Goal: Information Seeking & Learning: Learn about a topic

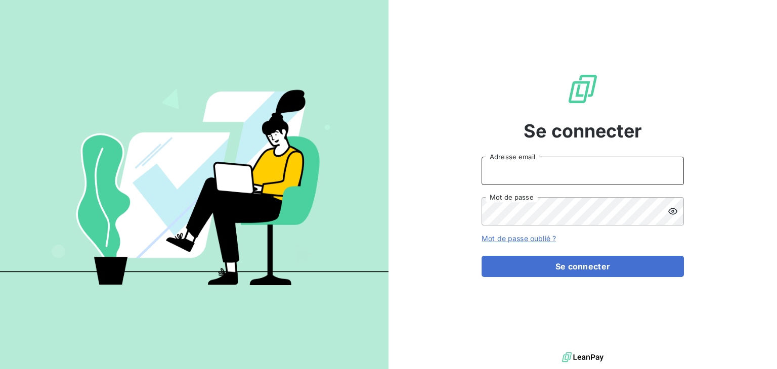
type input "[EMAIL_ADDRESS][DOMAIN_NAME]"
click at [503, 138] on div "Se connecter [EMAIL_ADDRESS][DOMAIN_NAME] Adresse email Mot de passe Mot de pas…" at bounding box center [583, 175] width 202 height 350
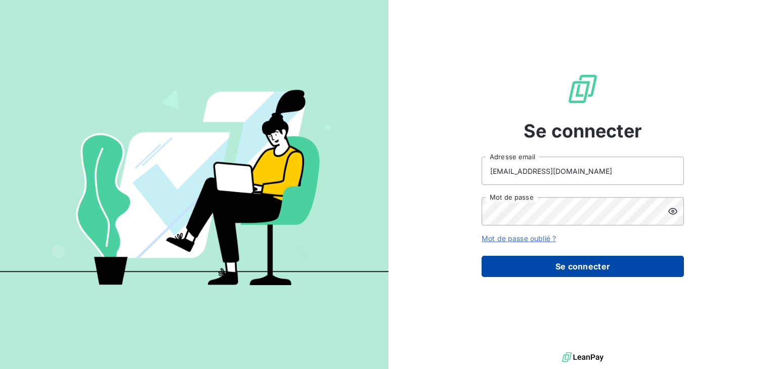
click at [587, 264] on button "Se connecter" at bounding box center [583, 266] width 202 height 21
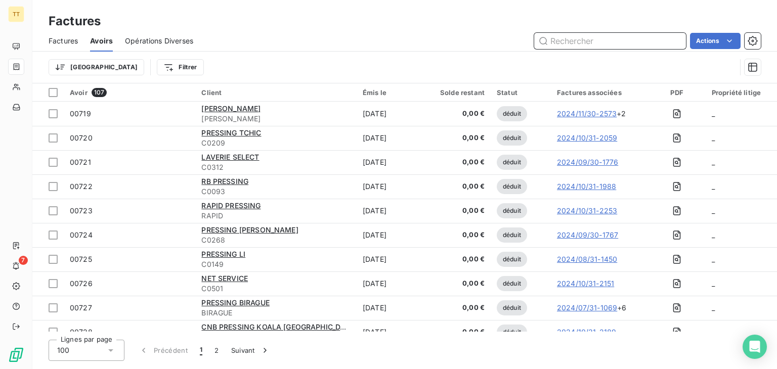
click at [77, 45] on span "Factures" at bounding box center [63, 41] width 29 height 10
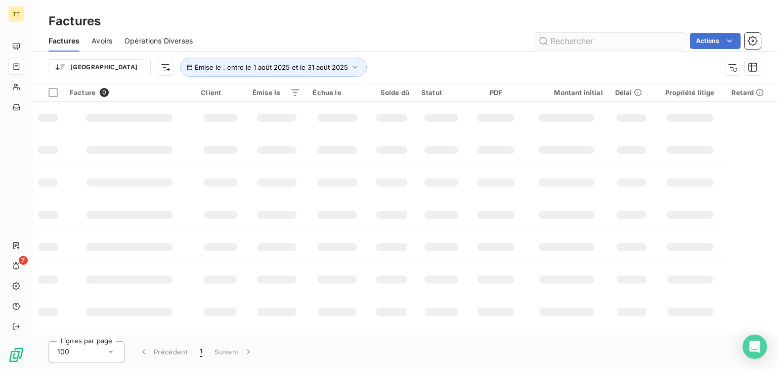
click at [655, 44] on input "text" at bounding box center [610, 41] width 152 height 16
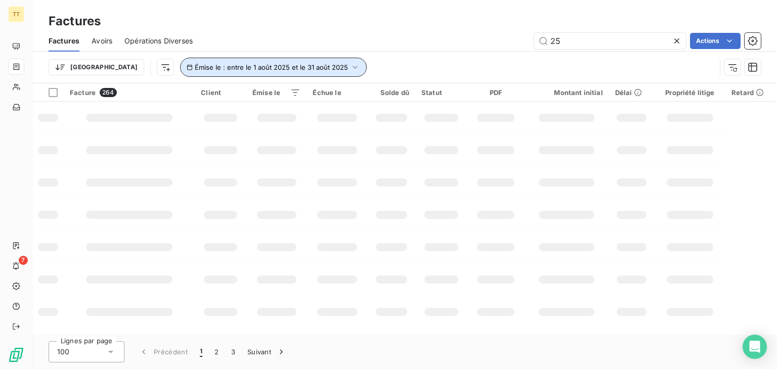
click at [237, 65] on span "Émise le : entre le 1 août 2025 et le 31 août 2025" at bounding box center [271, 67] width 153 height 8
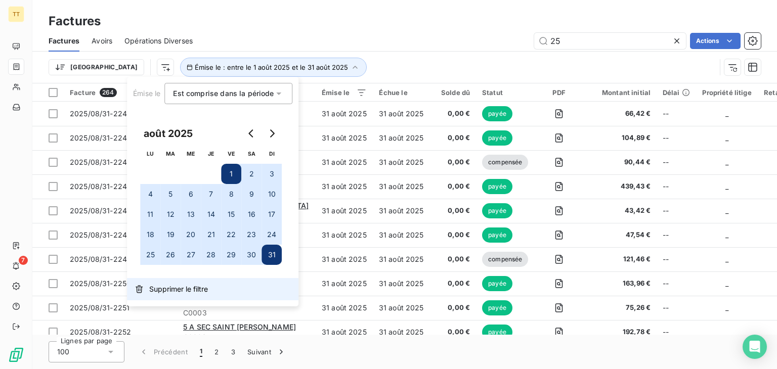
click at [181, 299] on button "Supprimer le filtre" at bounding box center [213, 289] width 172 height 22
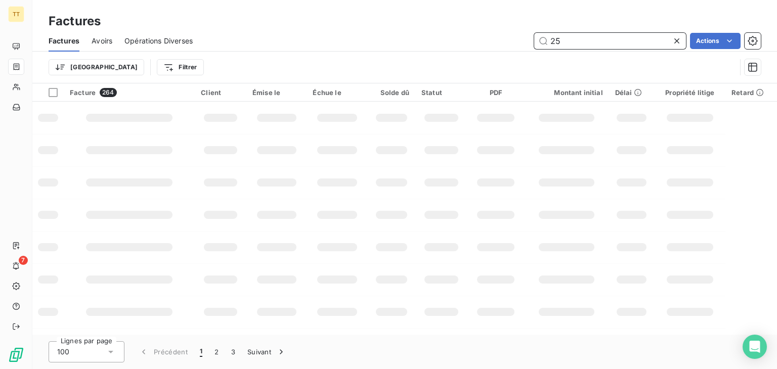
click at [607, 39] on input "25" at bounding box center [610, 41] width 152 height 16
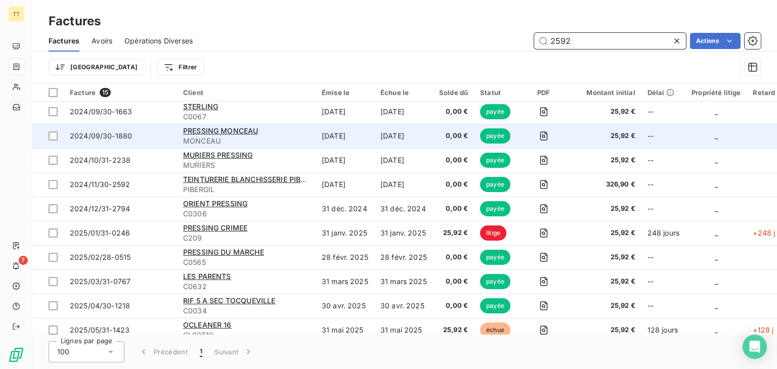
scroll to position [101, 0]
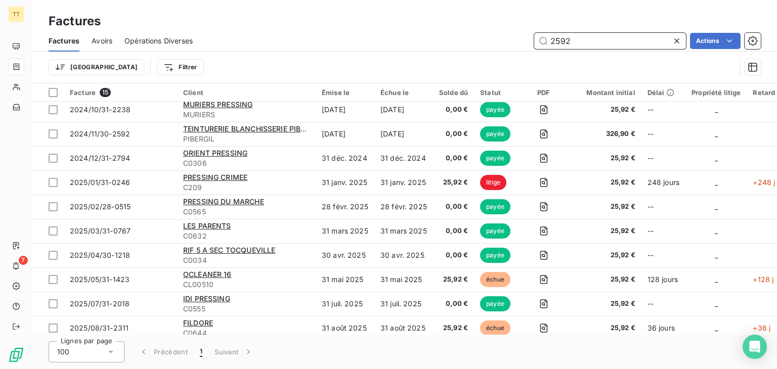
click at [552, 41] on input "2592" at bounding box center [610, 41] width 152 height 16
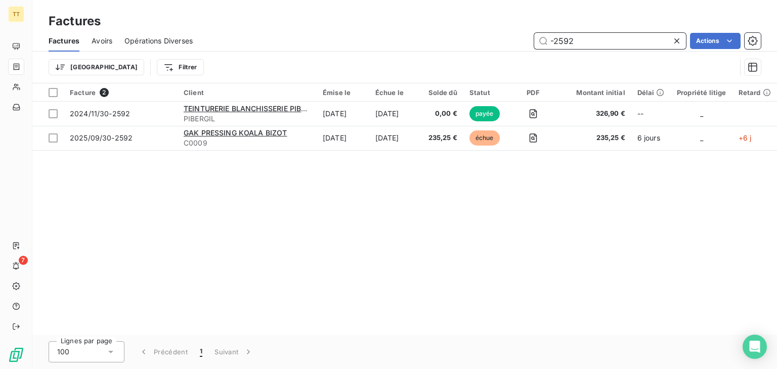
type input "-2592"
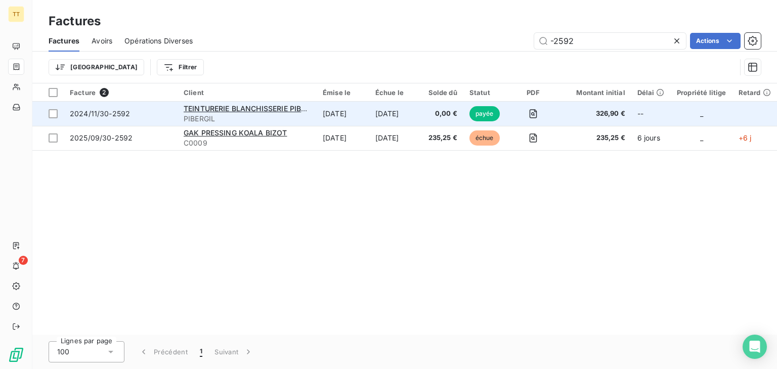
click at [328, 111] on td "[DATE]" at bounding box center [343, 114] width 53 height 24
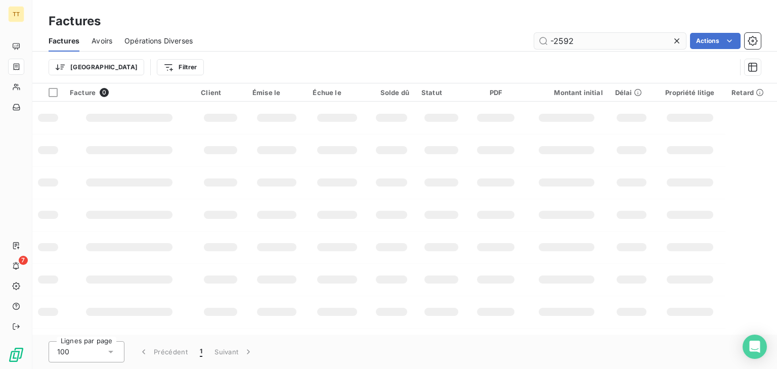
click at [561, 48] on div "Factures Avoirs Opérations Diverses -2592 Actions" at bounding box center [404, 40] width 745 height 21
click at [559, 46] on input "-2592" at bounding box center [610, 41] width 152 height 16
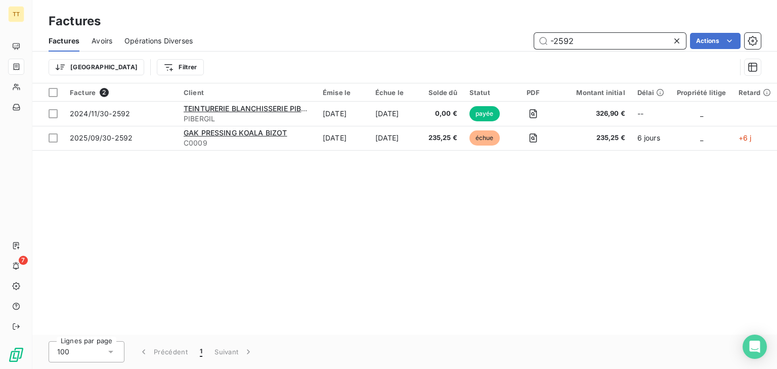
drag, startPoint x: 555, startPoint y: 43, endPoint x: 609, endPoint y: 51, distance: 55.2
click at [608, 49] on div "Factures Avoirs Opérations Diverses -2592 Actions" at bounding box center [404, 40] width 745 height 21
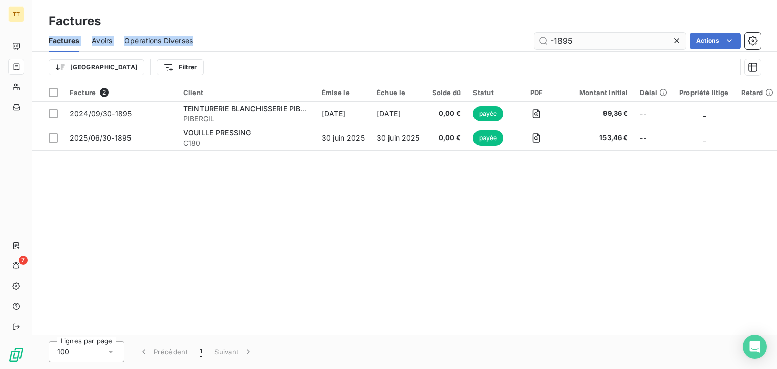
drag, startPoint x: 598, startPoint y: 30, endPoint x: 604, endPoint y: 37, distance: 9.0
click at [598, 31] on div "Factures Factures Avoirs Opérations Diverses -1895 Actions Trier Filtrer" at bounding box center [404, 41] width 745 height 83
click at [604, 37] on input "-1895" at bounding box center [610, 41] width 152 height 16
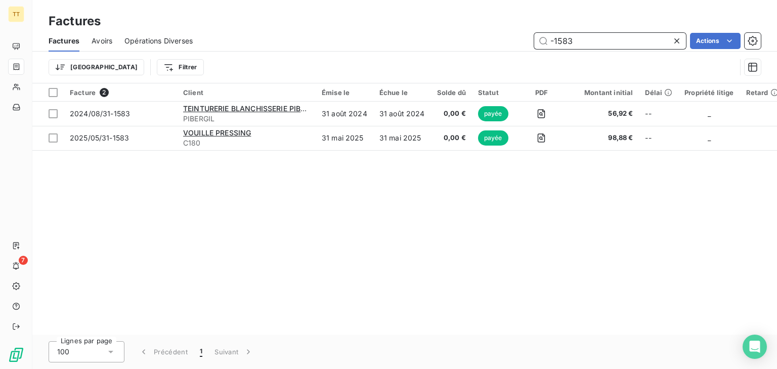
click at [567, 47] on input "-1583" at bounding box center [610, 41] width 152 height 16
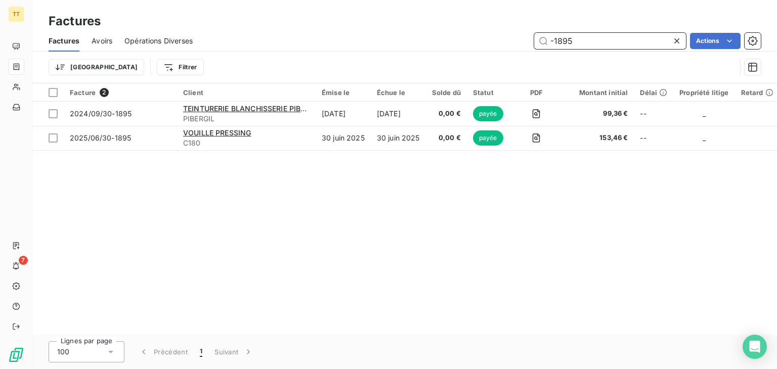
click at [592, 40] on input "-1895" at bounding box center [610, 41] width 152 height 16
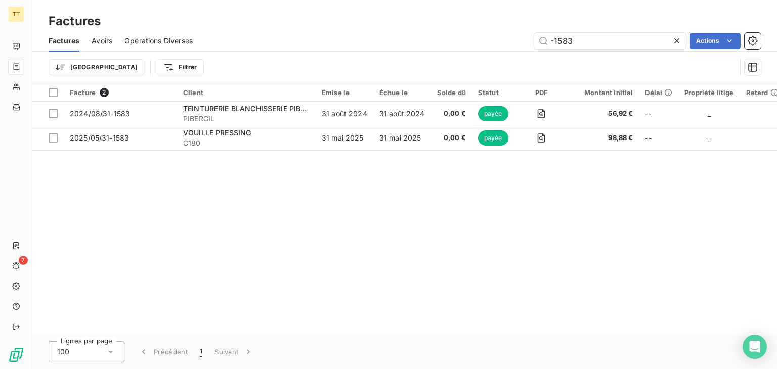
click at [579, 56] on div "Trier Filtrer" at bounding box center [405, 67] width 712 height 31
click at [569, 45] on input "-1583" at bounding box center [610, 41] width 152 height 16
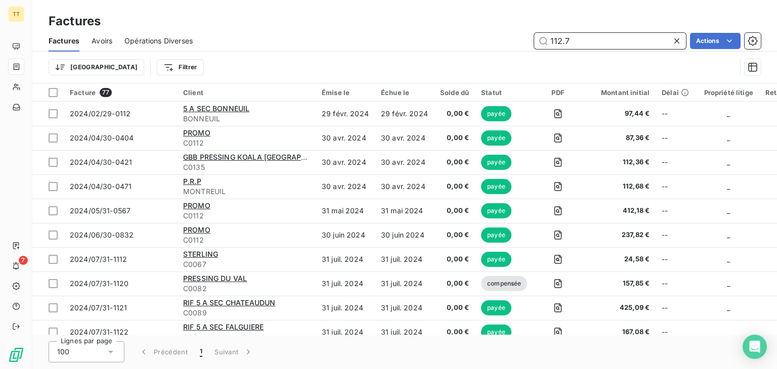
type input "112.75"
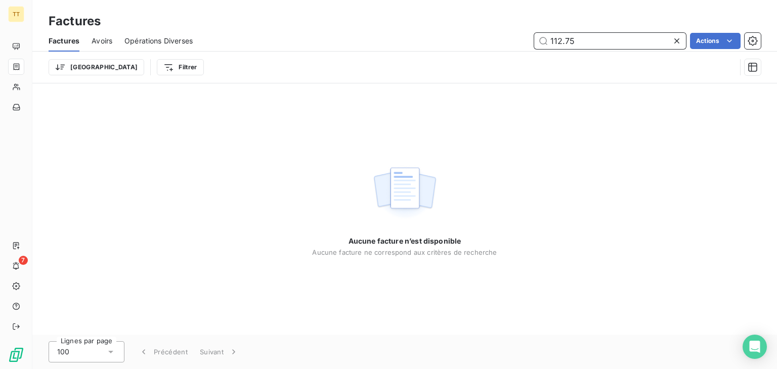
click at [592, 41] on input "112.75" at bounding box center [610, 41] width 152 height 16
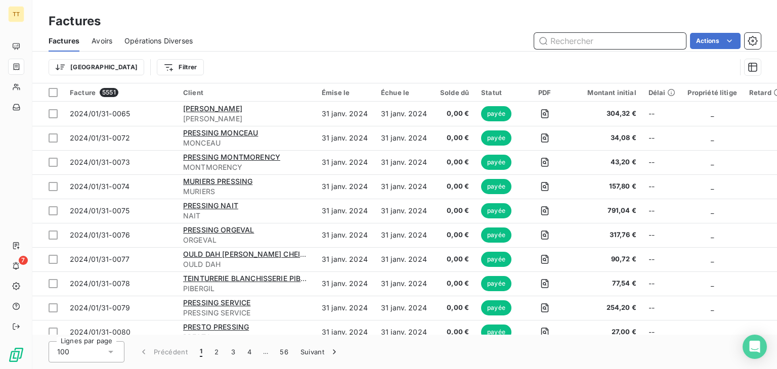
click at [584, 41] on input "text" at bounding box center [610, 41] width 152 height 16
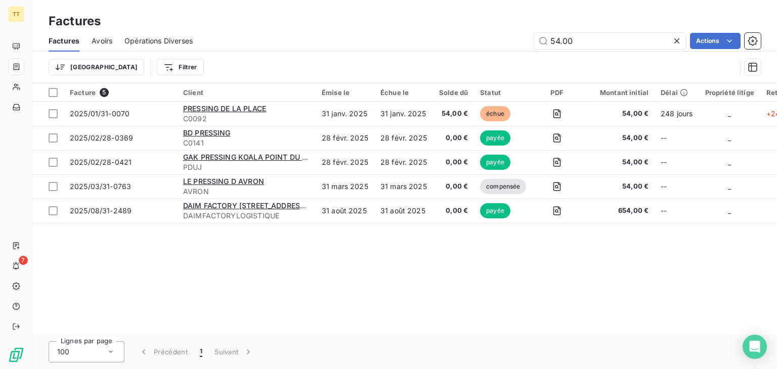
click at [585, 27] on div "Factures" at bounding box center [404, 21] width 745 height 18
click at [586, 57] on div "Trier Filtrer" at bounding box center [405, 67] width 712 height 31
click at [584, 43] on input "54.00" at bounding box center [610, 41] width 152 height 16
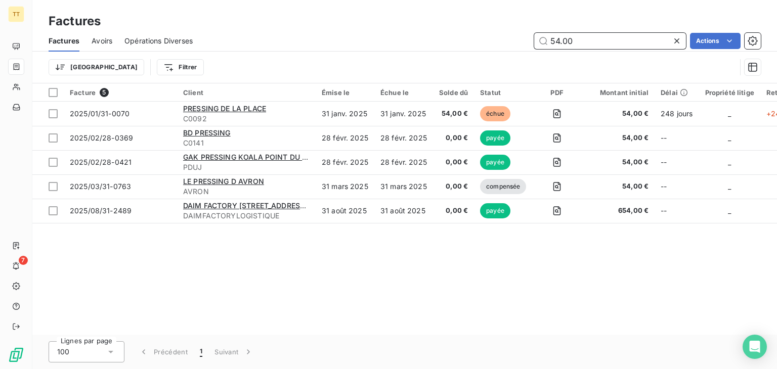
click at [584, 43] on input "54.00" at bounding box center [610, 41] width 152 height 16
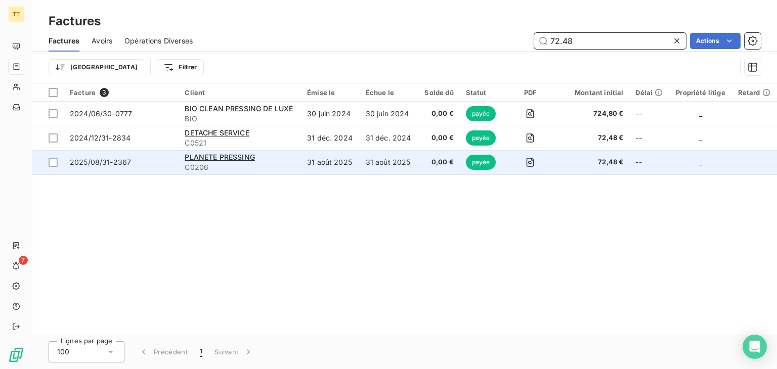
type input "72.48"
click at [376, 160] on td "31 août 2025" at bounding box center [389, 162] width 59 height 24
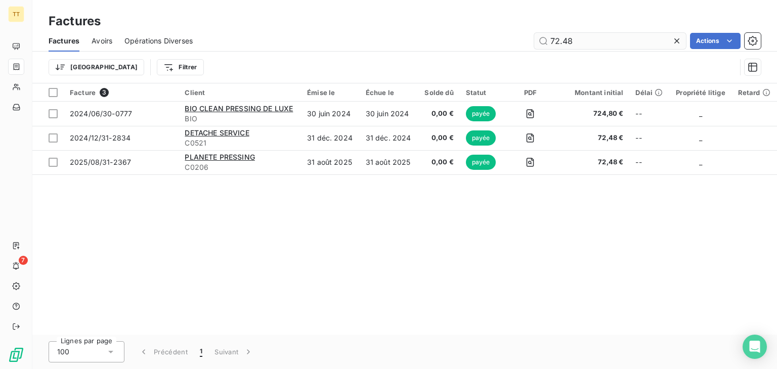
click at [615, 37] on input "72.48" at bounding box center [610, 41] width 152 height 16
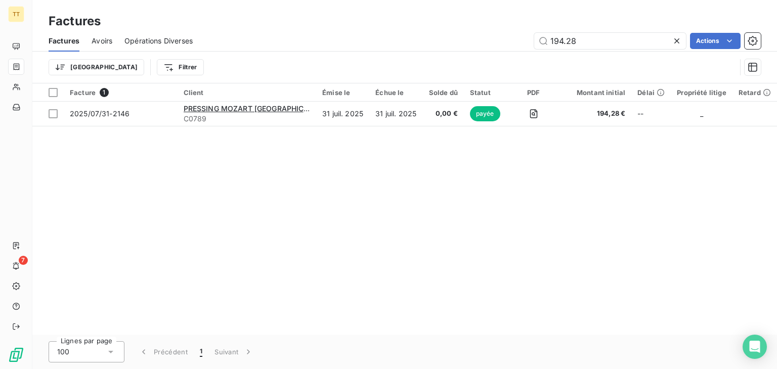
type input "194.28"
click at [368, 126] on div "Facture 1 Client Émise le Échue le Solde dû Statut PDF Montant initial Délai Pr…" at bounding box center [404, 208] width 745 height 251
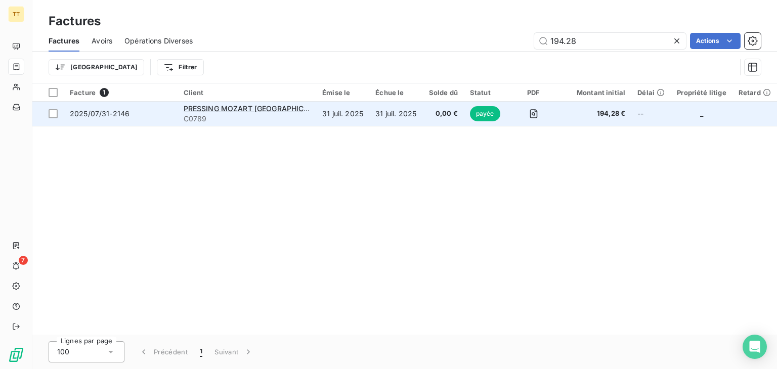
click at [369, 117] on td "31 juil. 2025" at bounding box center [395, 114] width 53 height 24
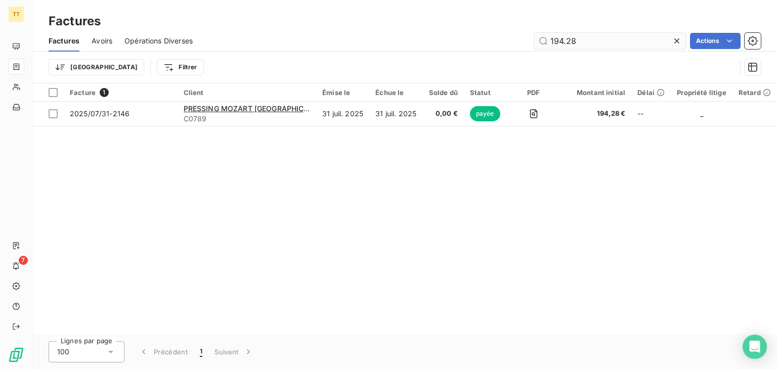
click at [581, 42] on input "194.28" at bounding box center [610, 41] width 152 height 16
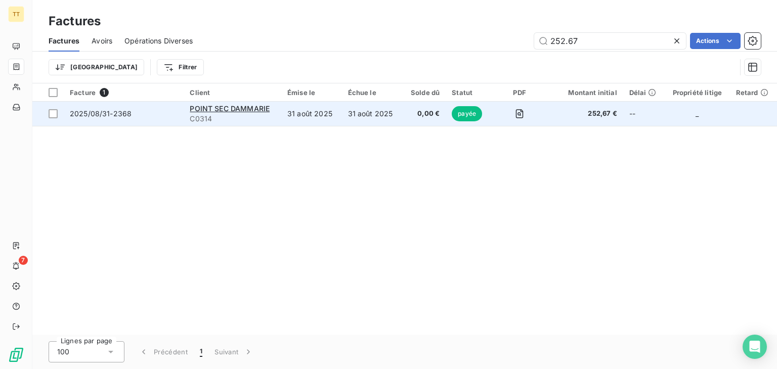
type input "252.67"
click at [442, 118] on td "0,00 €" at bounding box center [424, 114] width 44 height 24
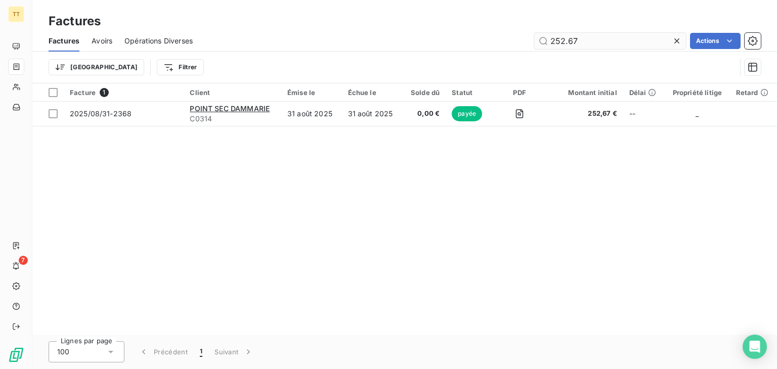
click at [560, 41] on input "252.67" at bounding box center [610, 41] width 152 height 16
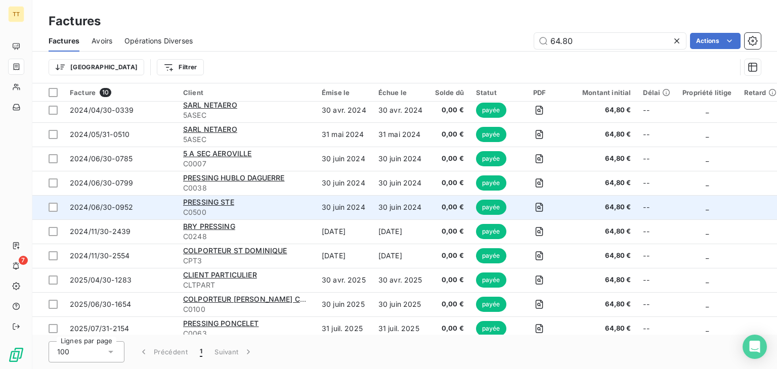
scroll to position [10, 0]
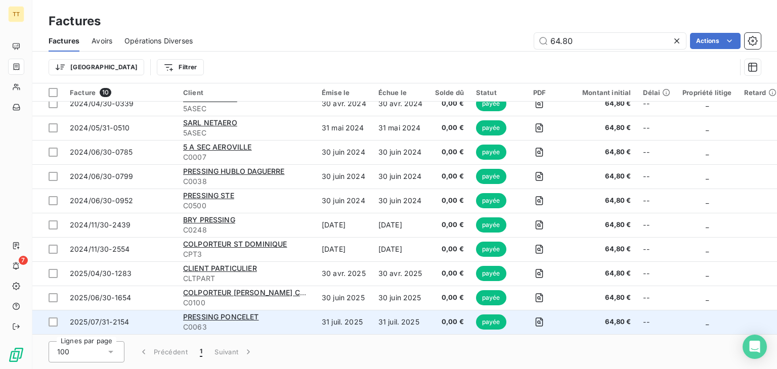
type input "64.80"
click at [373, 318] on td "31 juil. 2025" at bounding box center [400, 322] width 57 height 24
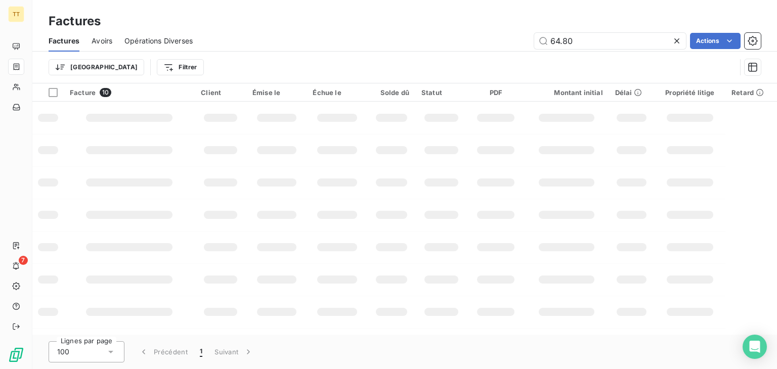
click at [579, 51] on div "Factures Avoirs Opérations Diverses 64.80 Actions" at bounding box center [404, 40] width 745 height 21
click at [575, 46] on input "64.80" at bounding box center [610, 41] width 152 height 16
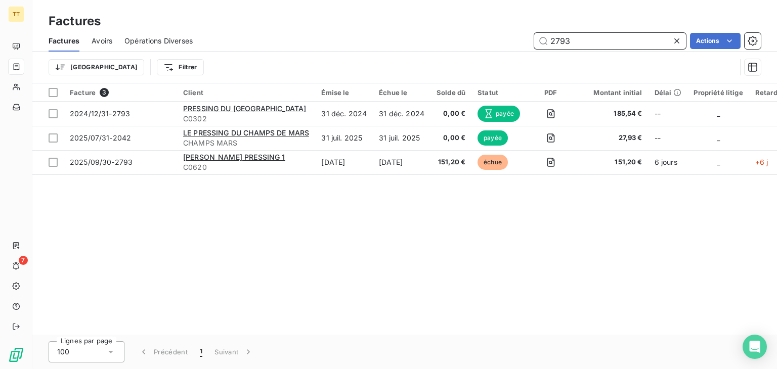
click at [592, 43] on input "2793" at bounding box center [610, 41] width 152 height 16
click at [590, 50] on div "Factures Avoirs Opérations Diverses 2456 Actions" at bounding box center [404, 40] width 745 height 21
click at [589, 48] on input "2456" at bounding box center [610, 41] width 152 height 16
click at [588, 48] on input "2456" at bounding box center [610, 41] width 152 height 16
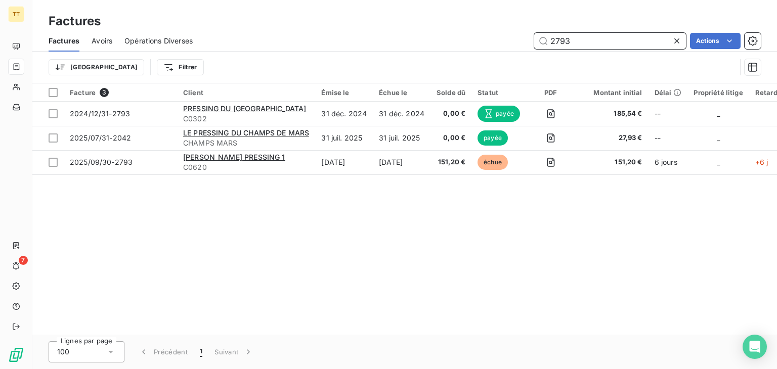
click at [597, 45] on input "2793" at bounding box center [610, 41] width 152 height 16
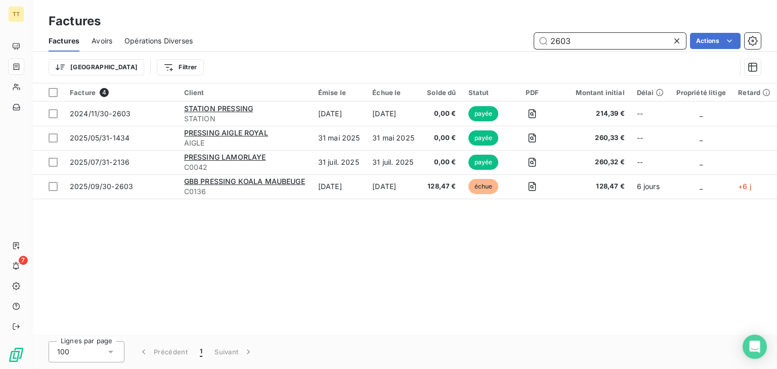
click at [553, 46] on input "2603" at bounding box center [610, 41] width 152 height 16
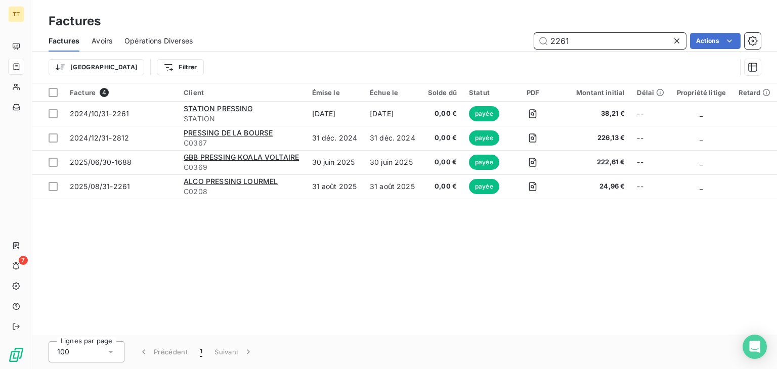
click at [581, 41] on input "2261" at bounding box center [610, 41] width 152 height 16
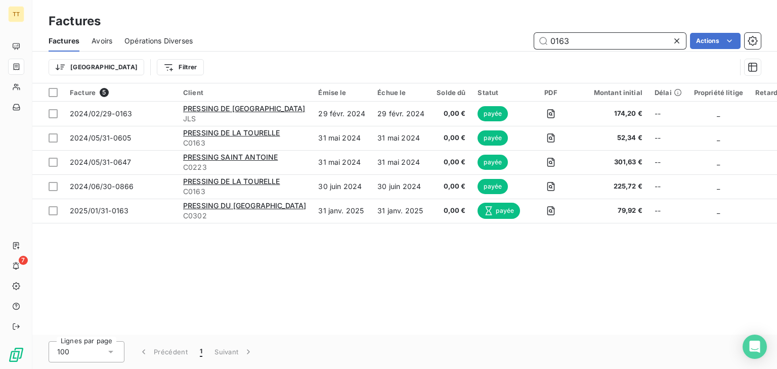
click at [629, 39] on input "0163" at bounding box center [610, 41] width 152 height 16
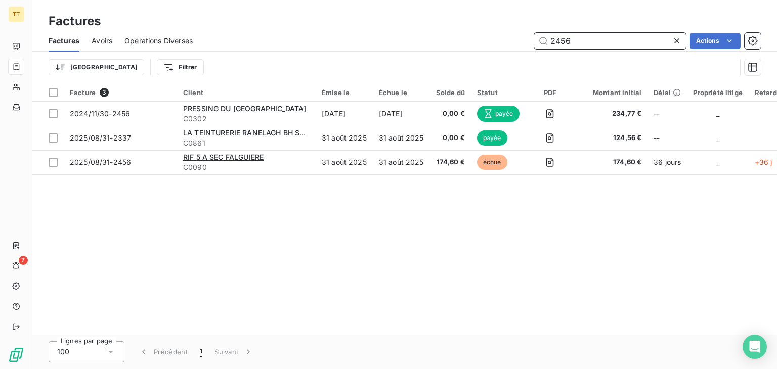
click at [620, 41] on input "2456" at bounding box center [610, 41] width 152 height 16
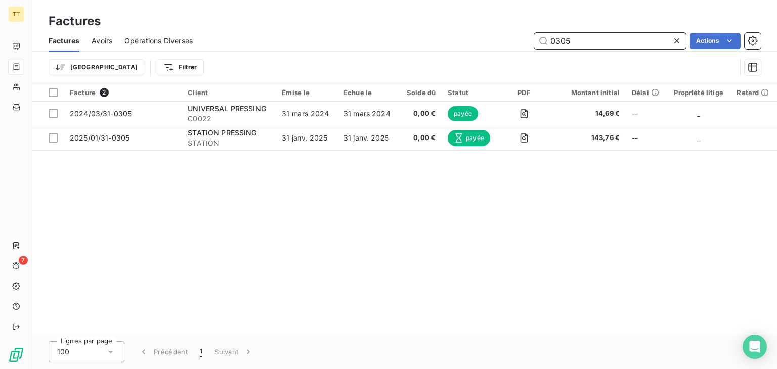
click at [573, 34] on input "0305" at bounding box center [610, 41] width 152 height 16
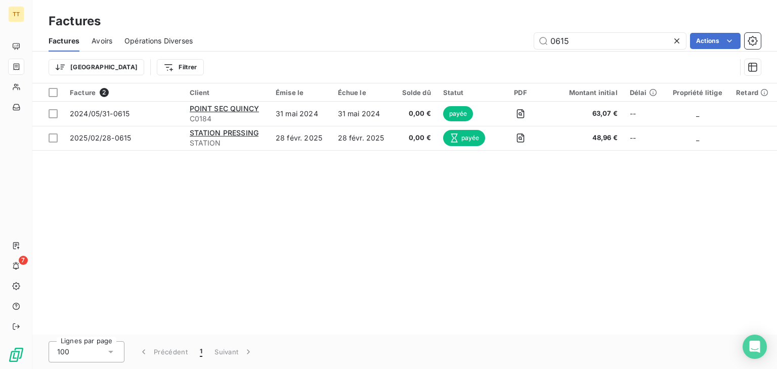
click at [602, 55] on div "Trier Filtrer" at bounding box center [405, 67] width 712 height 31
click at [599, 50] on div "Factures Avoirs Opérations Diverses 0615 Actions" at bounding box center [404, 40] width 745 height 21
click at [595, 47] on input "0615" at bounding box center [610, 41] width 152 height 16
click at [582, 49] on div "Factures Avoirs Opérations Diverses 0615 Actions" at bounding box center [404, 40] width 745 height 21
drag, startPoint x: 582, startPoint y: 49, endPoint x: 578, endPoint y: 45, distance: 5.7
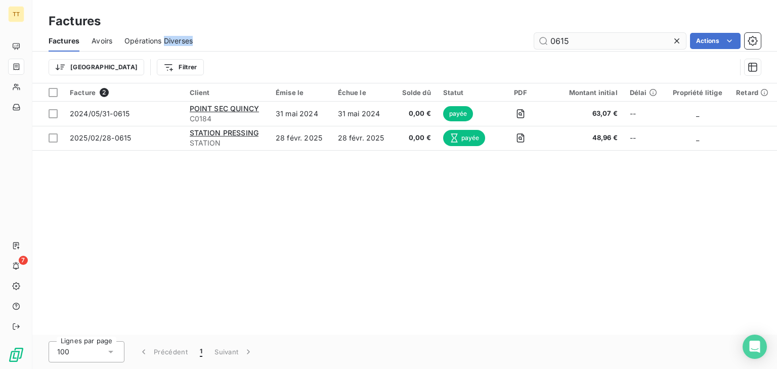
click at [582, 49] on div "Factures Avoirs Opérations Diverses 0615 Actions" at bounding box center [404, 40] width 745 height 21
click at [578, 45] on input "0615" at bounding box center [610, 41] width 152 height 16
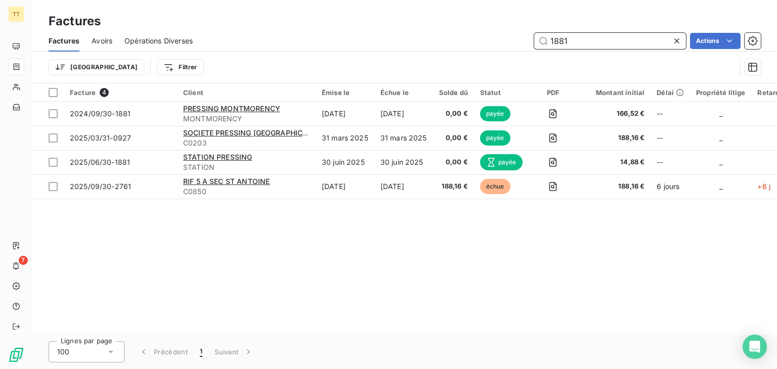
click at [592, 43] on input "1881" at bounding box center [610, 41] width 152 height 16
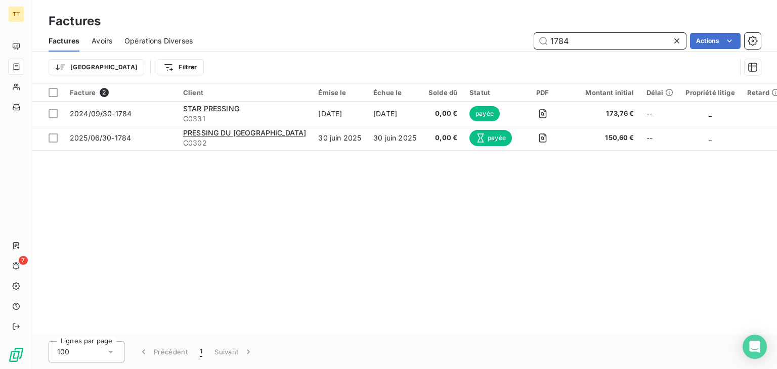
click at [601, 46] on input "1784" at bounding box center [610, 41] width 152 height 16
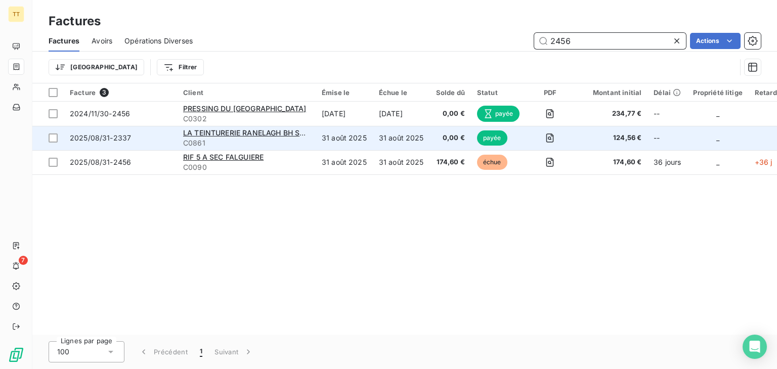
type input "2456"
click at [368, 126] on td "31 août 2025" at bounding box center [344, 138] width 57 height 24
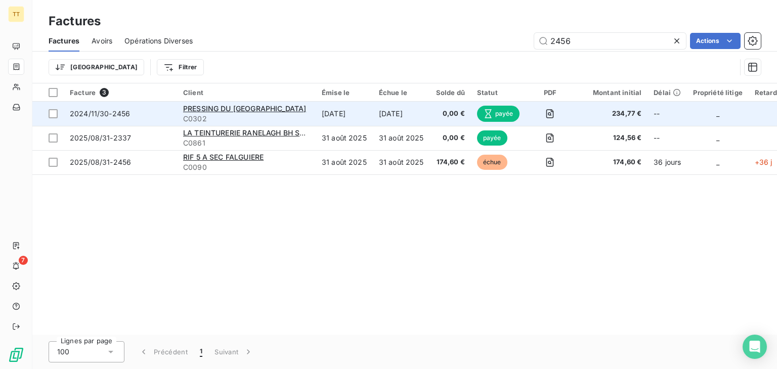
click at [411, 115] on td "[DATE]" at bounding box center [401, 114] width 57 height 24
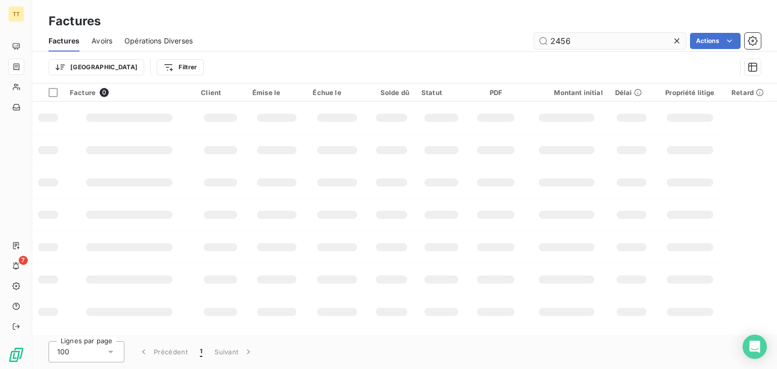
click at [597, 37] on input "2456" at bounding box center [610, 41] width 152 height 16
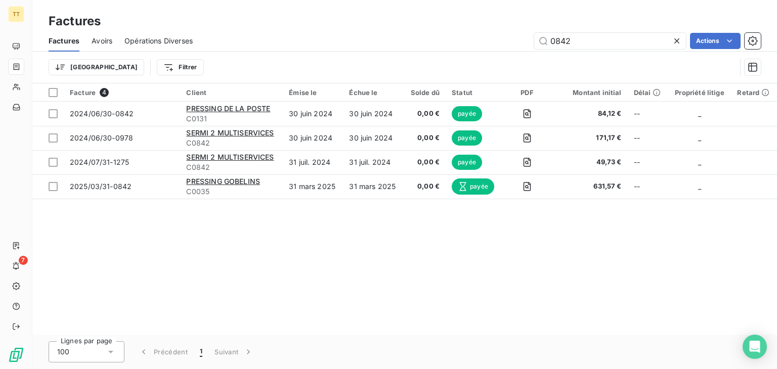
type input "0842"
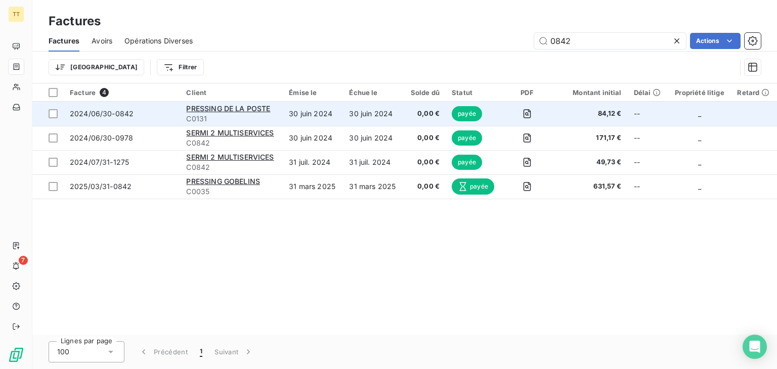
click at [396, 108] on td "30 juin 2024" at bounding box center [373, 114] width 60 height 24
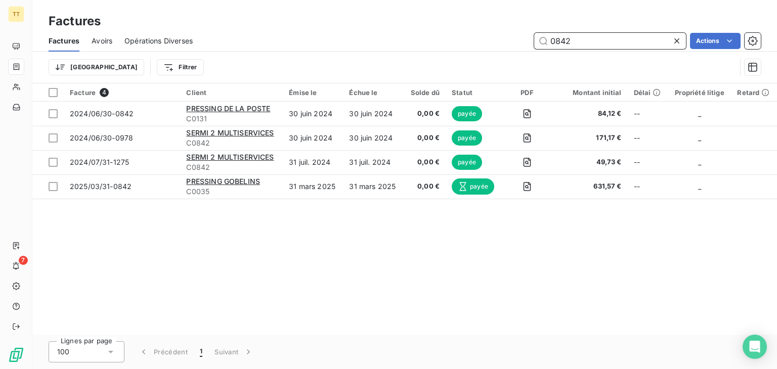
drag, startPoint x: 107, startPoint y: 37, endPoint x: 141, endPoint y: 36, distance: 33.4
click at [107, 37] on span "Avoirs" at bounding box center [102, 41] width 21 height 10
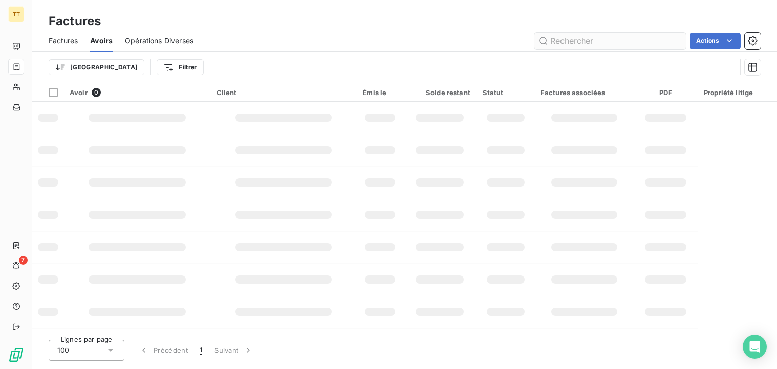
click at [653, 47] on input "text" at bounding box center [610, 41] width 152 height 16
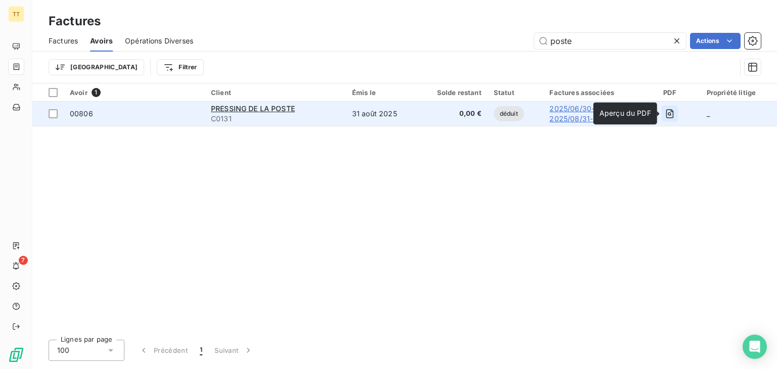
type input "poste"
click at [671, 114] on icon "button" at bounding box center [670, 114] width 10 height 10
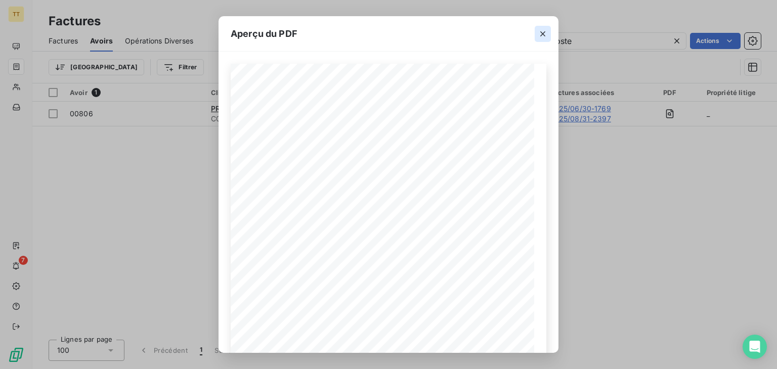
click at [538, 35] on icon "button" at bounding box center [543, 34] width 10 height 10
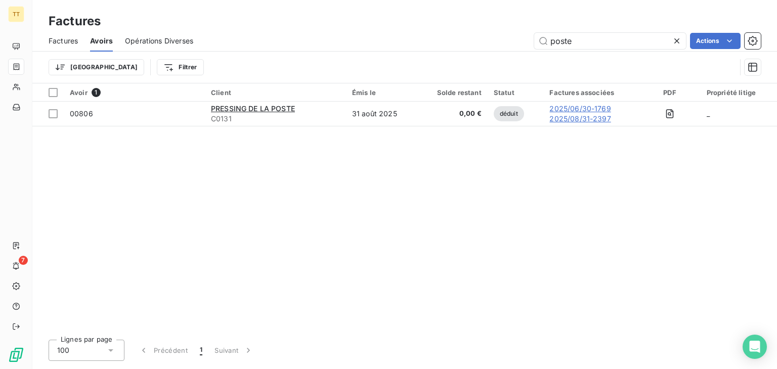
drag, startPoint x: 73, startPoint y: 42, endPoint x: 69, endPoint y: 39, distance: 5.2
click at [73, 42] on span "Factures" at bounding box center [63, 41] width 29 height 10
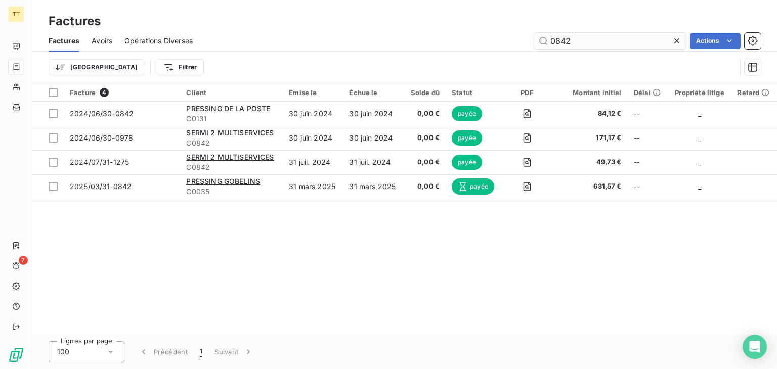
click at [593, 46] on input "0842" at bounding box center [610, 41] width 152 height 16
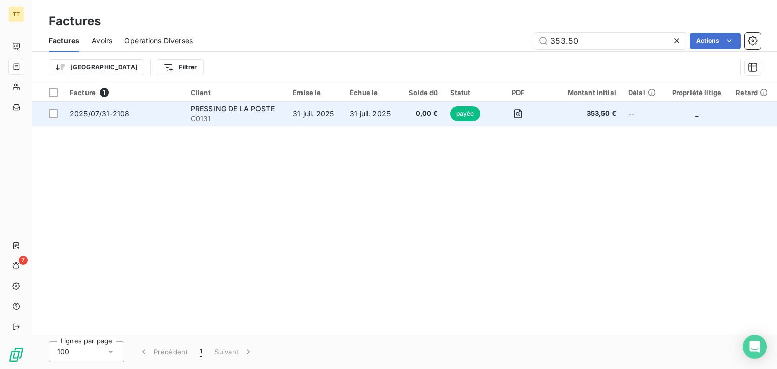
type input "353.50"
click at [390, 108] on td "31 juil. 2025" at bounding box center [372, 114] width 57 height 24
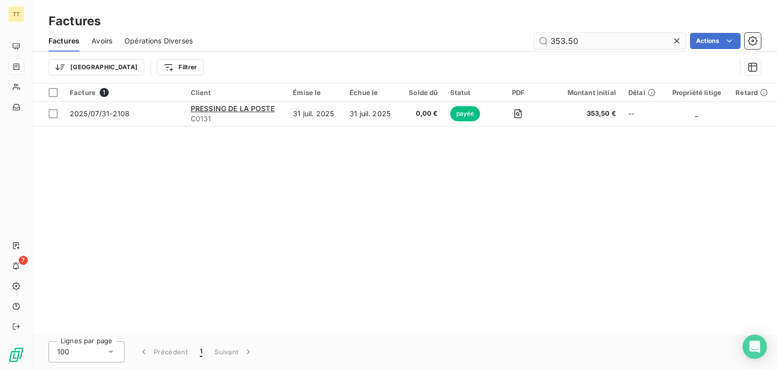
click at [579, 41] on input "353.50" at bounding box center [610, 41] width 152 height 16
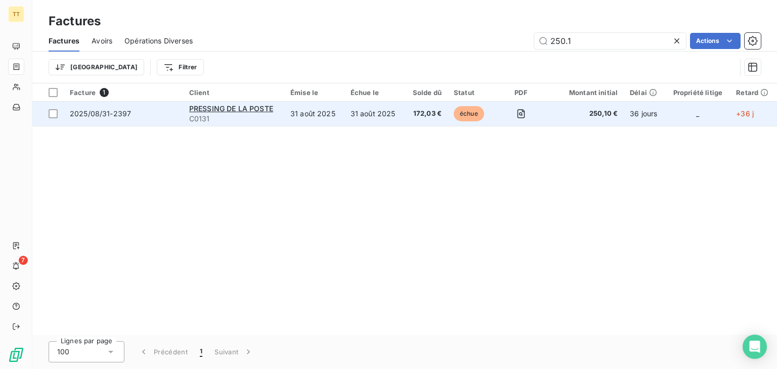
type input "250.1"
click at [358, 106] on td "31 août 2025" at bounding box center [375, 114] width 60 height 24
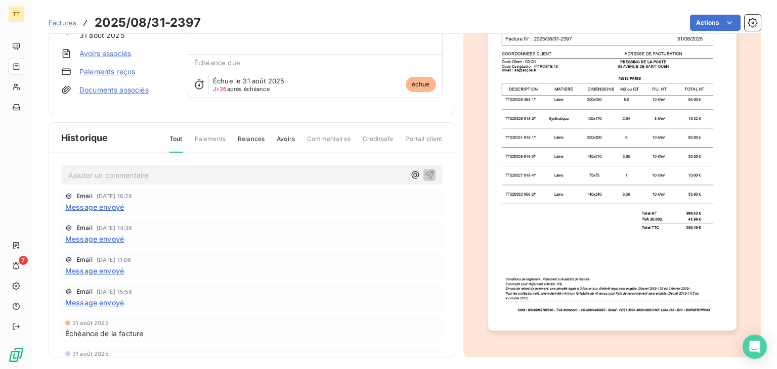
scroll to position [88, 0]
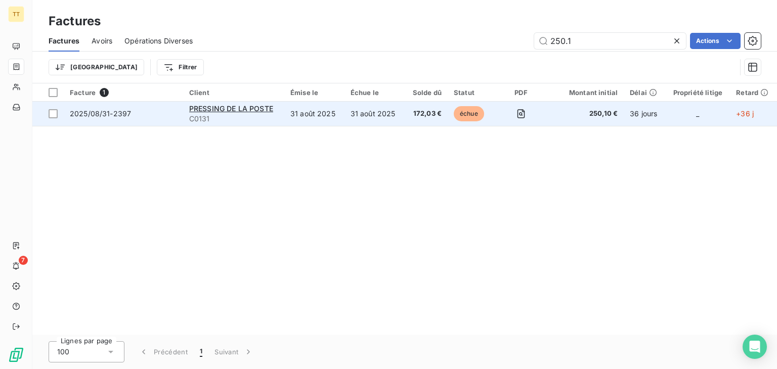
click at [391, 122] on td "31 août 2025" at bounding box center [375, 114] width 60 height 24
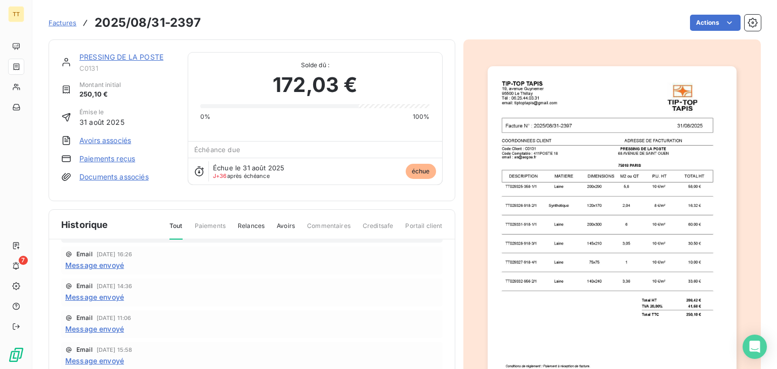
scroll to position [58, 0]
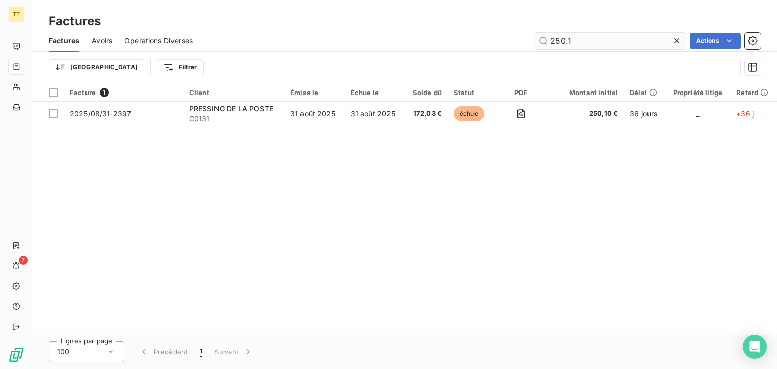
click at [585, 46] on input "250.1" at bounding box center [610, 41] width 152 height 16
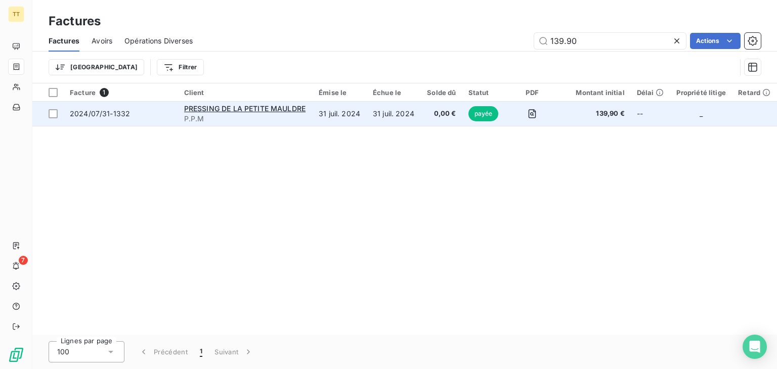
type input "139.90"
click at [427, 118] on td "0,00 €" at bounding box center [441, 114] width 41 height 24
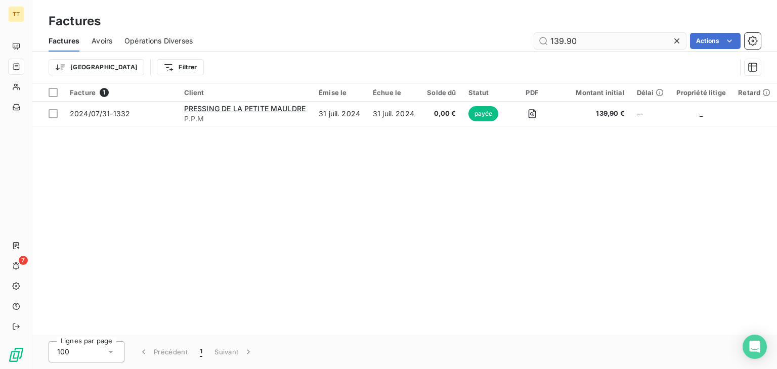
click at [583, 45] on input "139.90" at bounding box center [610, 41] width 152 height 16
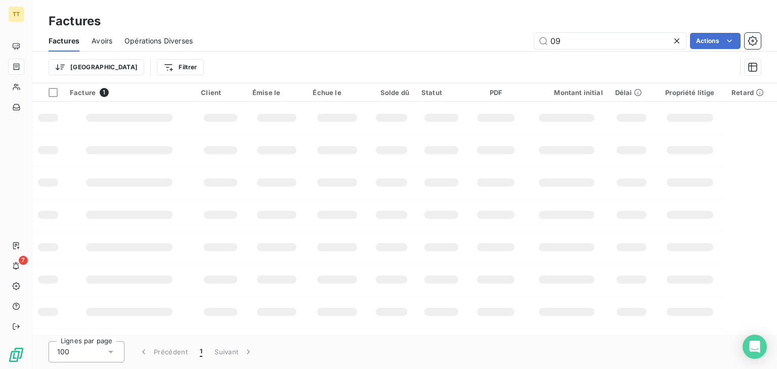
type input "0"
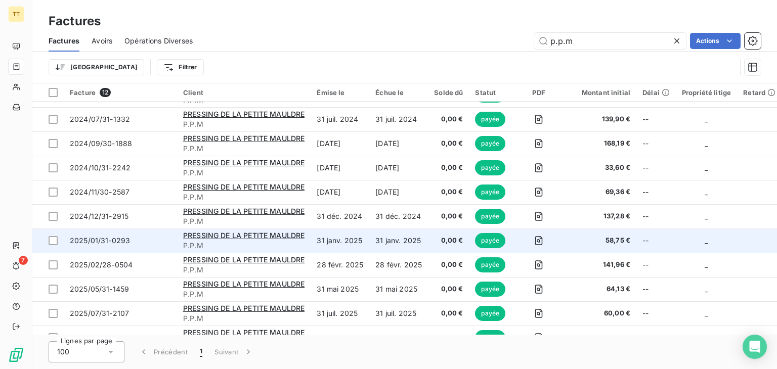
scroll to position [63, 0]
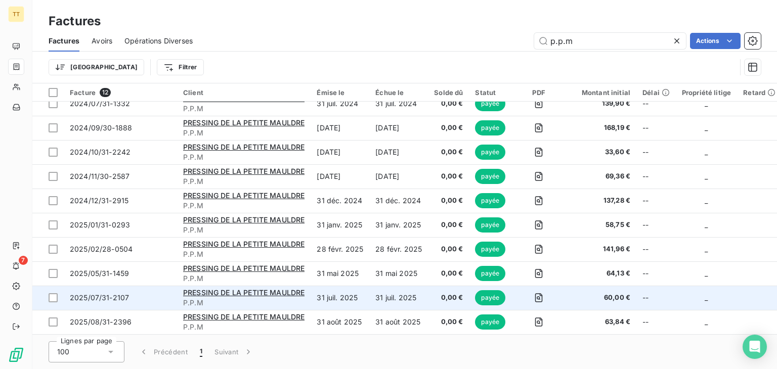
type input "p.p.m"
click at [381, 289] on td "31 juil. 2025" at bounding box center [398, 298] width 59 height 24
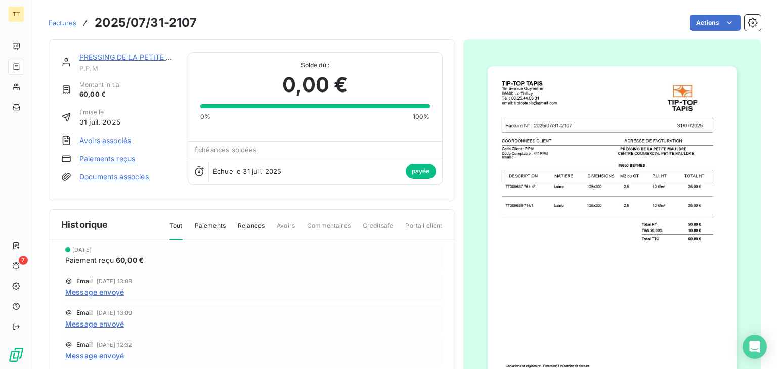
scroll to position [51, 0]
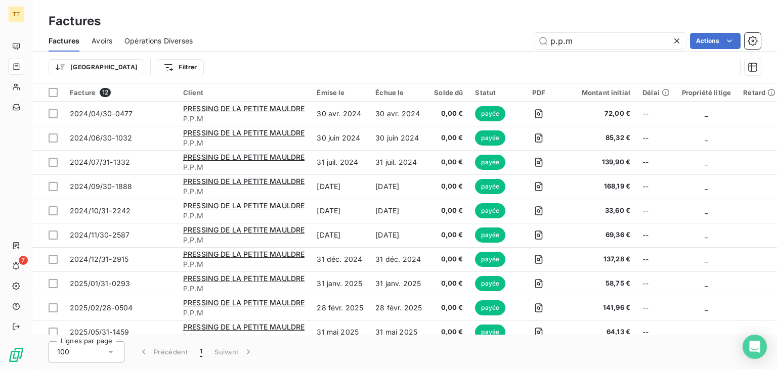
click at [607, 49] on div "Factures Avoirs Opérations Diverses p.p.m Actions" at bounding box center [404, 40] width 745 height 21
click at [603, 46] on input "p.p.m" at bounding box center [610, 41] width 152 height 16
click at [583, 32] on div "Factures Avoirs Opérations Diverses p.p.m Actions" at bounding box center [404, 40] width 745 height 21
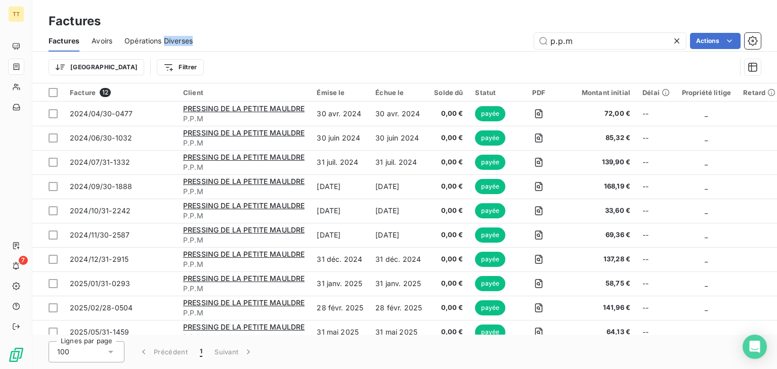
click at [583, 32] on div "Factures Avoirs Opérations Diverses p.p.m Actions" at bounding box center [404, 40] width 745 height 21
click at [596, 44] on input "p.p.m" at bounding box center [610, 41] width 152 height 16
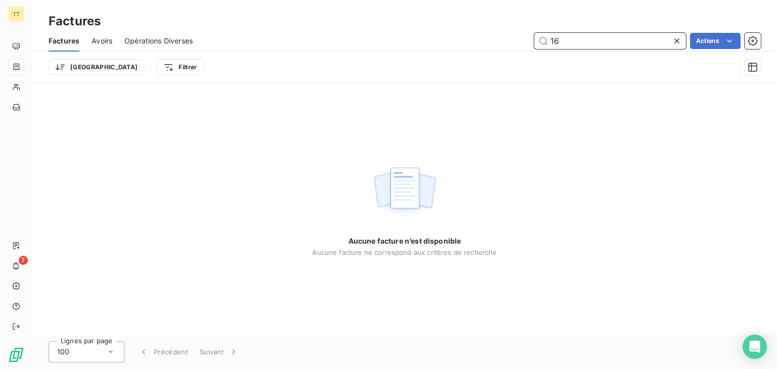
type input "1"
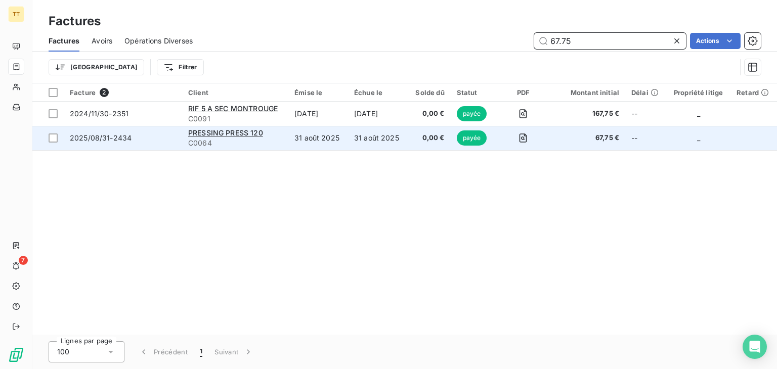
type input "67.75"
click at [332, 140] on td "31 août 2025" at bounding box center [318, 138] width 60 height 24
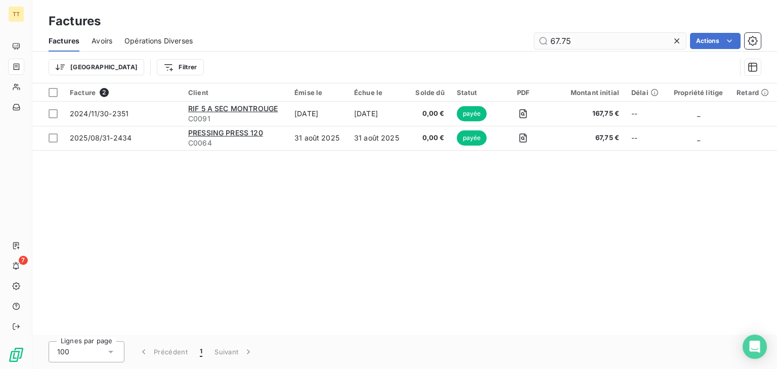
click at [576, 44] on input "67.75" at bounding box center [610, 41] width 152 height 16
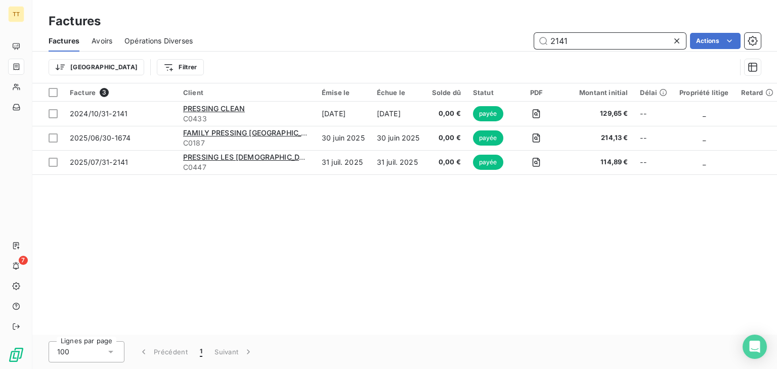
click at [577, 37] on input "2141" at bounding box center [610, 41] width 152 height 16
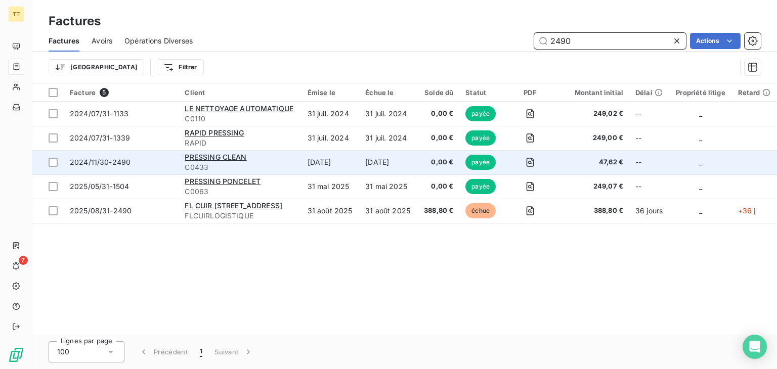
type input "2490"
click at [357, 158] on td "[DATE]" at bounding box center [331, 162] width 58 height 24
click at [375, 169] on td "[DATE]" at bounding box center [388, 162] width 58 height 24
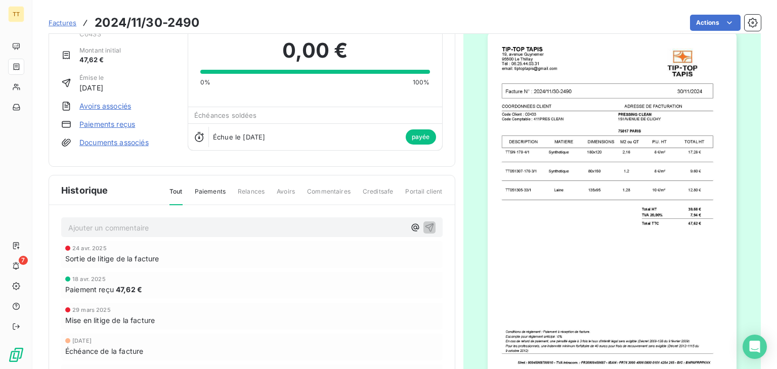
scroll to position [88, 0]
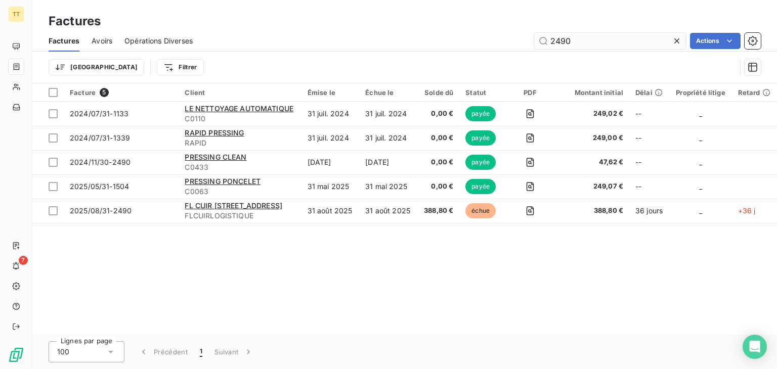
click at [580, 39] on input "2490" at bounding box center [610, 41] width 152 height 16
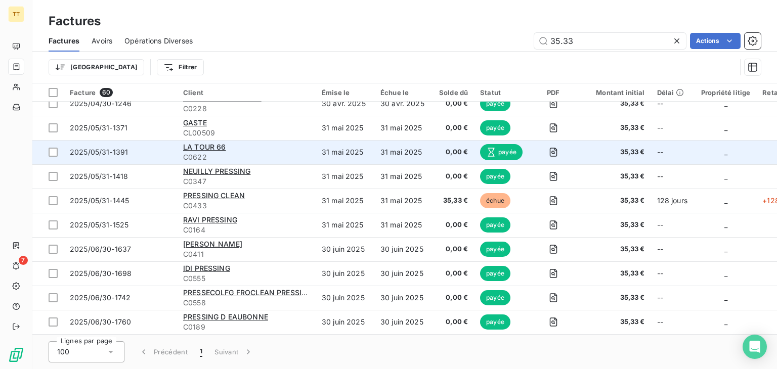
scroll to position [911, 0]
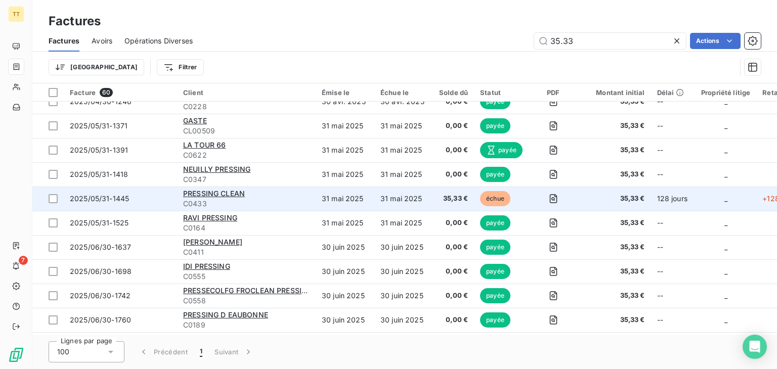
type input "35.33"
click at [399, 195] on td "31 mai 2025" at bounding box center [403, 199] width 59 height 24
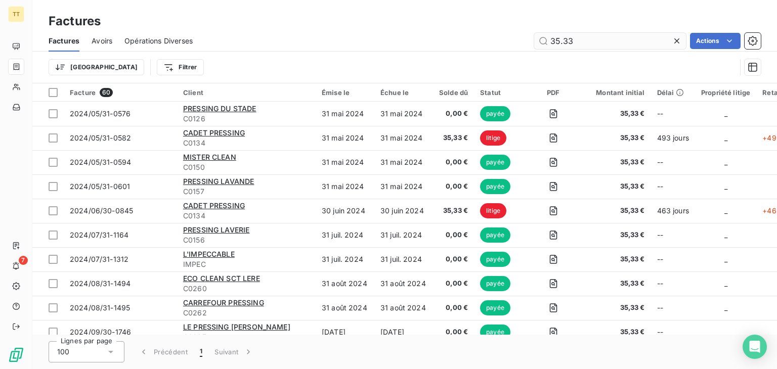
click at [583, 45] on input "35.33" at bounding box center [610, 41] width 152 height 16
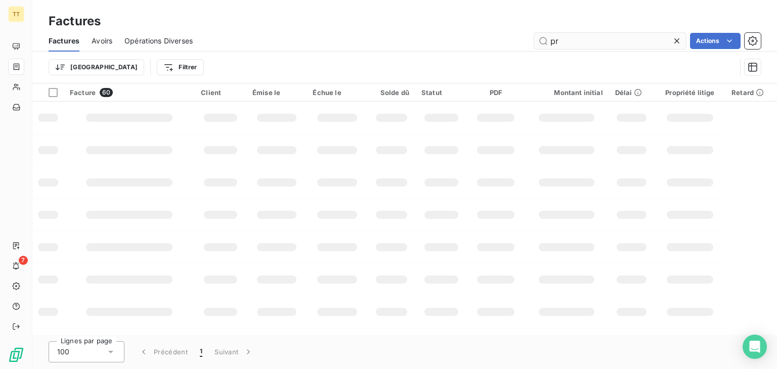
type input "p"
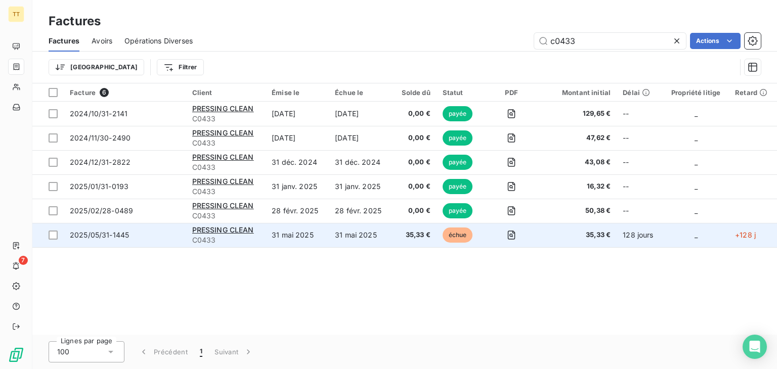
type input "c0433"
click at [381, 233] on td "31 mai 2025" at bounding box center [360, 235] width 63 height 24
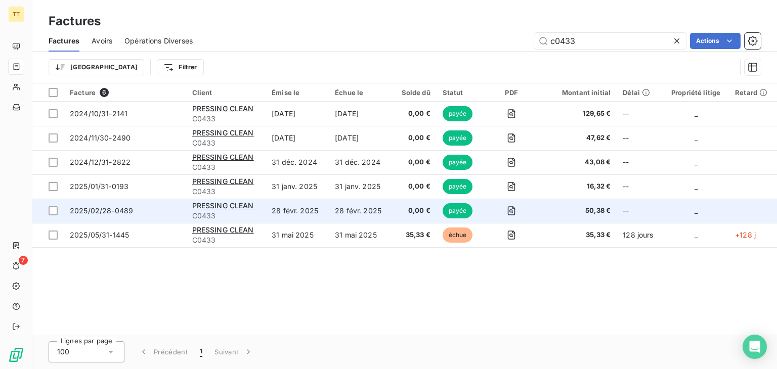
click at [318, 219] on td "28 févr. 2025" at bounding box center [297, 211] width 63 height 24
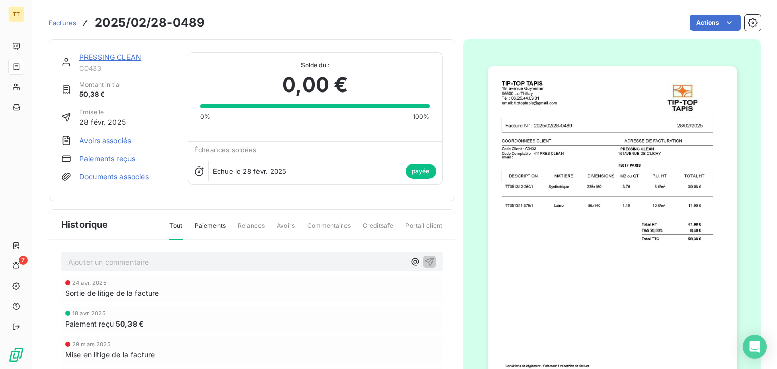
scroll to position [51, 0]
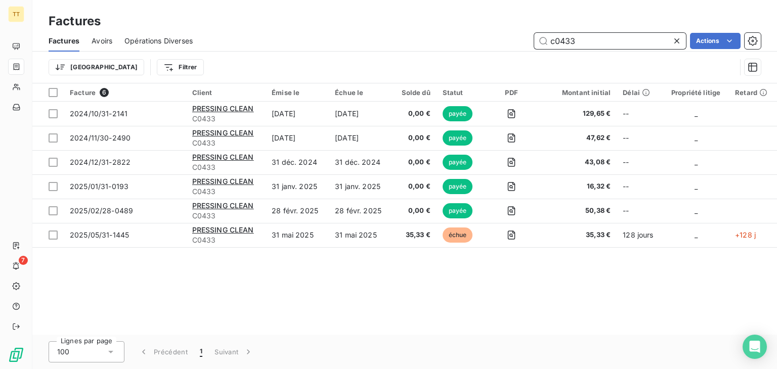
click at [557, 45] on input "c0433" at bounding box center [610, 41] width 152 height 16
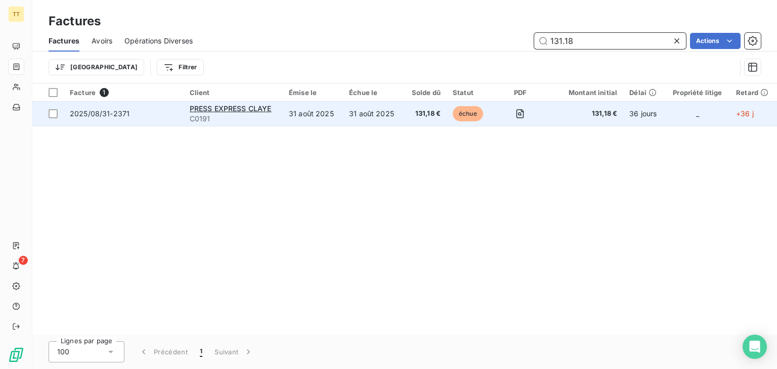
type input "131.18"
click at [398, 116] on td "31 août 2025" at bounding box center [373, 114] width 60 height 24
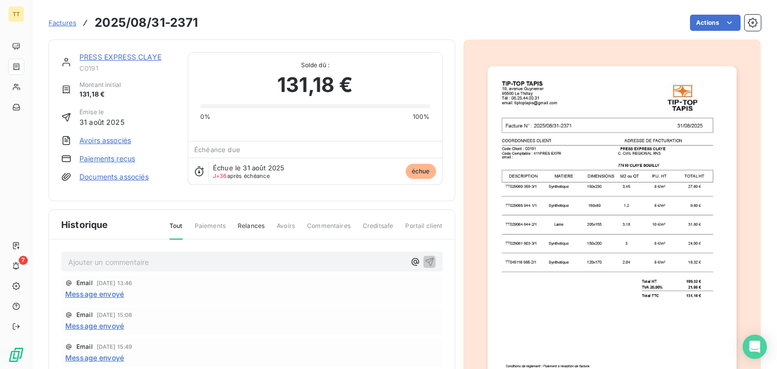
scroll to position [27, 0]
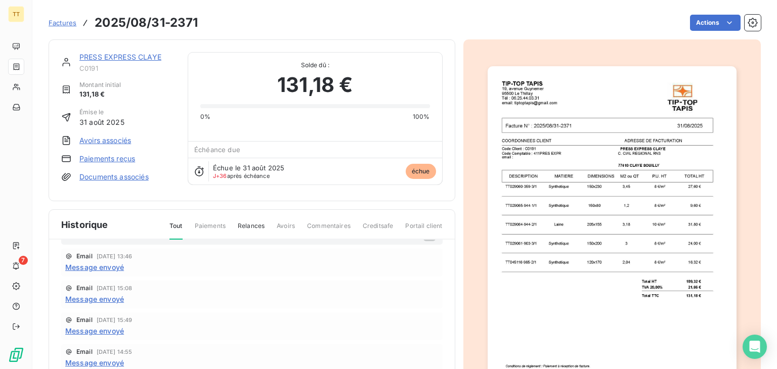
click at [113, 268] on span "Message envoyé" at bounding box center [94, 267] width 59 height 11
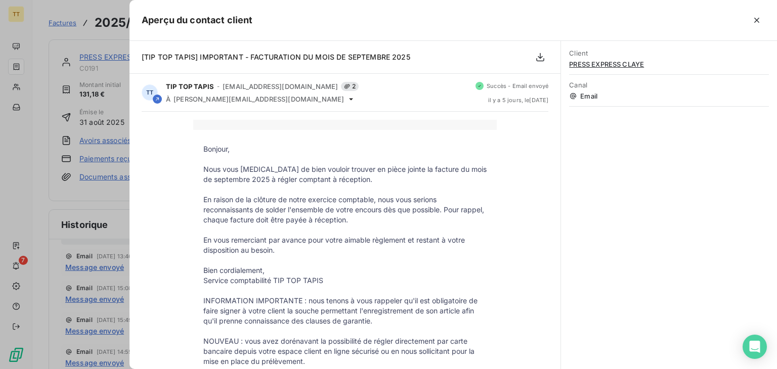
scroll to position [253, 0]
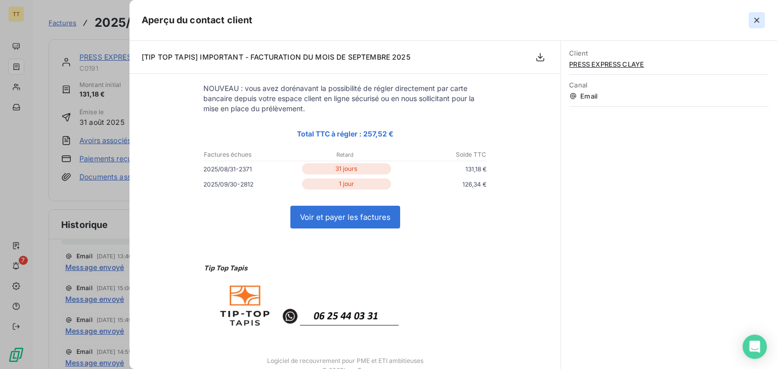
click at [761, 23] on icon "button" at bounding box center [757, 20] width 10 height 10
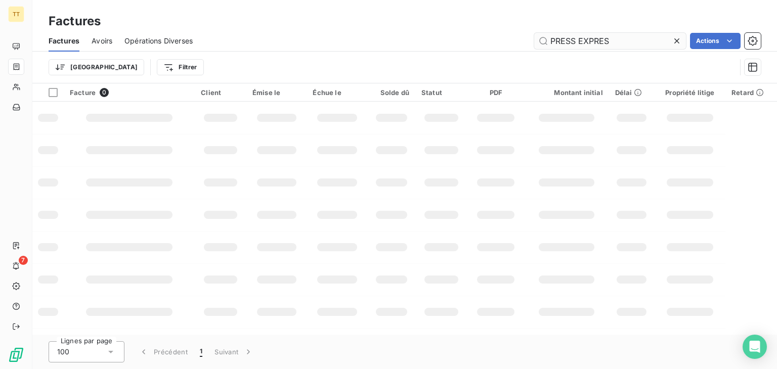
click at [613, 35] on input "PRESS EXPRES" at bounding box center [610, 41] width 152 height 16
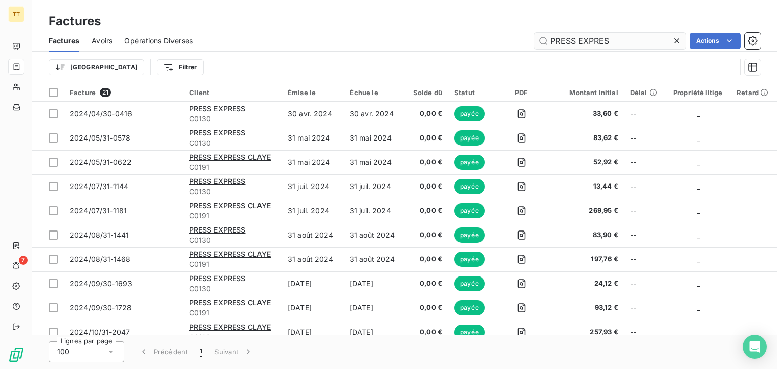
click at [613, 35] on input "PRESS EXPRES" at bounding box center [610, 41] width 152 height 16
click at [615, 36] on input "PRESS EXPRES" at bounding box center [610, 41] width 152 height 16
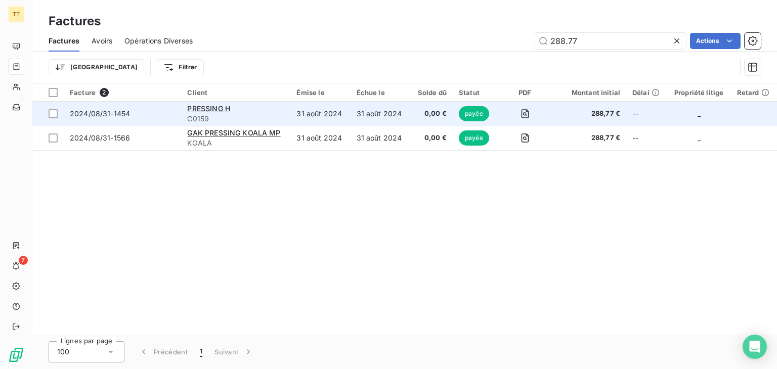
type input "288.77"
click at [413, 114] on td "0,00 €" at bounding box center [431, 114] width 43 height 24
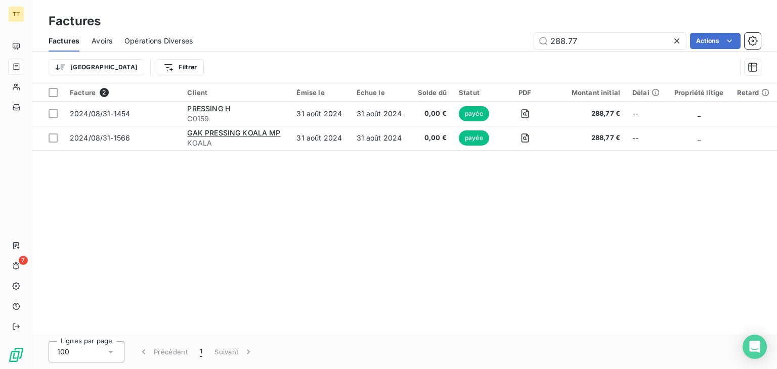
click at [608, 52] on div "Trier Filtrer" at bounding box center [405, 67] width 712 height 31
click at [603, 45] on input "288.77" at bounding box center [610, 41] width 152 height 16
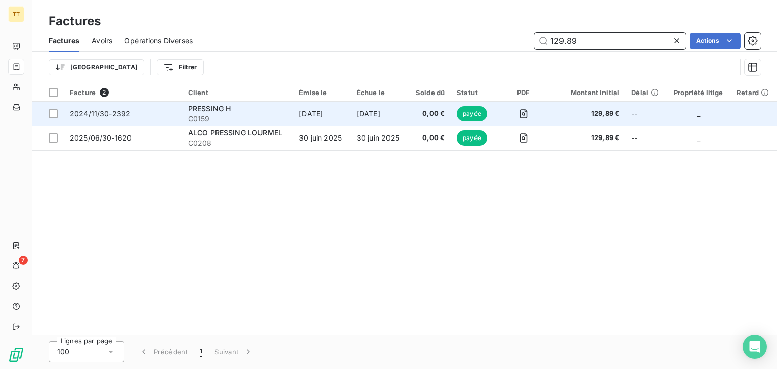
type input "129.89"
click at [417, 116] on td "0,00 €" at bounding box center [429, 114] width 43 height 24
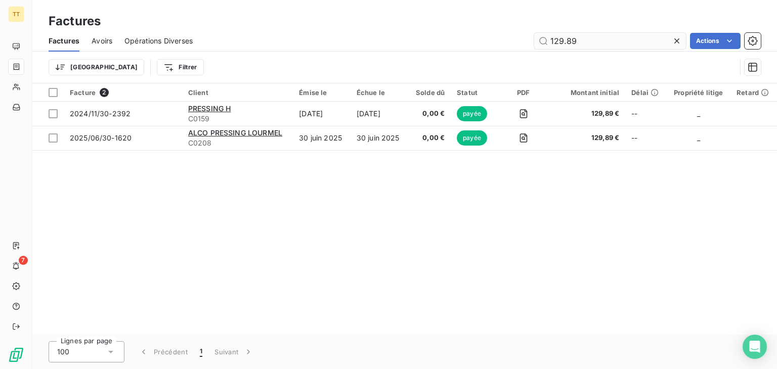
click at [640, 39] on input "129.89" at bounding box center [610, 41] width 152 height 16
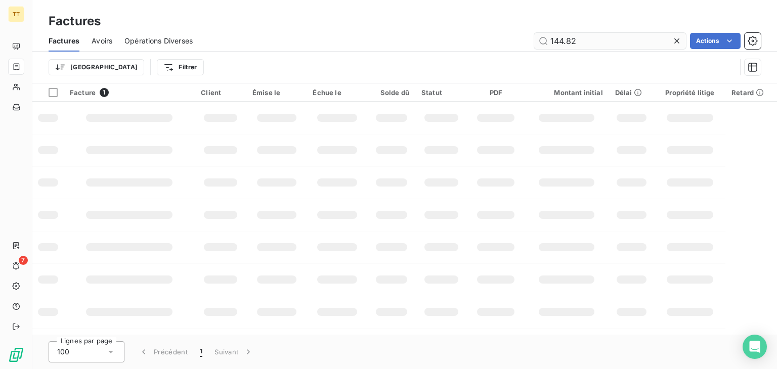
click at [555, 45] on input "144.82" at bounding box center [610, 41] width 152 height 16
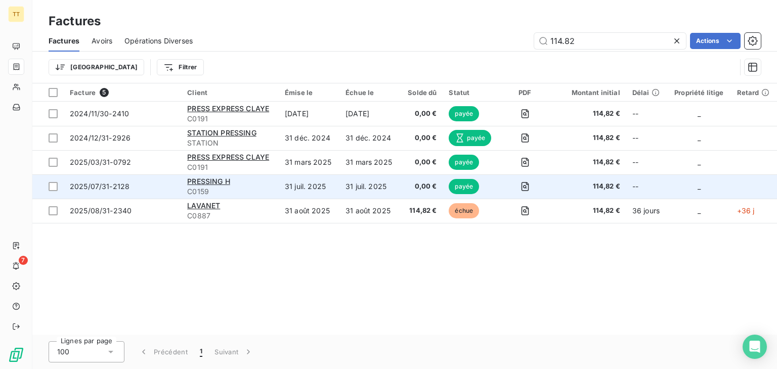
type input "114.82"
click at [397, 188] on td "31 juil. 2025" at bounding box center [370, 187] width 61 height 24
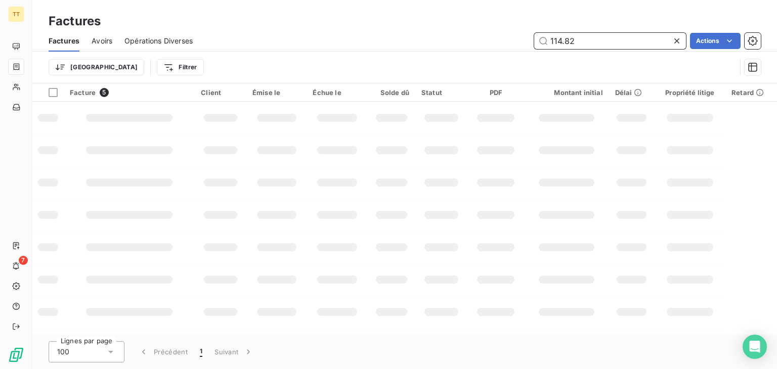
click at [99, 39] on span "Avoirs" at bounding box center [102, 41] width 21 height 10
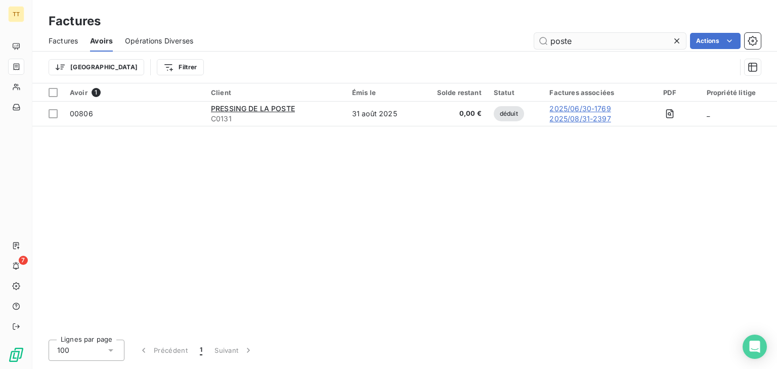
click at [615, 39] on input "poste" at bounding box center [610, 41] width 152 height 16
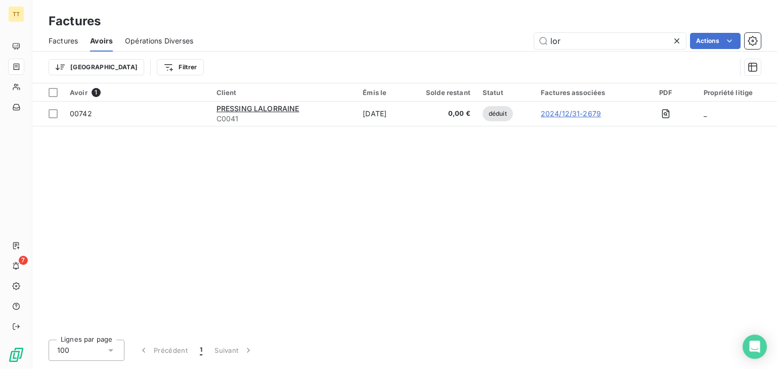
type input "lor"
click at [630, 33] on input "lor" at bounding box center [610, 41] width 152 height 16
click at [59, 39] on span "Factures" at bounding box center [63, 41] width 29 height 10
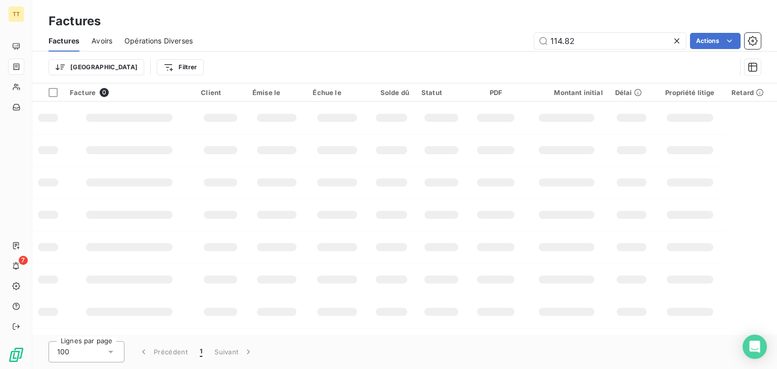
click at [592, 51] on div "Factures Avoirs Opérations Diverses 114.82 Actions" at bounding box center [404, 40] width 745 height 21
click at [590, 50] on div "Factures Avoirs Opérations Diverses 114.82 Actions" at bounding box center [404, 40] width 745 height 21
click at [587, 47] on input "114.82" at bounding box center [610, 41] width 152 height 16
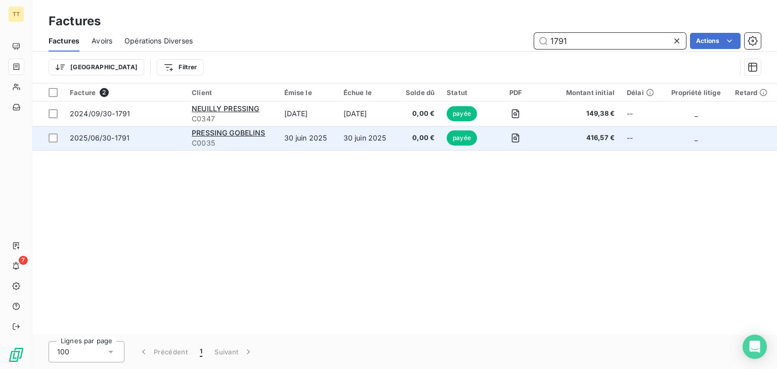
type input "1791"
click at [385, 136] on td "30 juin 2025" at bounding box center [367, 138] width 59 height 24
click at [372, 138] on td "30 juin 2025" at bounding box center [367, 138] width 59 height 24
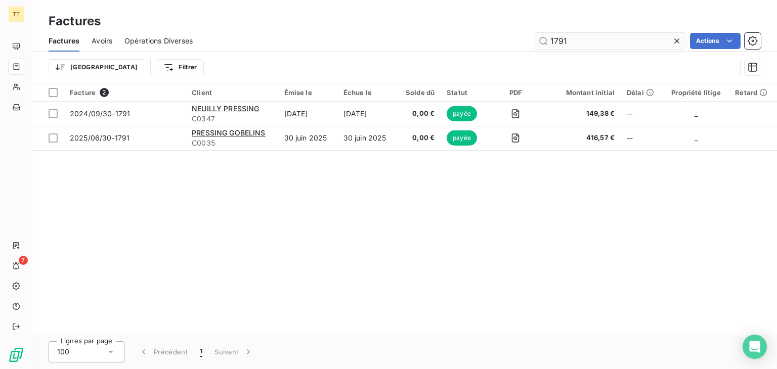
click at [579, 38] on input "1791" at bounding box center [610, 41] width 152 height 16
click at [583, 41] on input "1791" at bounding box center [610, 41] width 152 height 16
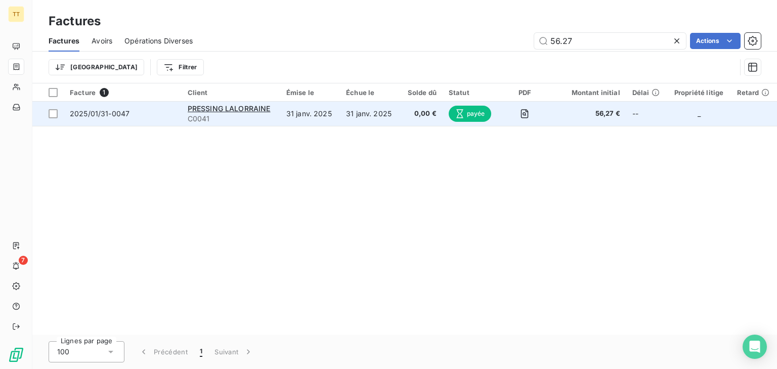
type input "56.27"
click at [348, 116] on td "31 janv. 2025" at bounding box center [370, 114] width 60 height 24
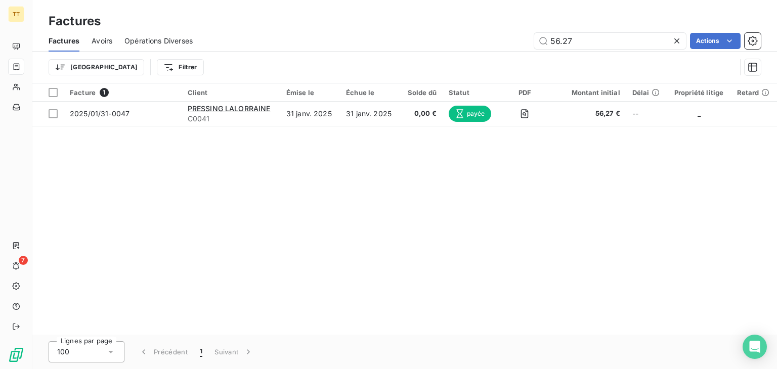
click at [106, 41] on span "Avoirs" at bounding box center [102, 41] width 21 height 10
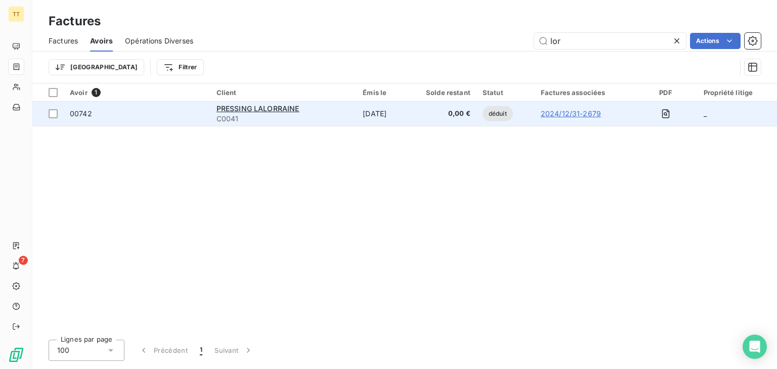
click at [477, 110] on td "0,00 €" at bounding box center [439, 114] width 73 height 24
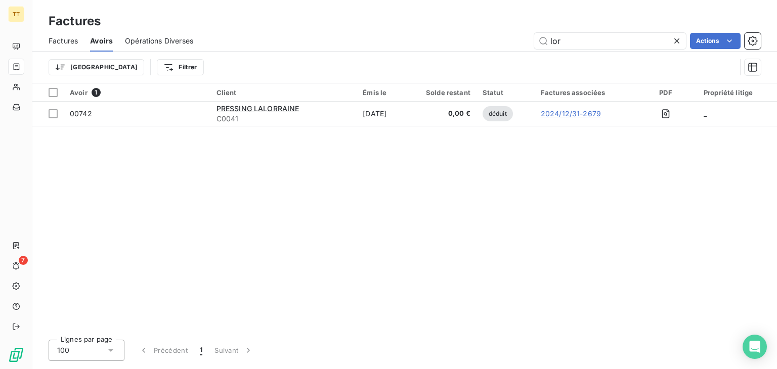
click at [55, 37] on span "Factures" at bounding box center [63, 41] width 29 height 10
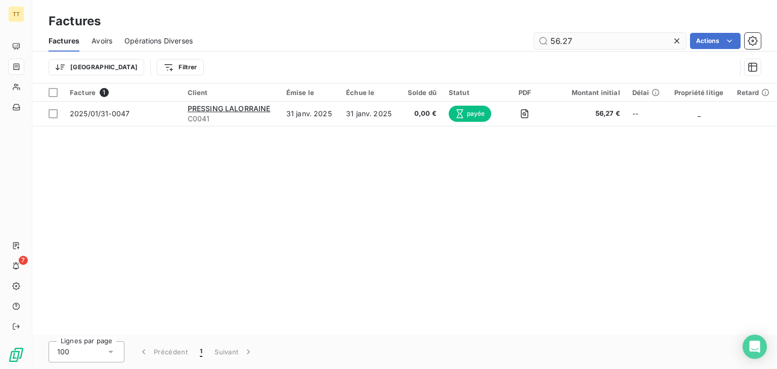
click at [583, 41] on input "56.27" at bounding box center [610, 41] width 152 height 16
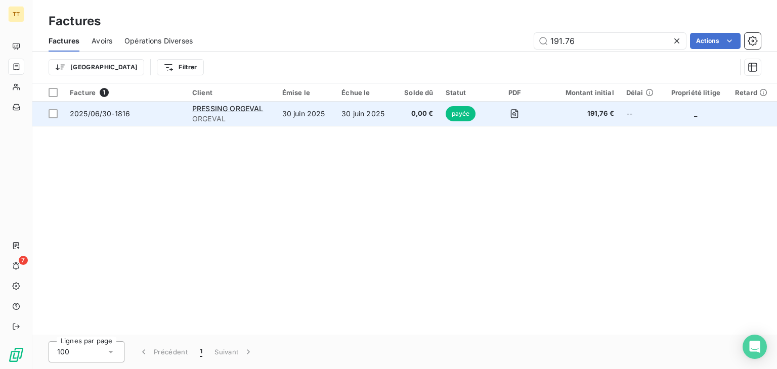
type input "191.76"
click at [417, 110] on span "0,00 €" at bounding box center [417, 114] width 32 height 10
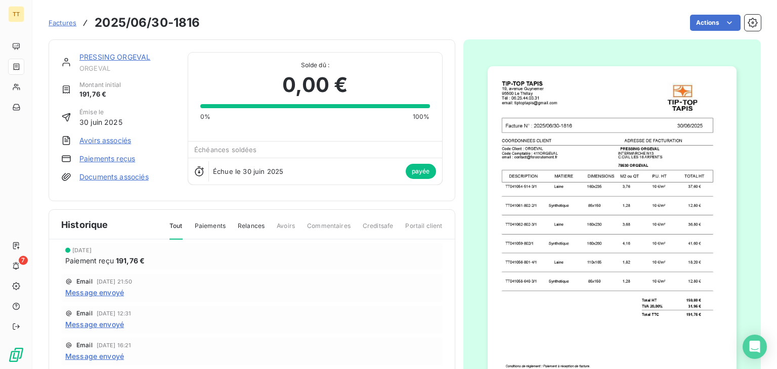
scroll to position [51, 0]
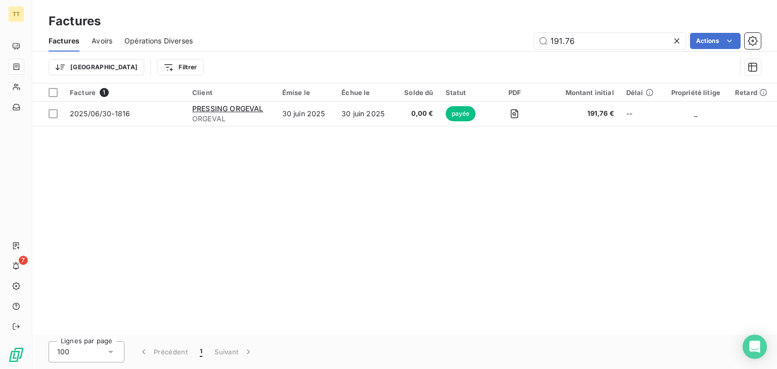
click at [110, 47] on div "Avoirs" at bounding box center [102, 40] width 21 height 21
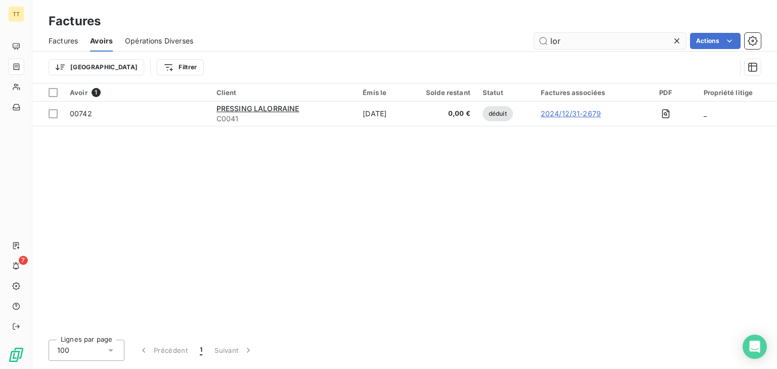
click at [614, 40] on input "lor" at bounding box center [610, 41] width 152 height 16
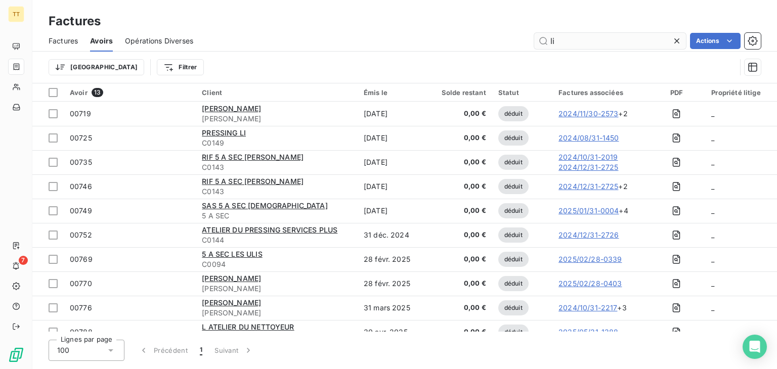
click at [565, 39] on input "li" at bounding box center [610, 41] width 152 height 16
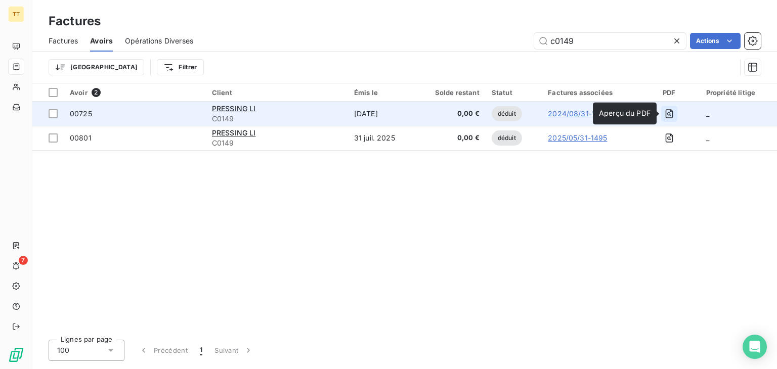
type input "c0149"
click at [675, 112] on button "button" at bounding box center [669, 114] width 16 height 16
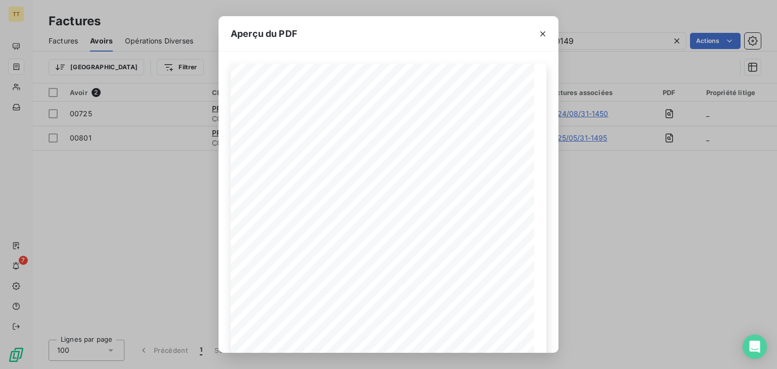
click at [685, 150] on div "Aperçu du PDF AVOIR CODE CLIENT C0149 FACTURE D'AVOIR 00725 31/10/2024 DESCRIPT…" at bounding box center [388, 184] width 777 height 369
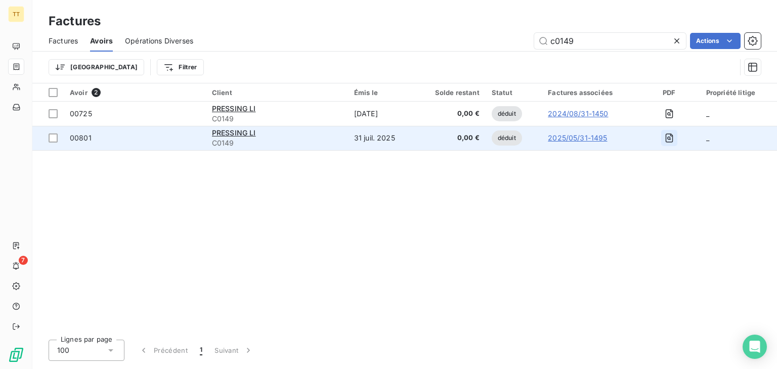
click at [663, 140] on td at bounding box center [670, 138] width 62 height 24
click at [673, 141] on icon "button" at bounding box center [669, 138] width 10 height 10
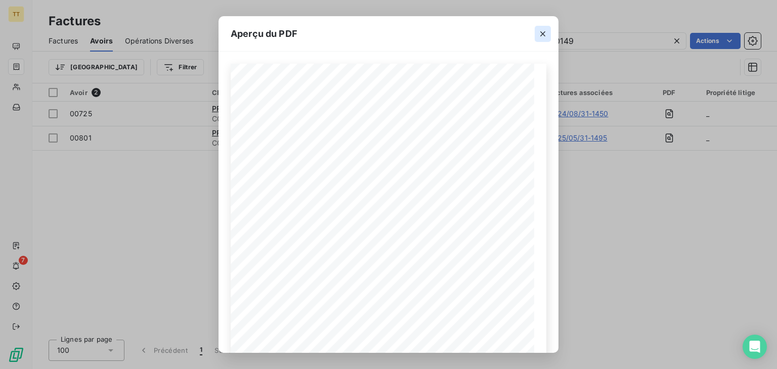
click at [539, 35] on icon "button" at bounding box center [543, 34] width 10 height 10
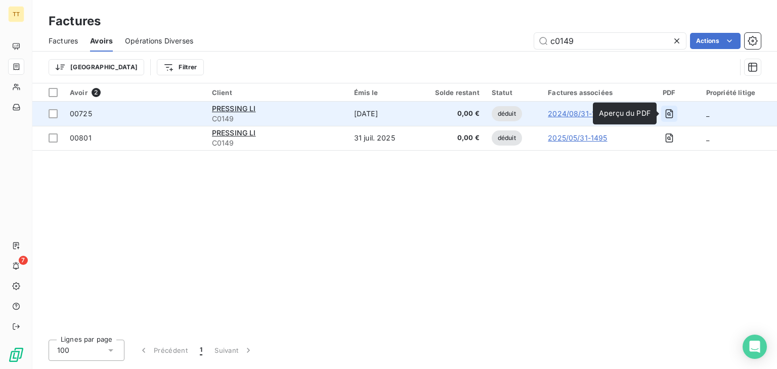
click at [672, 116] on icon "button" at bounding box center [669, 114] width 10 height 10
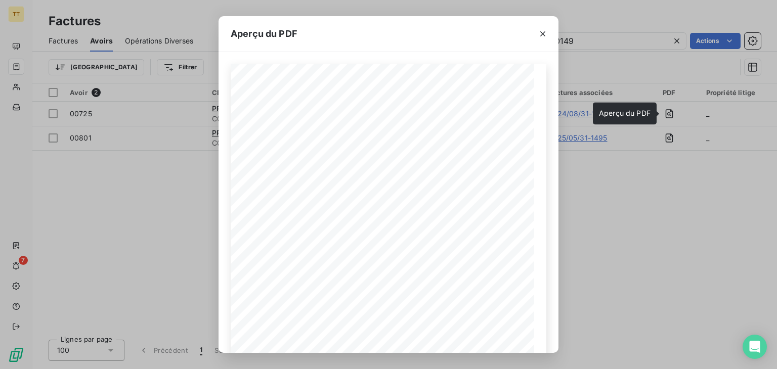
click at [686, 190] on div "Aperçu du PDF AVOIR CODE CLIENT C0149 FACTURE D'AVOIR 00725 31/10/2024 DESCRIPT…" at bounding box center [388, 184] width 777 height 369
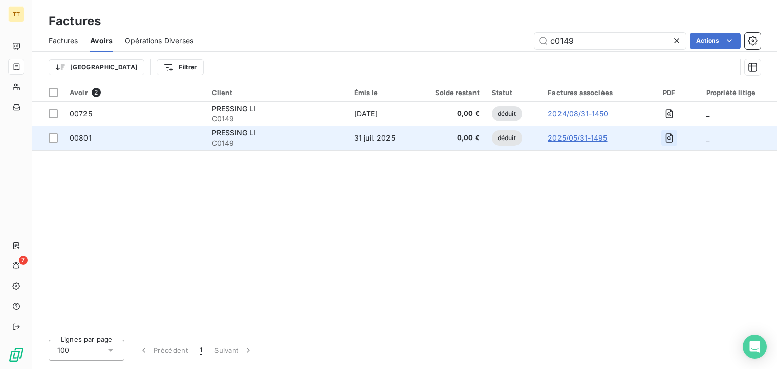
click at [670, 142] on icon "button" at bounding box center [669, 138] width 8 height 9
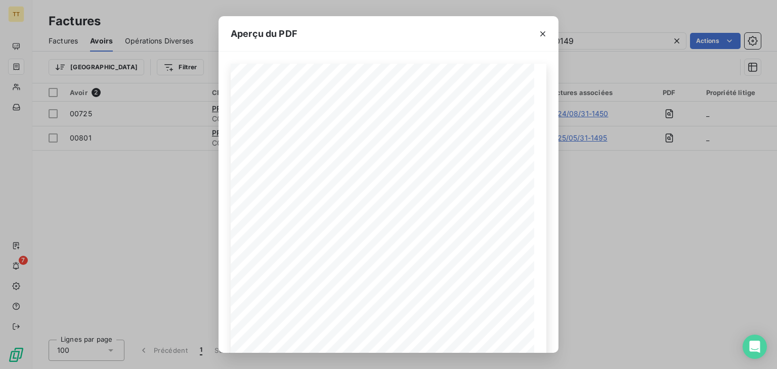
click at [613, 198] on div "Aperçu du PDF CODE CLIENT C0149 FACTURE D'AVOIR 00801 31/07/2025 DESCRIPTION P.…" at bounding box center [388, 184] width 777 height 369
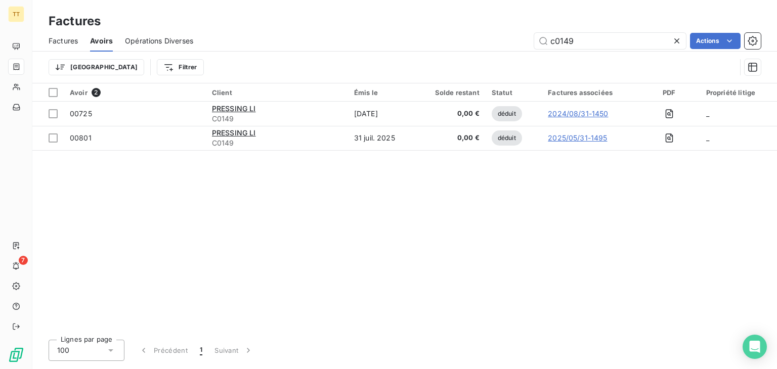
click at [62, 37] on span "Factures" at bounding box center [63, 41] width 29 height 10
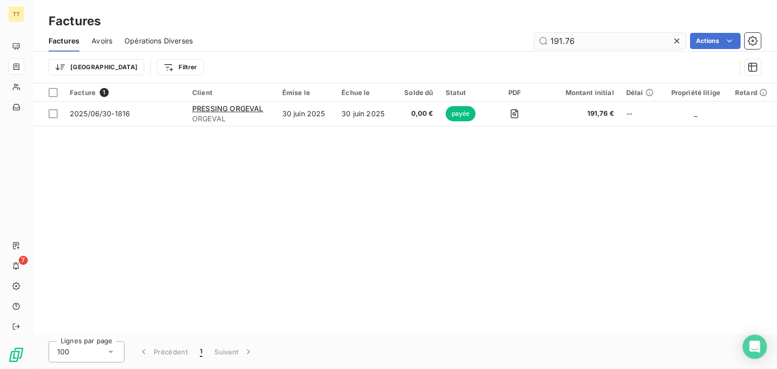
click at [573, 43] on input "191.76" at bounding box center [610, 41] width 152 height 16
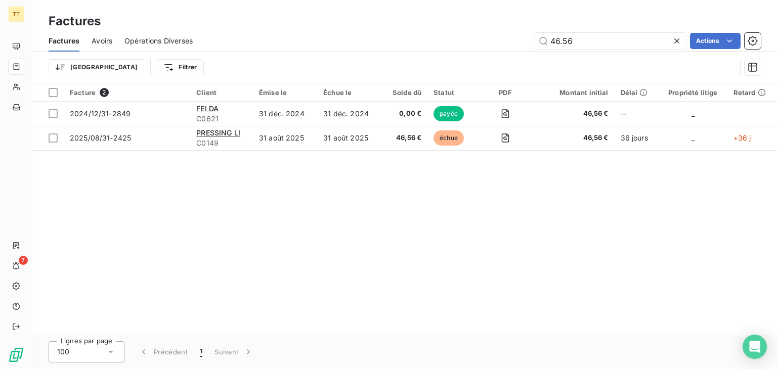
click at [590, 26] on div "Factures" at bounding box center [404, 21] width 745 height 18
click at [598, 33] on input "46.56" at bounding box center [610, 41] width 152 height 16
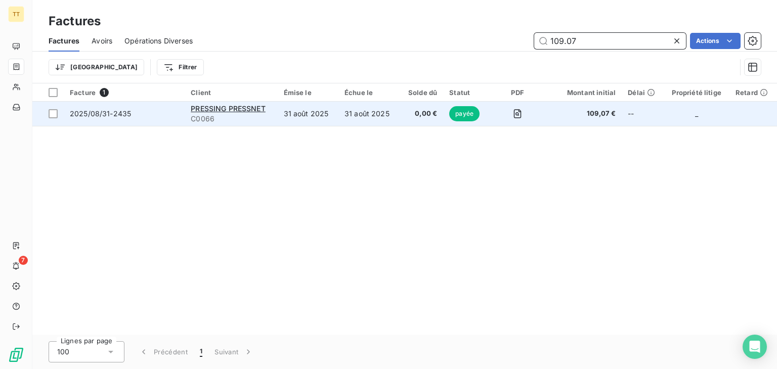
type input "109.07"
click at [354, 119] on td "31 août 2025" at bounding box center [369, 114] width 61 height 24
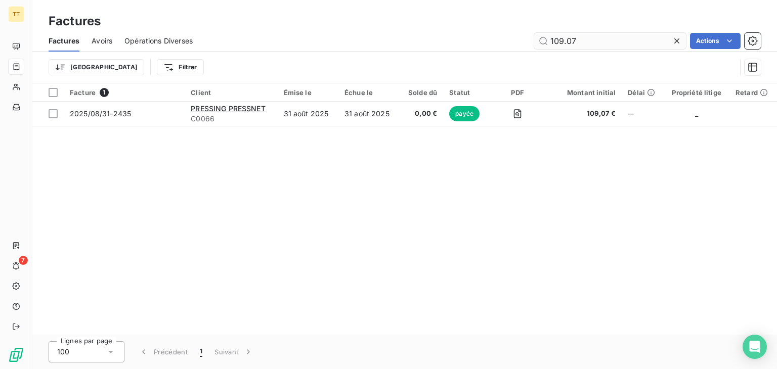
click at [612, 38] on input "109.07" at bounding box center [610, 41] width 152 height 16
click at [611, 37] on input "109.07" at bounding box center [610, 41] width 152 height 16
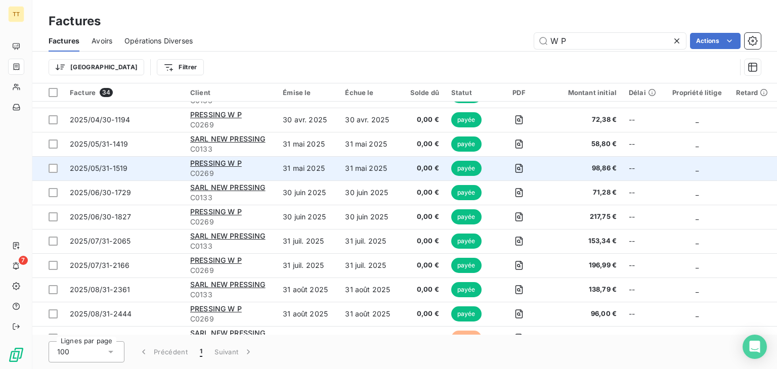
scroll to position [593, 0]
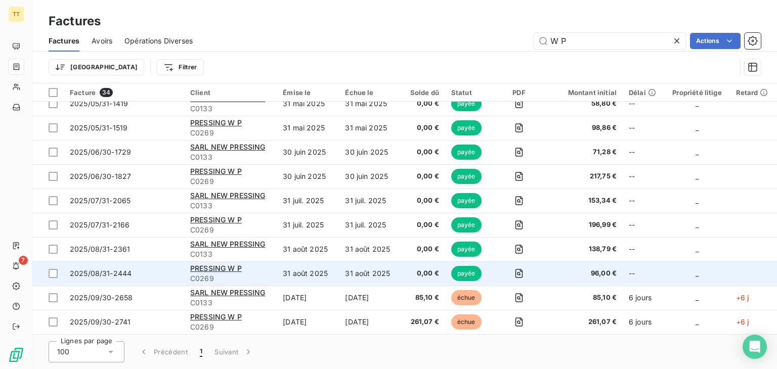
type input "W P"
click at [325, 275] on td "31 août 2025" at bounding box center [308, 274] width 62 height 24
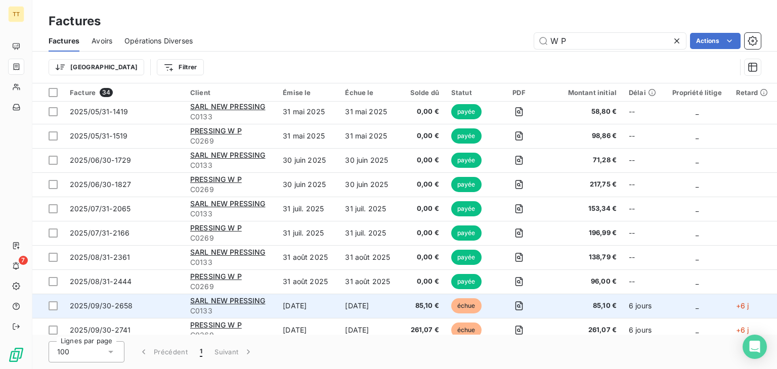
scroll to position [593, 0]
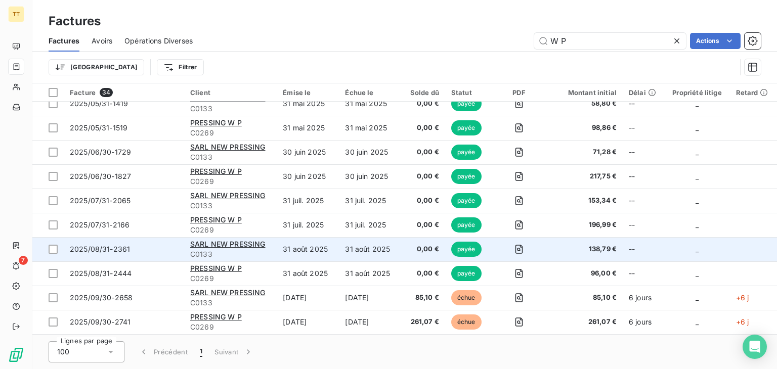
click at [373, 255] on td "31 août 2025" at bounding box center [370, 249] width 62 height 24
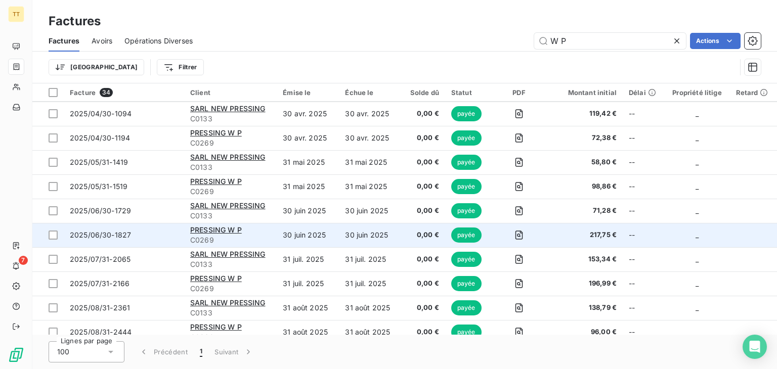
scroll to position [593, 0]
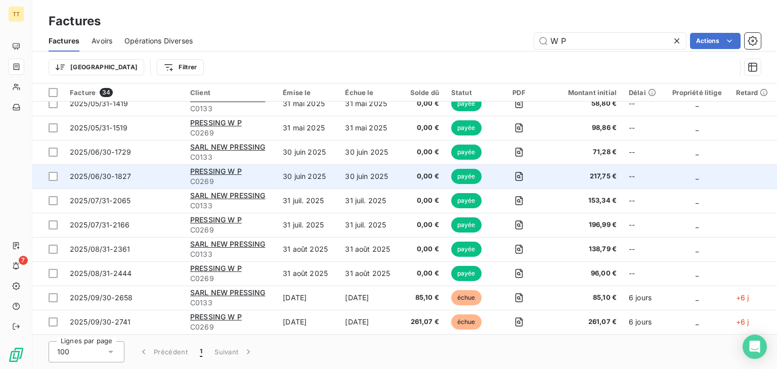
click at [332, 179] on td "30 juin 2025" at bounding box center [308, 176] width 62 height 24
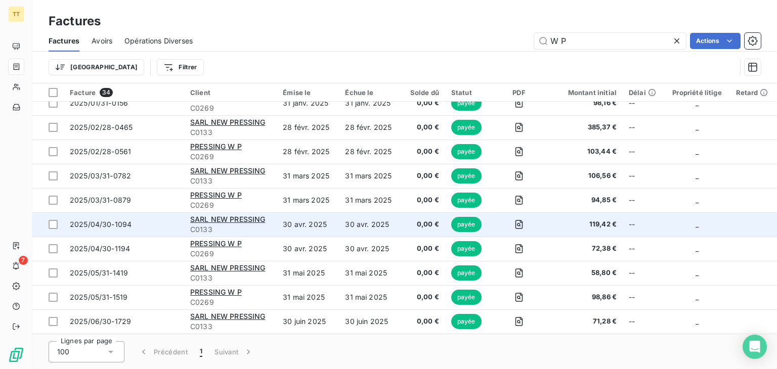
scroll to position [441, 0]
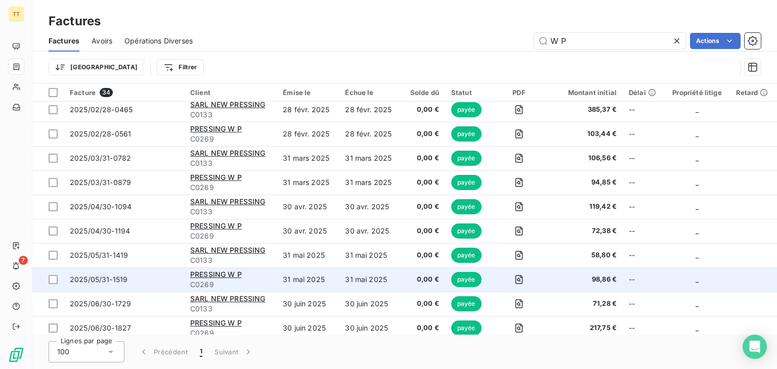
click at [365, 276] on td "31 mai 2025" at bounding box center [370, 280] width 62 height 24
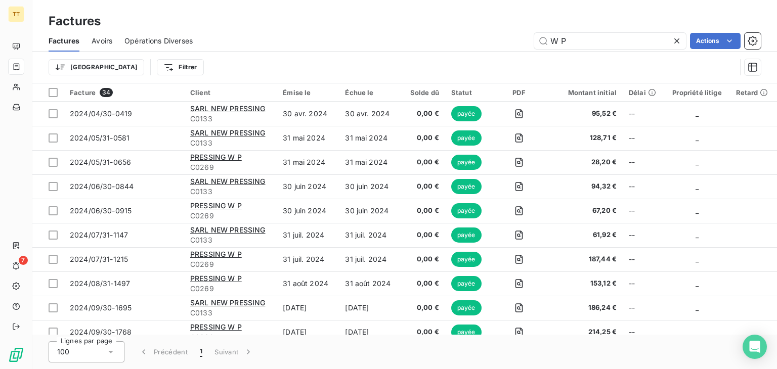
click at [102, 40] on span "Avoirs" at bounding box center [102, 41] width 21 height 10
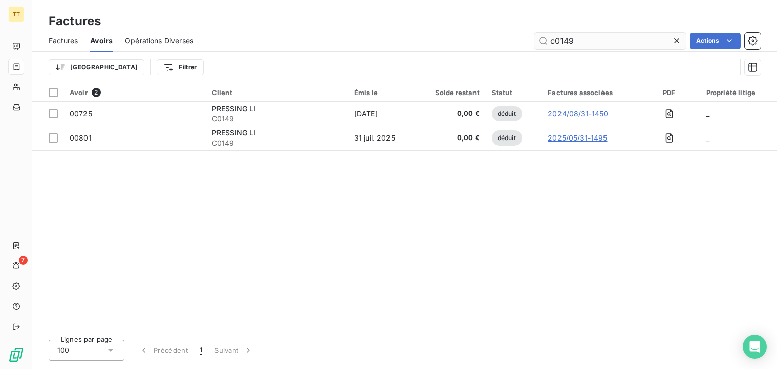
click at [595, 46] on input "c0149" at bounding box center [610, 41] width 152 height 16
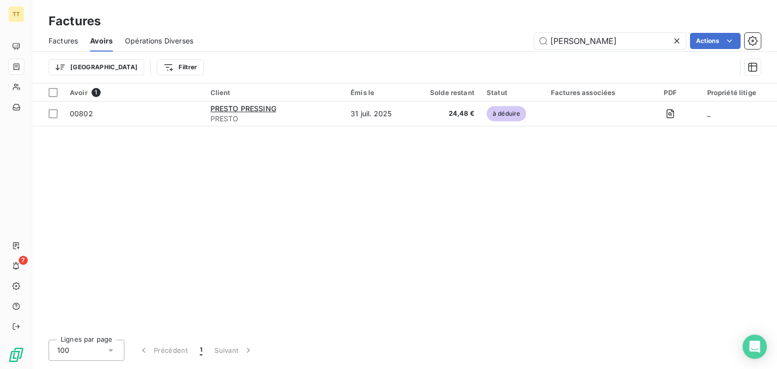
type input "PREST"
drag, startPoint x: 56, startPoint y: 46, endPoint x: 80, endPoint y: 46, distance: 23.8
click at [56, 46] on div "Factures" at bounding box center [63, 40] width 29 height 21
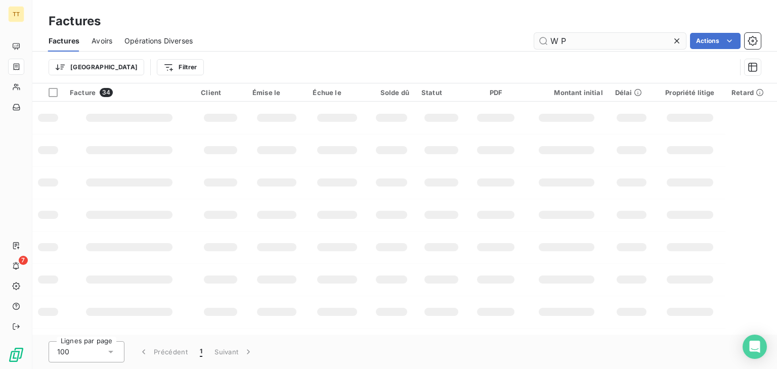
click at [546, 43] on input "W P" at bounding box center [610, 41] width 152 height 16
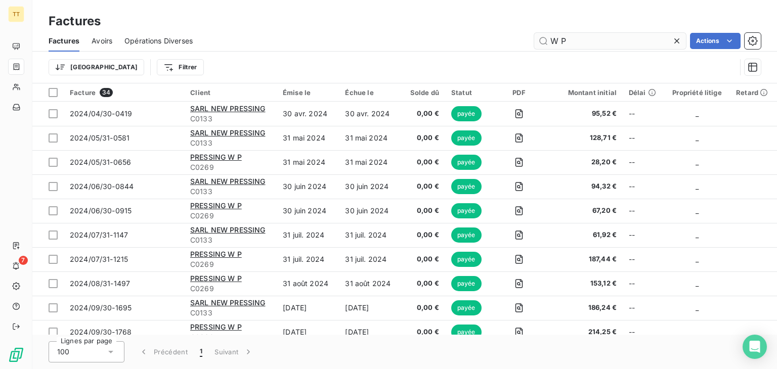
click at [559, 42] on input "W P" at bounding box center [610, 41] width 152 height 16
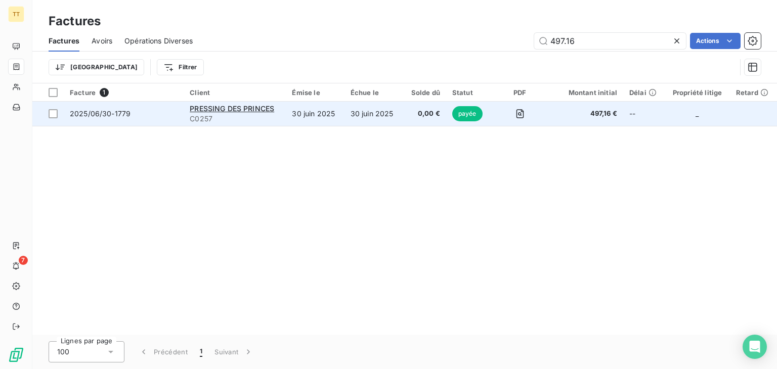
type input "497.16"
click at [357, 108] on td "30 juin 2025" at bounding box center [374, 114] width 58 height 24
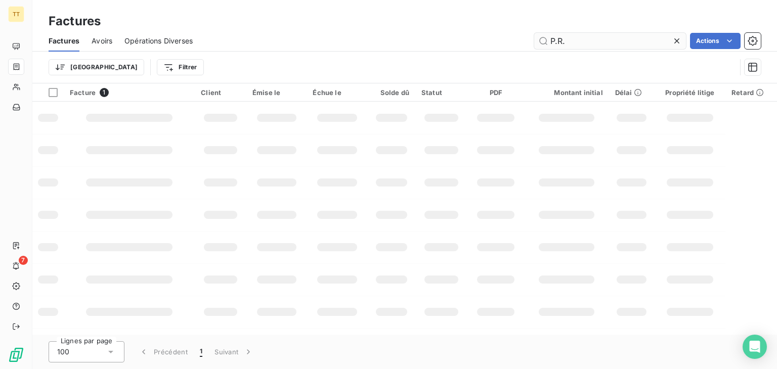
click at [569, 43] on input "P.R." at bounding box center [610, 41] width 152 height 16
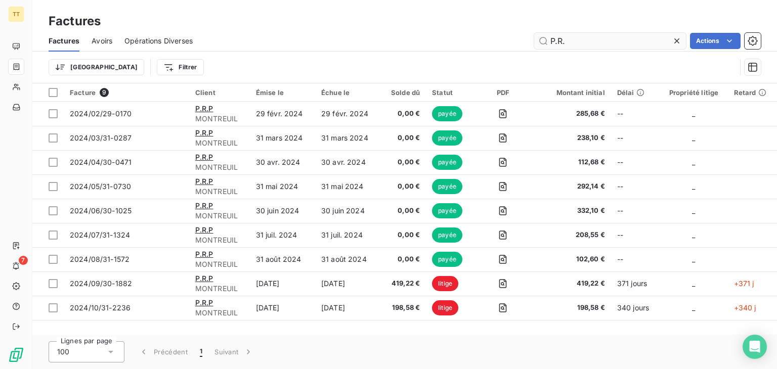
click at [571, 44] on input "P.R." at bounding box center [610, 41] width 152 height 16
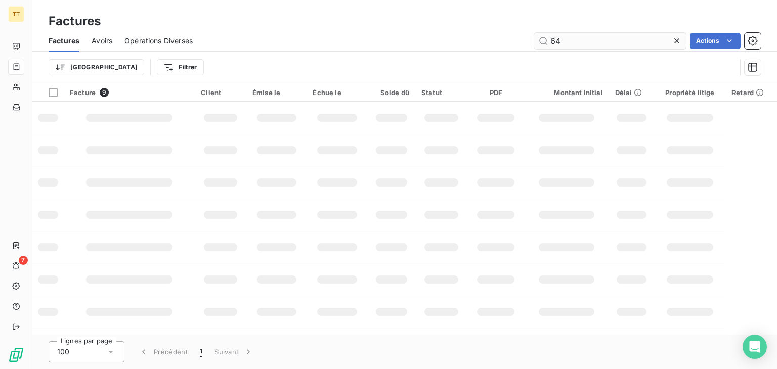
type input "6"
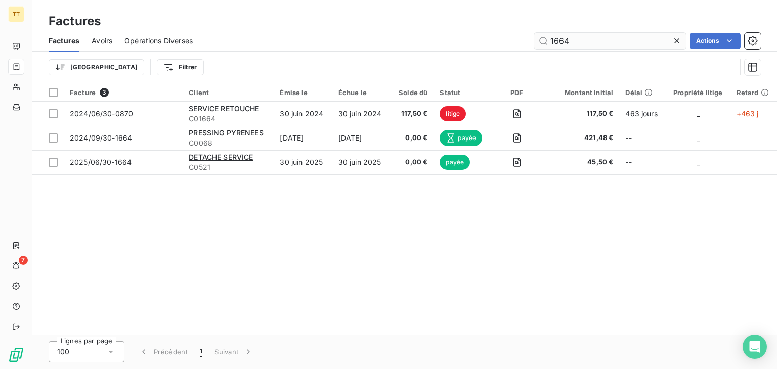
drag, startPoint x: 599, startPoint y: 50, endPoint x: 595, endPoint y: 43, distance: 7.7
click at [599, 50] on div "Factures Avoirs Opérations Diverses 1664 Actions" at bounding box center [404, 40] width 745 height 21
click at [592, 38] on input "1664" at bounding box center [610, 41] width 152 height 16
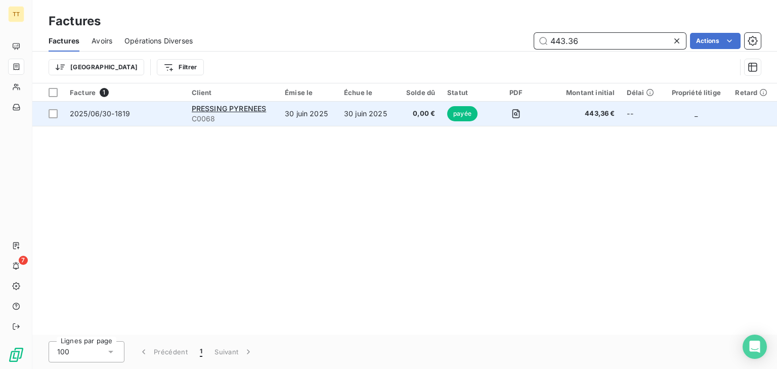
type input "443.36"
click at [376, 122] on td "30 juin 2025" at bounding box center [367, 114] width 59 height 24
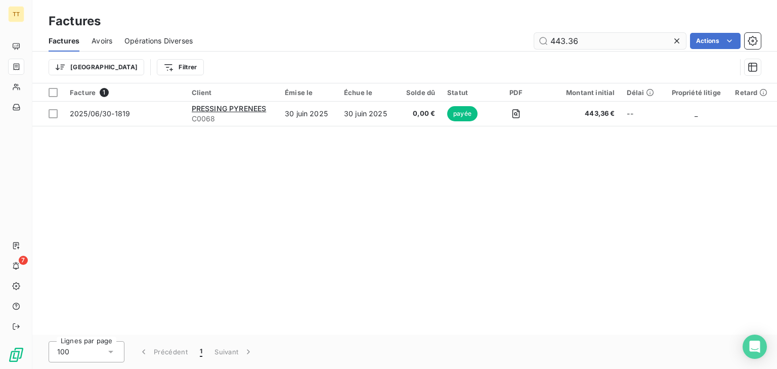
click at [570, 42] on input "443.36" at bounding box center [610, 41] width 152 height 16
click at [569, 41] on input "443.36" at bounding box center [610, 41] width 152 height 16
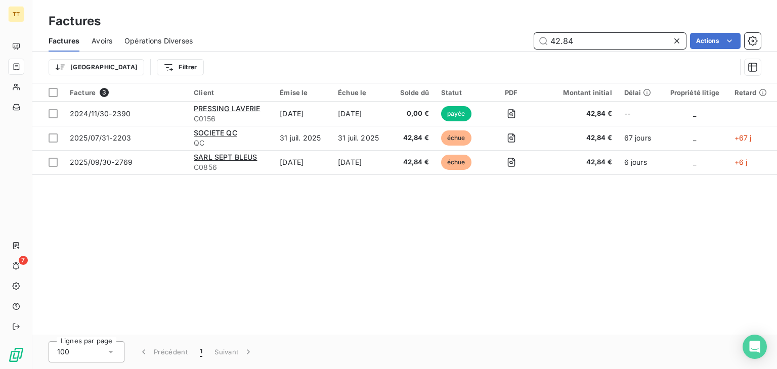
click at [599, 44] on input "42.84" at bounding box center [610, 41] width 152 height 16
click at [599, 43] on input "42.84" at bounding box center [610, 41] width 152 height 16
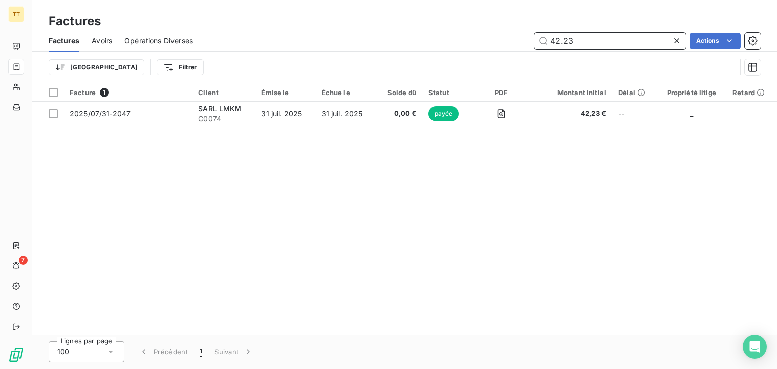
click at [573, 46] on input "42.23" at bounding box center [610, 41] width 152 height 16
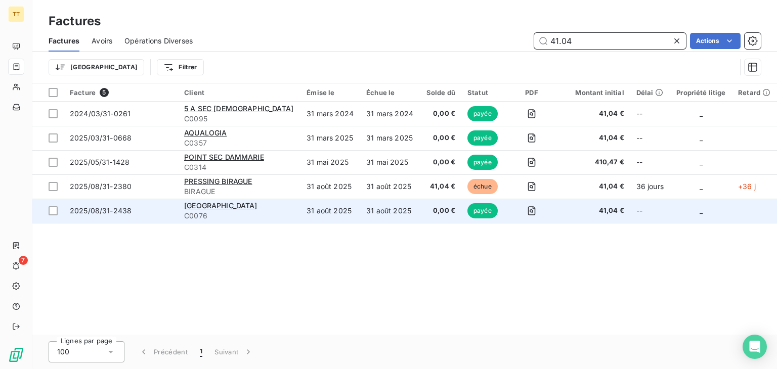
type input "41.04"
click at [395, 213] on td "31 août 2025" at bounding box center [390, 211] width 60 height 24
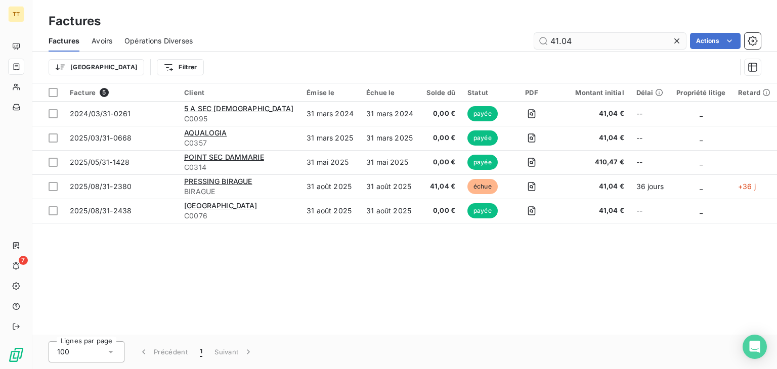
click at [584, 43] on input "41.04" at bounding box center [610, 41] width 152 height 16
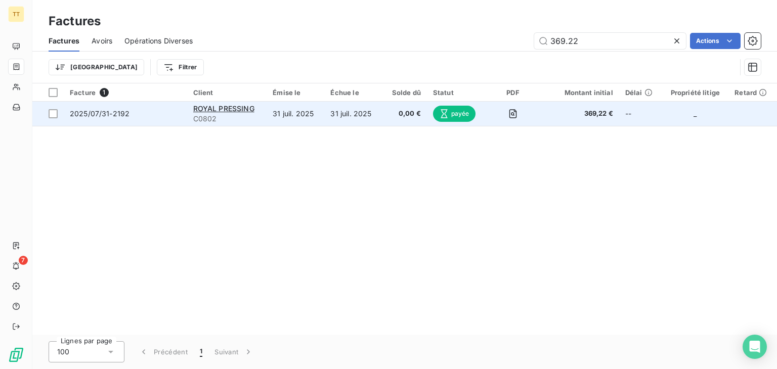
type input "369.22"
click at [351, 116] on td "31 juil. 2025" at bounding box center [353, 114] width 58 height 24
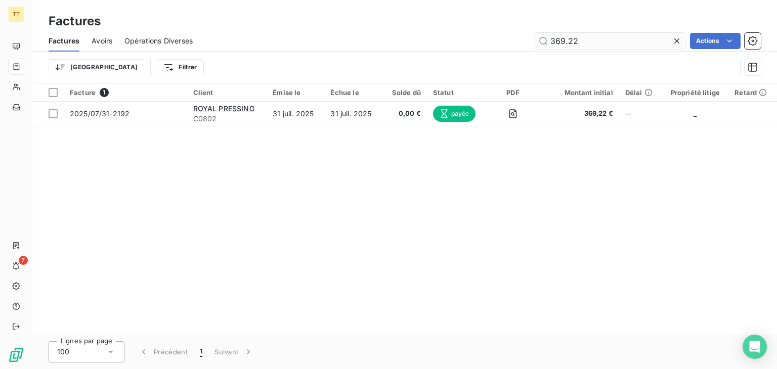
click at [613, 47] on input "369.22" at bounding box center [610, 41] width 152 height 16
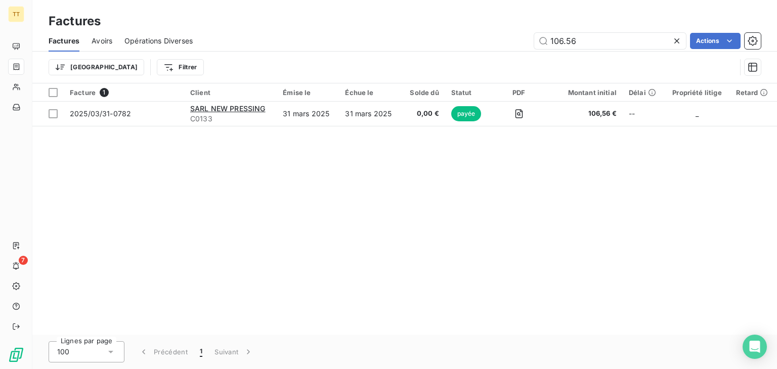
type input "106.56"
click at [291, 126] on table "Facture 1 Client Émise le Échue le Solde dû Statut PDF Montant initial Délai Pr…" at bounding box center [404, 104] width 745 height 43
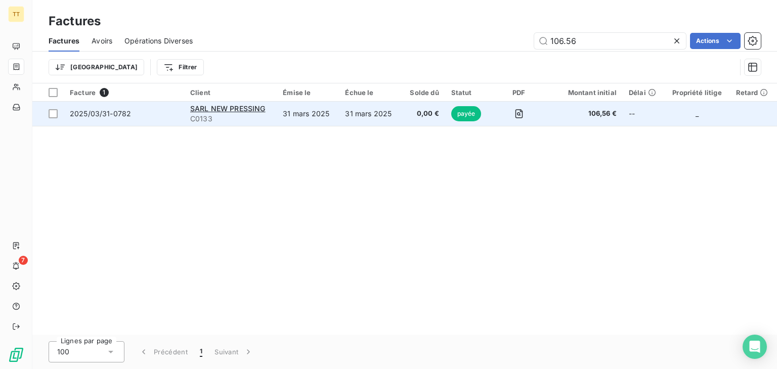
click at [281, 112] on td "31 mars 2025" at bounding box center [308, 114] width 62 height 24
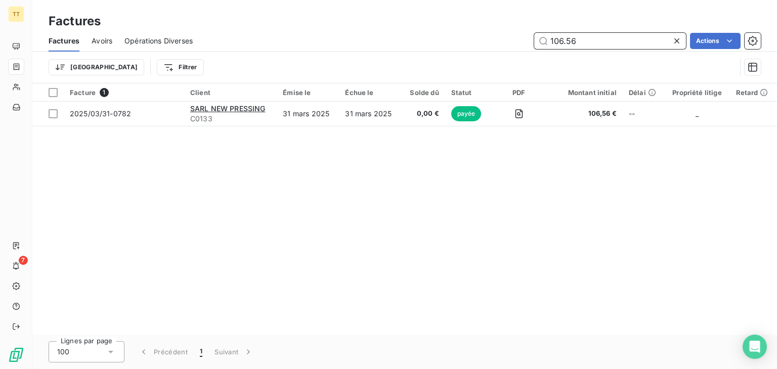
click at [566, 37] on input "106.56" at bounding box center [610, 41] width 152 height 16
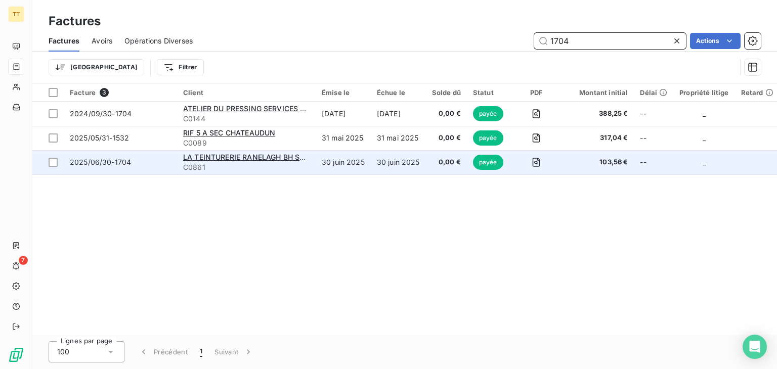
type input "1704"
click at [439, 161] on td "0,00 €" at bounding box center [446, 162] width 41 height 24
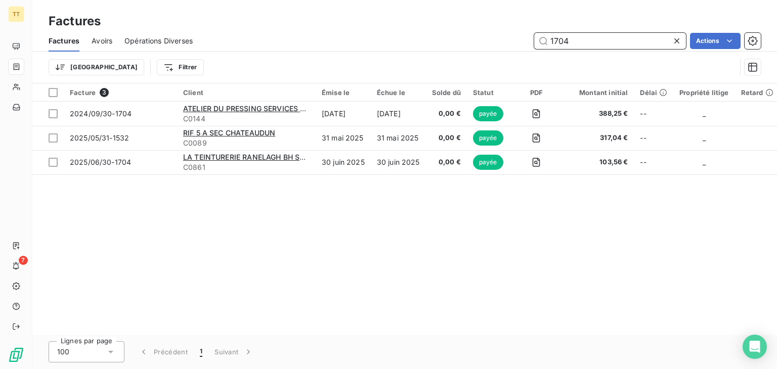
click at [599, 34] on input "1704" at bounding box center [610, 41] width 152 height 16
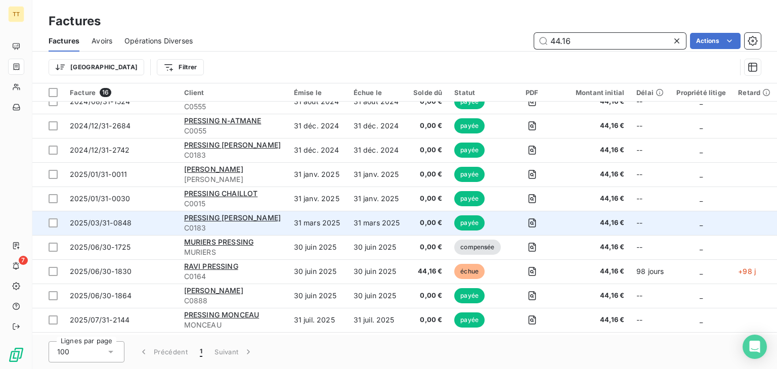
scroll to position [156, 0]
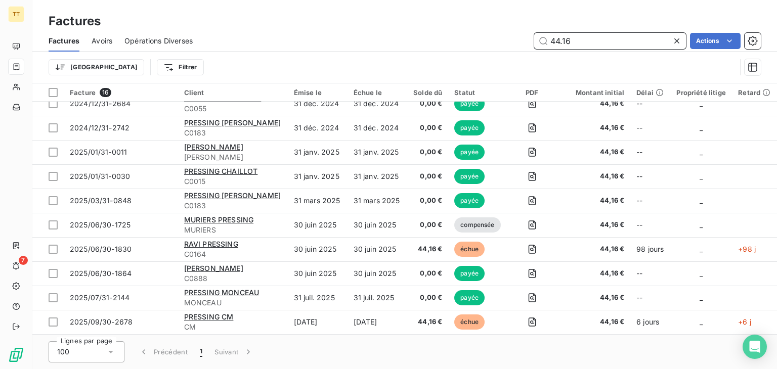
click at [565, 33] on input "44.16" at bounding box center [610, 41] width 152 height 16
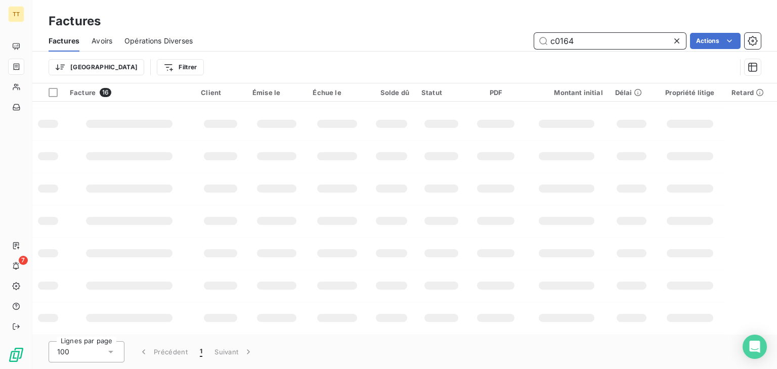
scroll to position [132, 0]
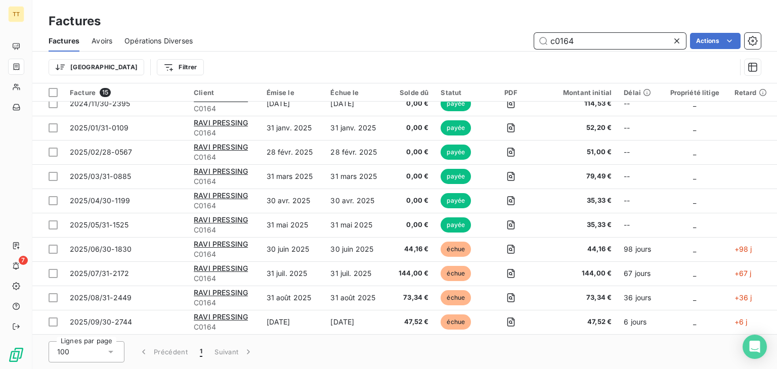
click at [609, 39] on input "c0164" at bounding box center [610, 41] width 152 height 16
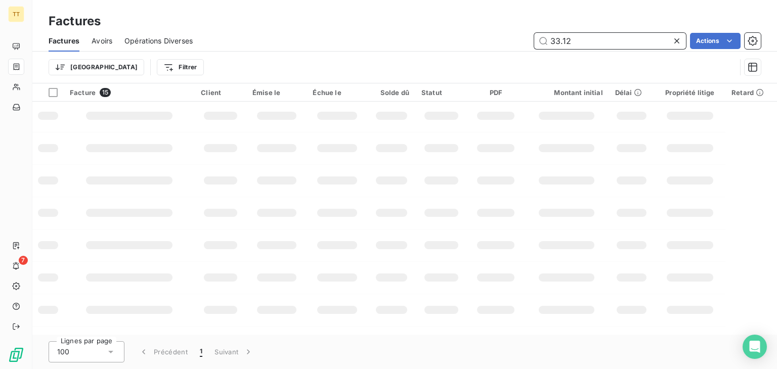
scroll to position [0, 0]
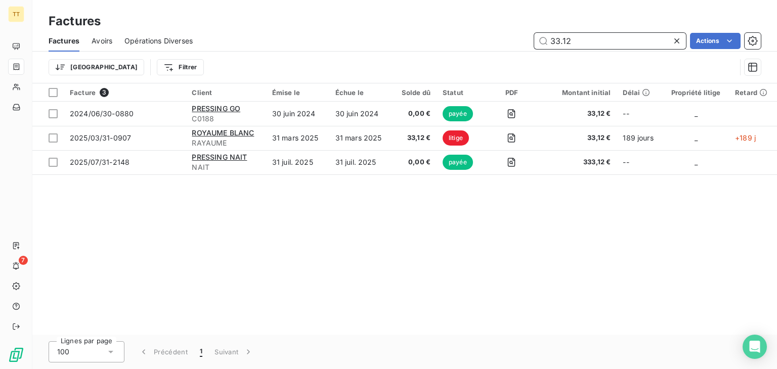
click at [597, 37] on input "33.12" at bounding box center [610, 41] width 152 height 16
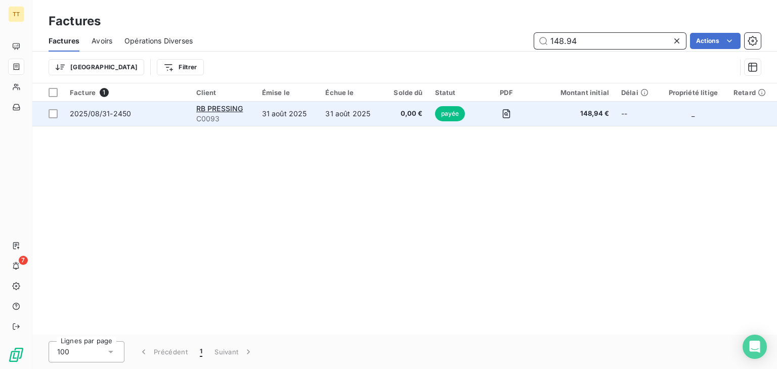
type input "148.94"
click at [320, 118] on td "31 août 2025" at bounding box center [288, 114] width 64 height 24
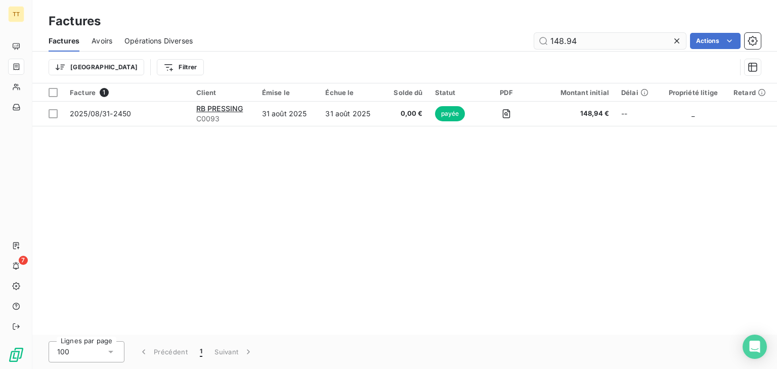
click at [585, 38] on input "148.94" at bounding box center [610, 41] width 152 height 16
click at [575, 43] on input "148.94" at bounding box center [610, 41] width 152 height 16
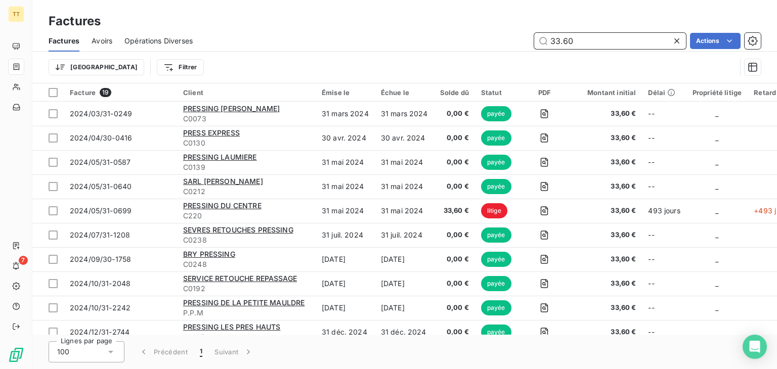
click at [556, 36] on input "33.60" at bounding box center [610, 41] width 152 height 16
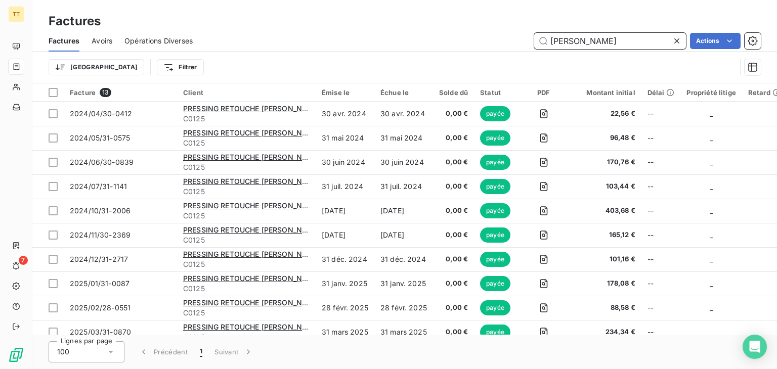
scroll to position [83, 0]
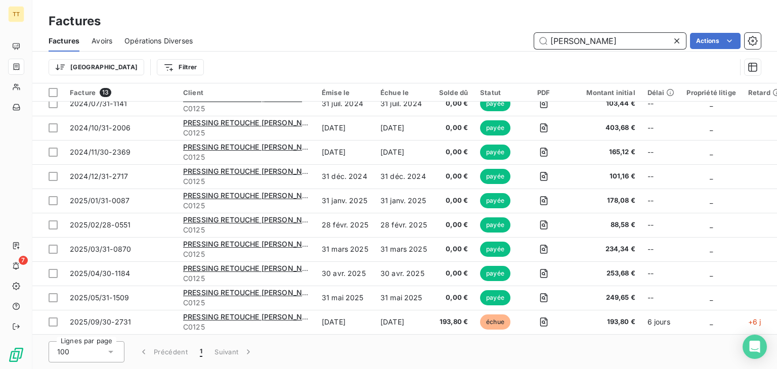
click at [596, 45] on input "BUI" at bounding box center [610, 41] width 152 height 16
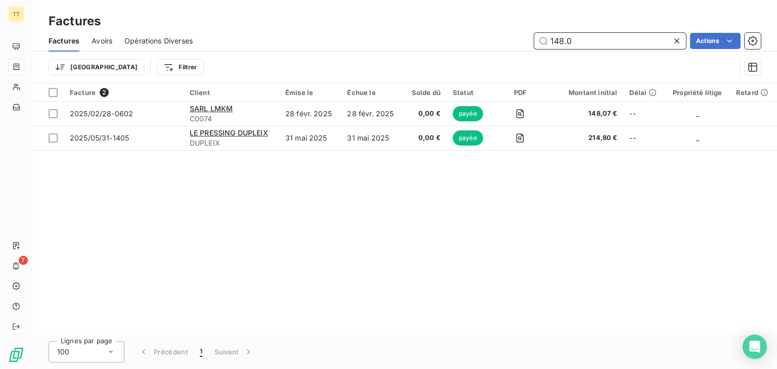
type input "148.00"
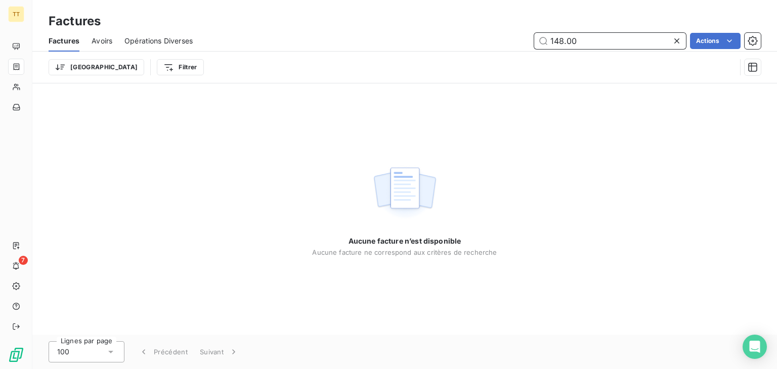
click at [603, 44] on input "148.00" at bounding box center [610, 41] width 152 height 16
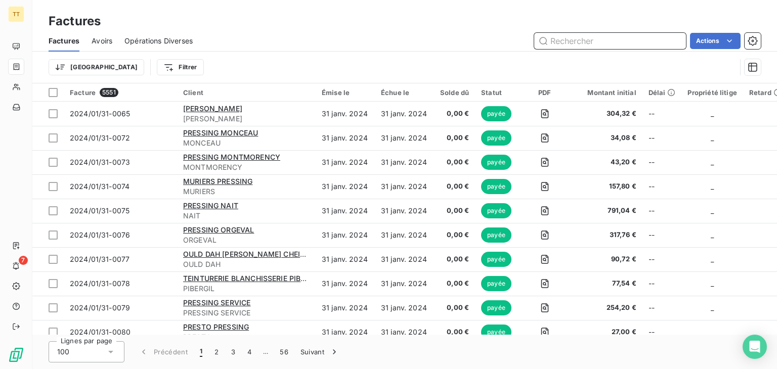
click at [595, 40] on input "text" at bounding box center [610, 41] width 152 height 16
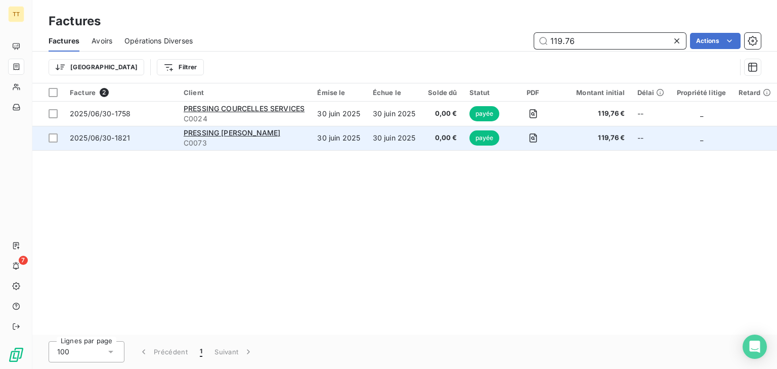
type input "119.76"
click at [366, 134] on td "30 juin 2025" at bounding box center [338, 138] width 55 height 24
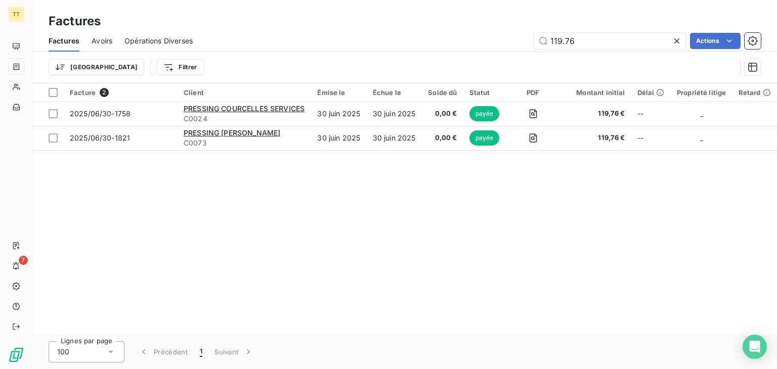
click at [559, 55] on div "Trier Filtrer" at bounding box center [405, 67] width 712 height 31
click at [557, 42] on input "119.76" at bounding box center [610, 41] width 152 height 16
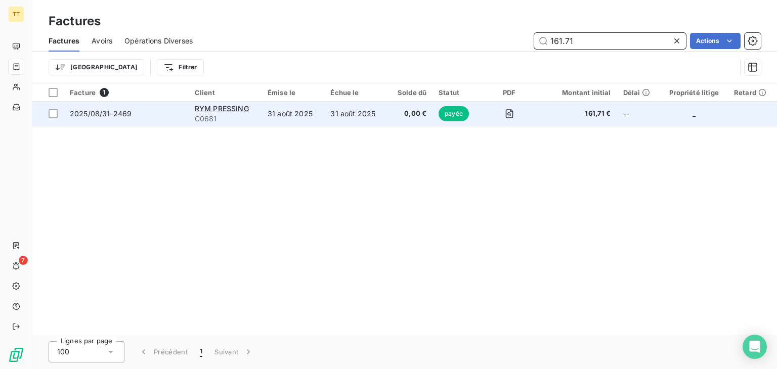
type input "161.71"
click at [329, 108] on td "31 août 2025" at bounding box center [355, 114] width 63 height 24
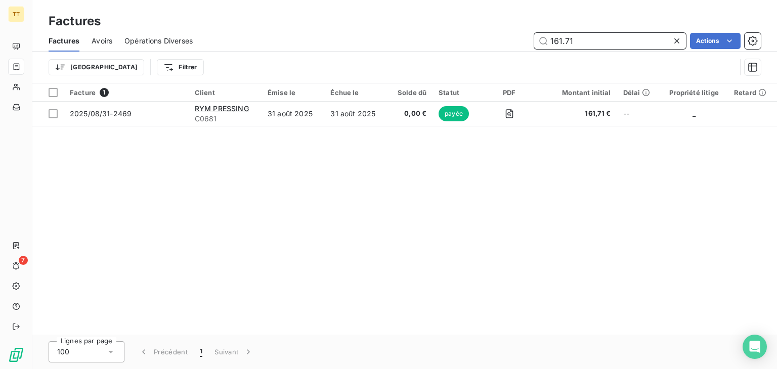
click at [624, 33] on input "161.71" at bounding box center [610, 41] width 152 height 16
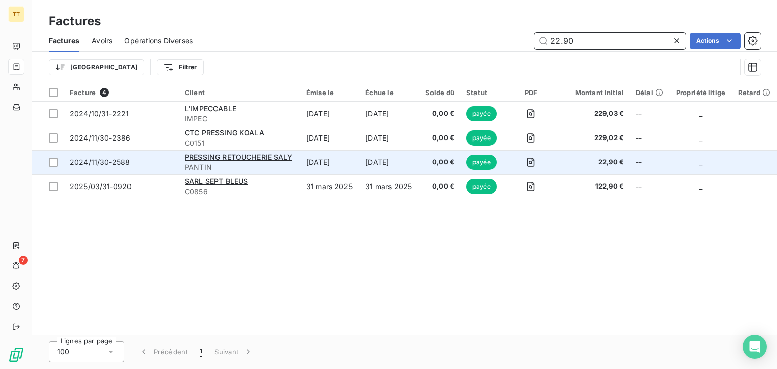
type input "22.90"
click at [340, 166] on td "[DATE]" at bounding box center [329, 162] width 59 height 24
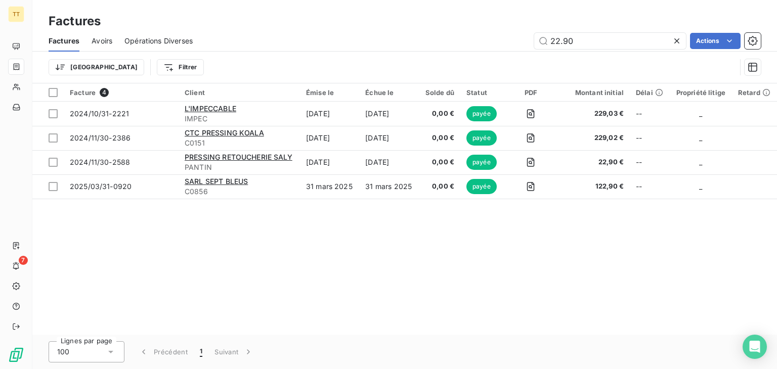
click at [610, 31] on div "Factures Avoirs Opérations Diverses 22.90 Actions" at bounding box center [404, 40] width 745 height 21
click at [619, 38] on input "22.90" at bounding box center [610, 41] width 152 height 16
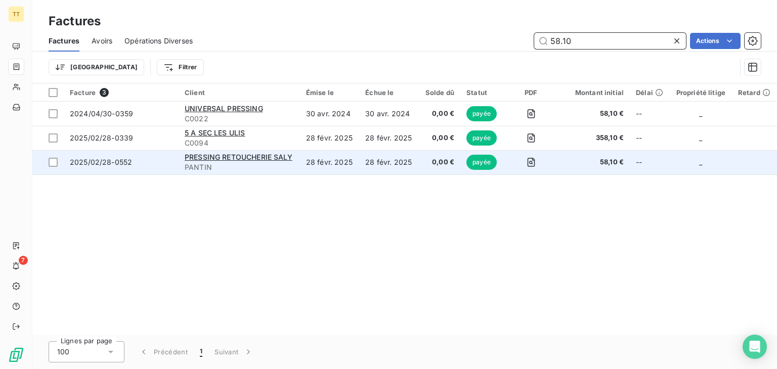
type input "58.10"
click at [370, 165] on td "28 févr. 2025" at bounding box center [388, 162] width 59 height 24
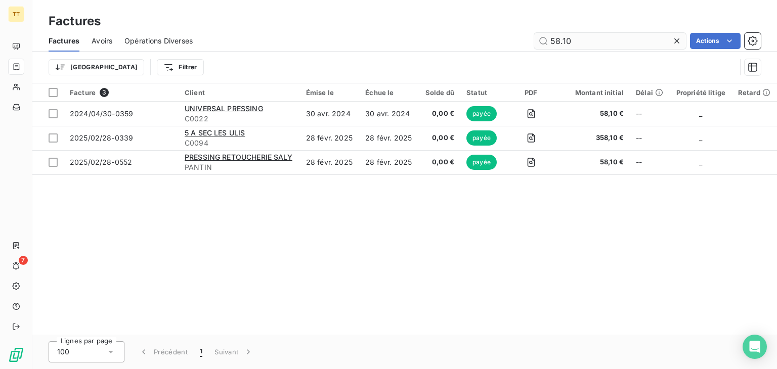
click at [634, 46] on input "58.10" at bounding box center [610, 41] width 152 height 16
click at [560, 42] on input "58.10" at bounding box center [610, 41] width 152 height 16
click at [561, 43] on input "58.10" at bounding box center [610, 41] width 152 height 16
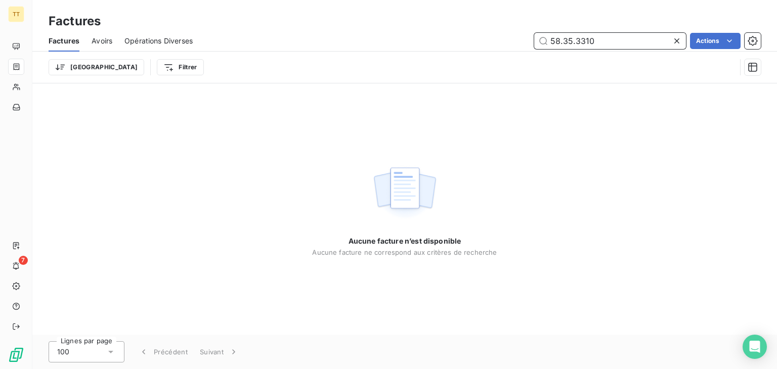
type input "58.35.3310"
click at [683, 35] on div at bounding box center [679, 41] width 14 height 16
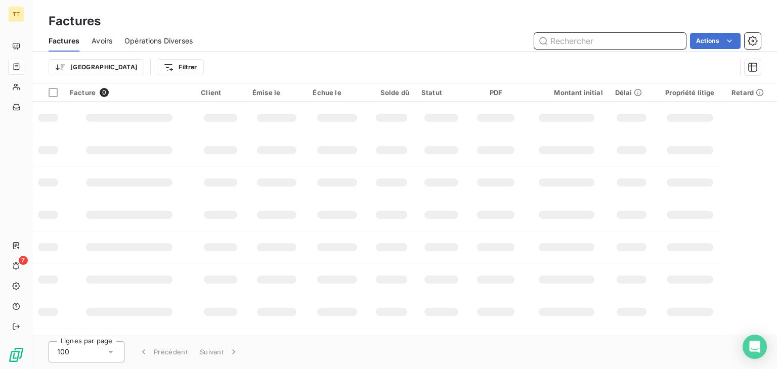
click at [641, 38] on input "text" at bounding box center [610, 41] width 152 height 16
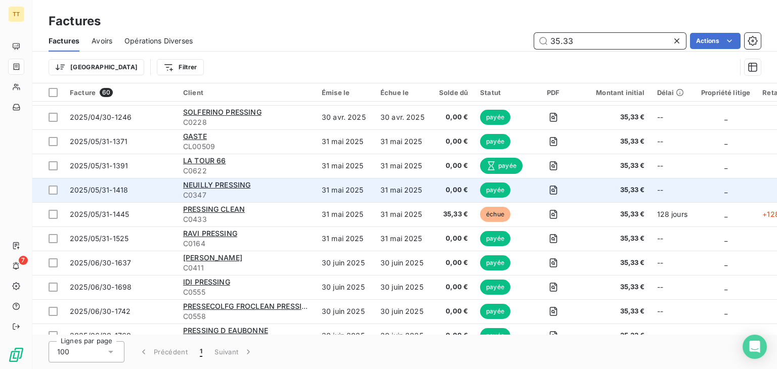
scroll to position [874, 0]
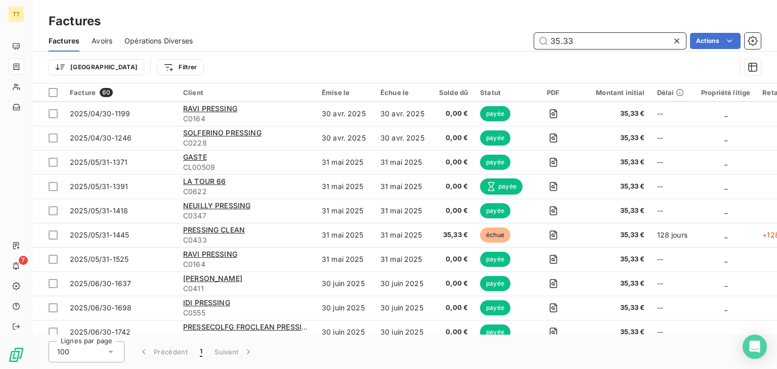
click at [565, 44] on input "35.33" at bounding box center [610, 41] width 152 height 16
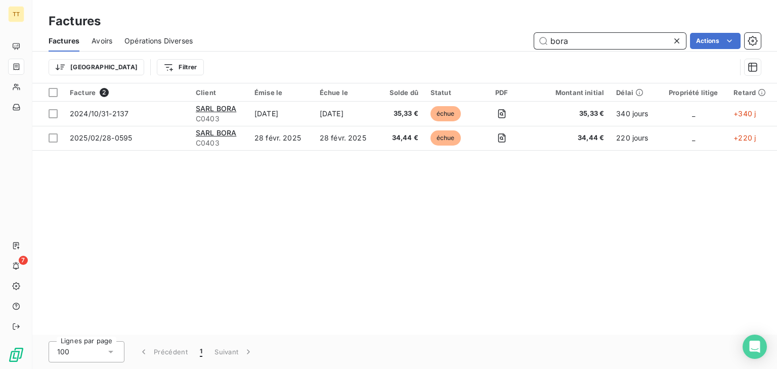
scroll to position [0, 0]
click at [670, 39] on input "bora" at bounding box center [610, 41] width 152 height 16
type input "1"
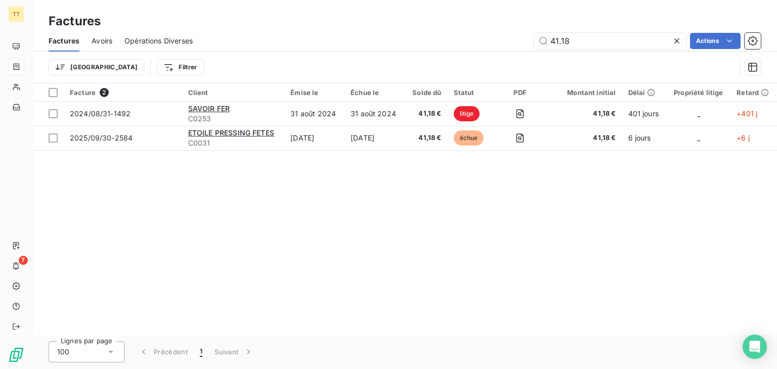
click at [618, 31] on div "Factures Avoirs Opérations Diverses 41.18 Actions" at bounding box center [404, 40] width 745 height 21
click at [624, 37] on input "41.18" at bounding box center [610, 41] width 152 height 16
click at [572, 46] on input "41.18" at bounding box center [610, 41] width 152 height 16
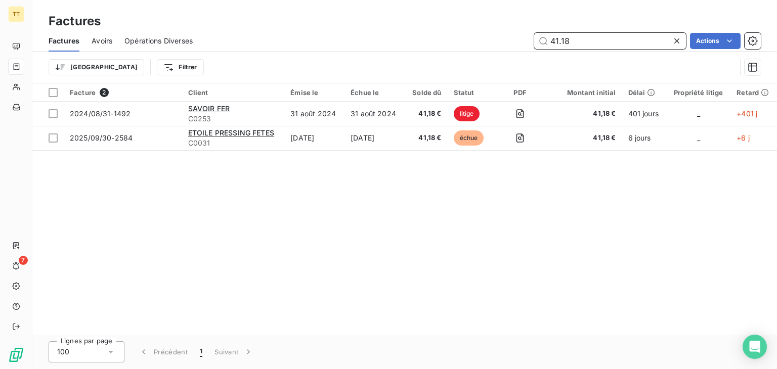
click at [572, 46] on input "41.18" at bounding box center [610, 41] width 152 height 16
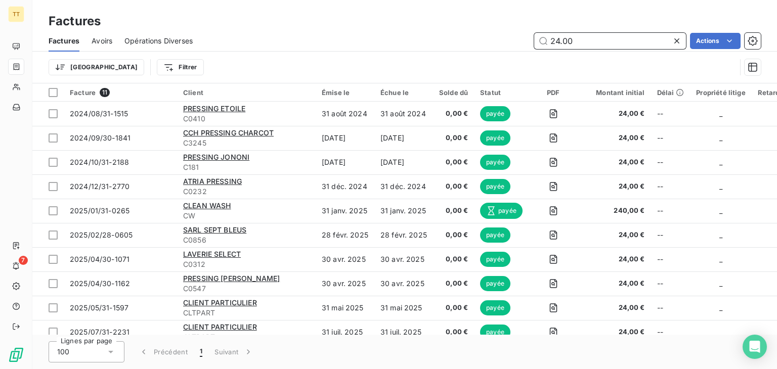
click at [566, 41] on input "24.00" at bounding box center [610, 41] width 152 height 16
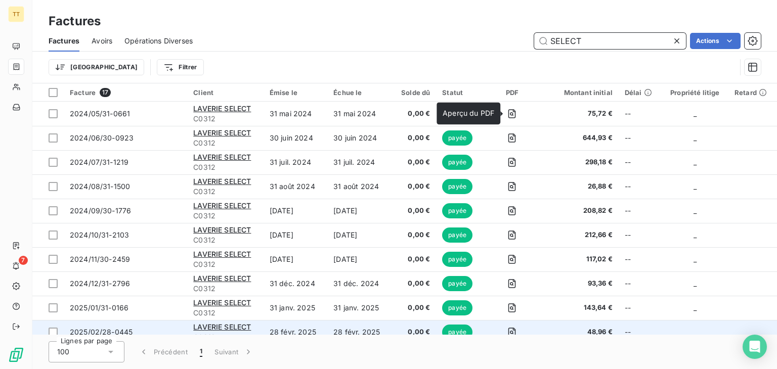
scroll to position [180, 0]
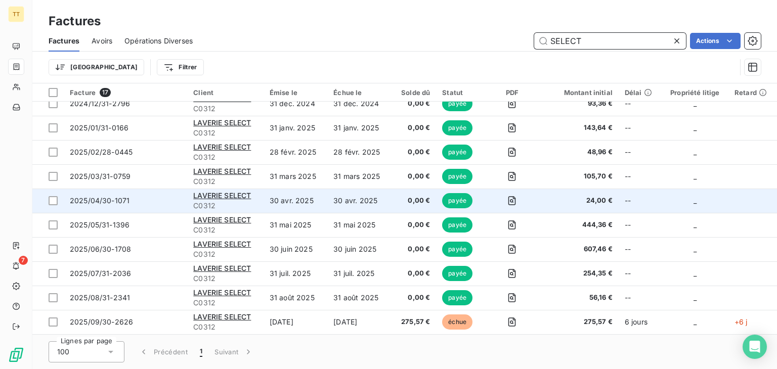
type input "SELECT"
click at [404, 201] on span "0,00 €" at bounding box center [414, 201] width 33 height 10
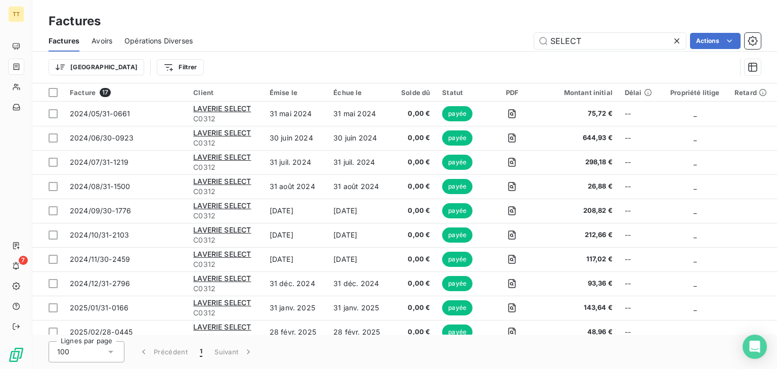
click at [563, 52] on div "Trier Filtrer" at bounding box center [405, 67] width 712 height 31
click at [563, 51] on div "Factures Avoirs Opérations Diverses SELECT Actions" at bounding box center [404, 40] width 745 height 21
click at [559, 47] on input "SELECT" at bounding box center [610, 41] width 152 height 16
click at [558, 47] on input "SELECT" at bounding box center [610, 41] width 152 height 16
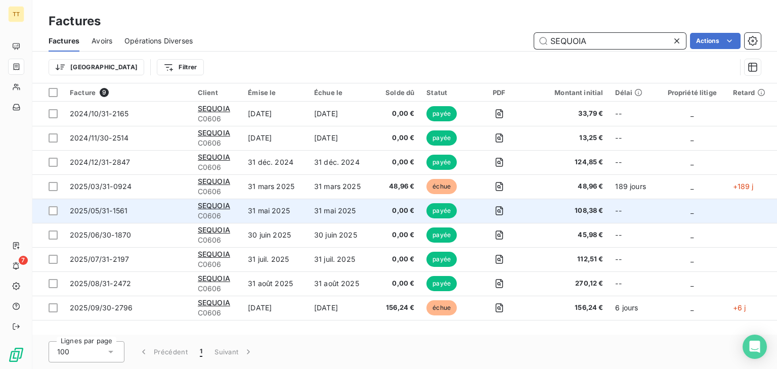
type input "SEQUOIA"
click at [360, 208] on td "31 mai 2025" at bounding box center [341, 211] width 66 height 24
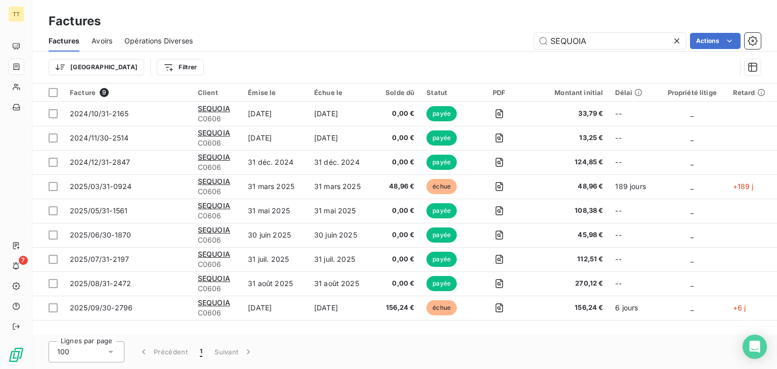
click at [106, 34] on div "Avoirs" at bounding box center [102, 40] width 21 height 21
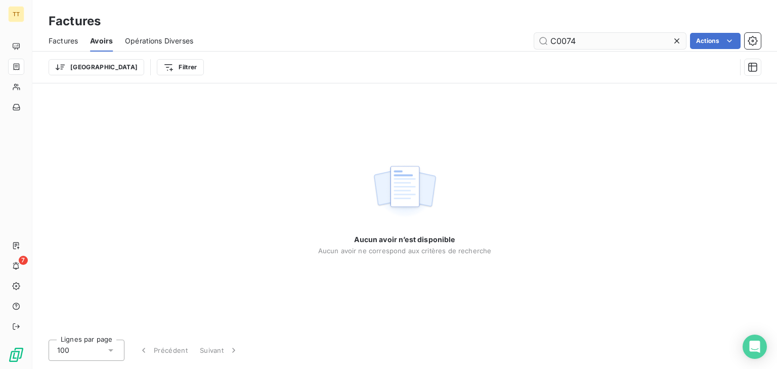
click at [577, 41] on input "C0074" at bounding box center [610, 41] width 152 height 16
click at [585, 41] on input "SERVICERET" at bounding box center [610, 41] width 152 height 16
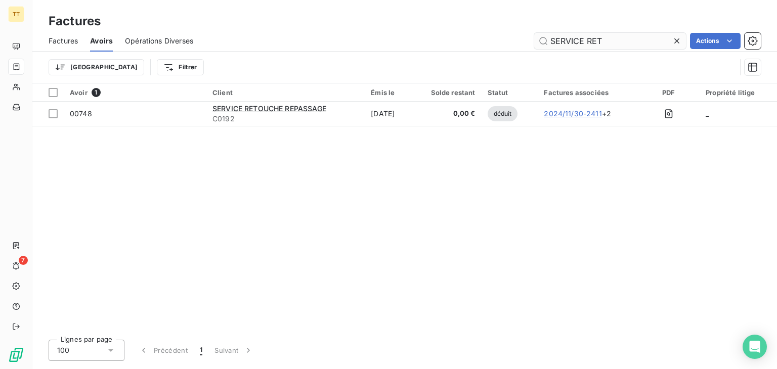
click at [620, 42] on input "SERVICE RET" at bounding box center [610, 41] width 152 height 16
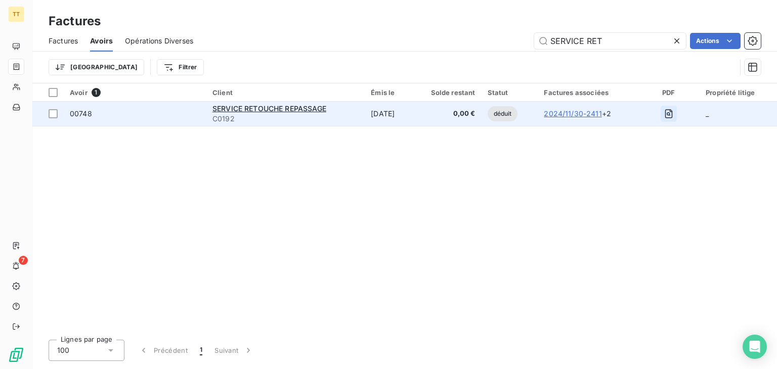
type input "SERVICE RET"
click at [673, 109] on icon "button" at bounding box center [669, 113] width 8 height 9
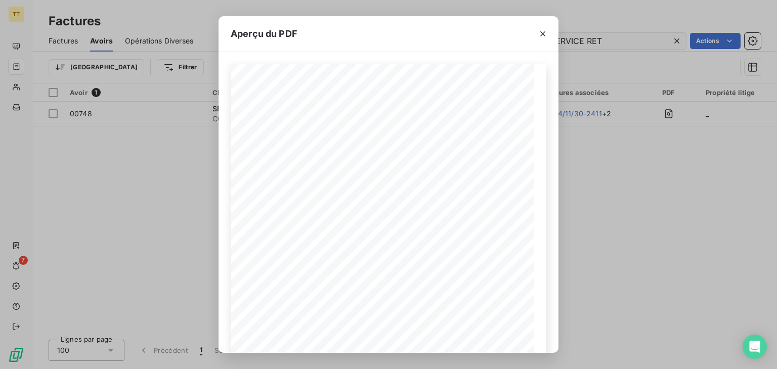
click at [549, 35] on button "button" at bounding box center [543, 34] width 16 height 16
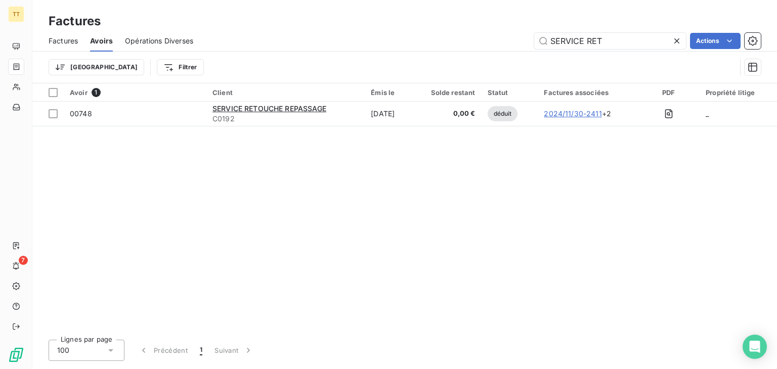
click at [69, 39] on span "Factures" at bounding box center [63, 41] width 29 height 10
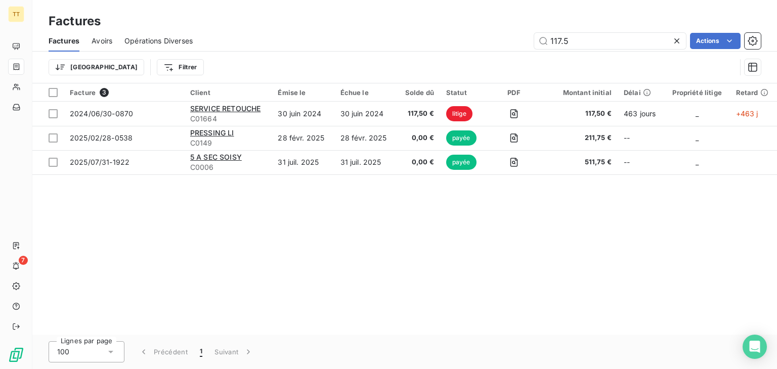
click at [576, 30] on div "Factures Avoirs Opérations Diverses 117.5 Actions" at bounding box center [404, 40] width 745 height 21
click at [589, 43] on input "117.5" at bounding box center [610, 41] width 152 height 16
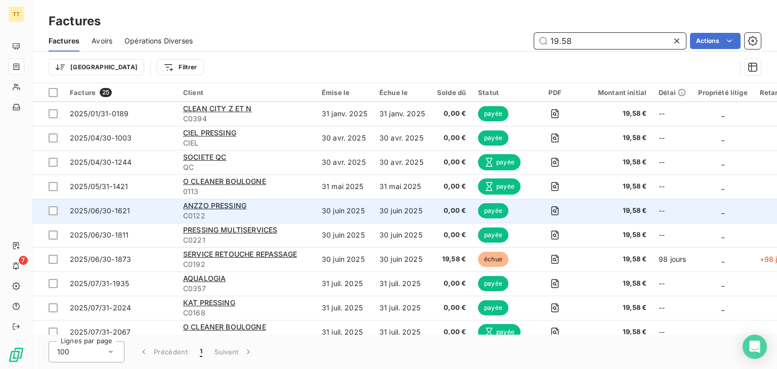
scroll to position [379, 0]
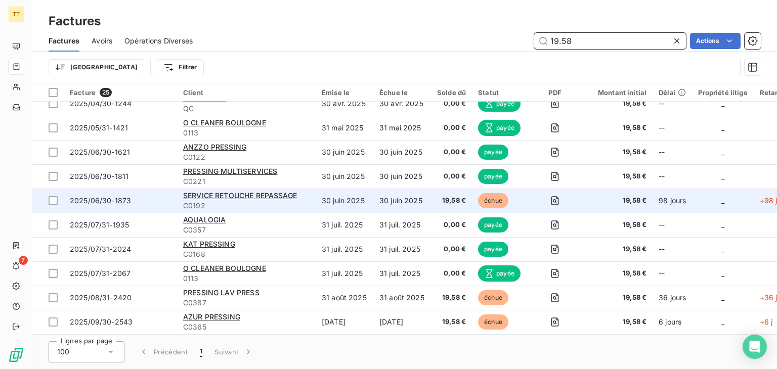
type input "19.58"
click at [373, 199] on td "30 juin 2025" at bounding box center [402, 201] width 58 height 24
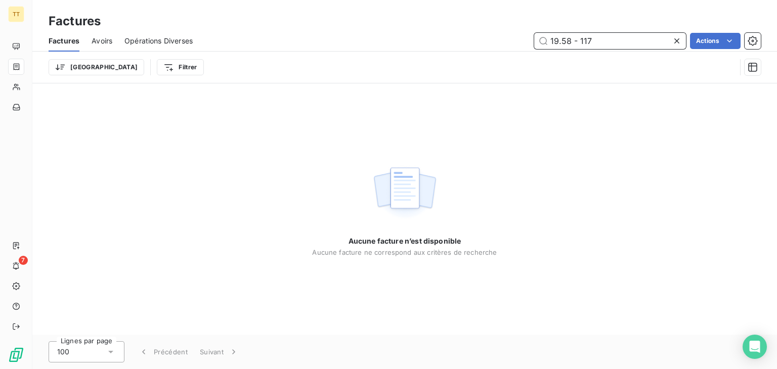
click at [607, 41] on input "19.58 - 117" at bounding box center [610, 41] width 152 height 16
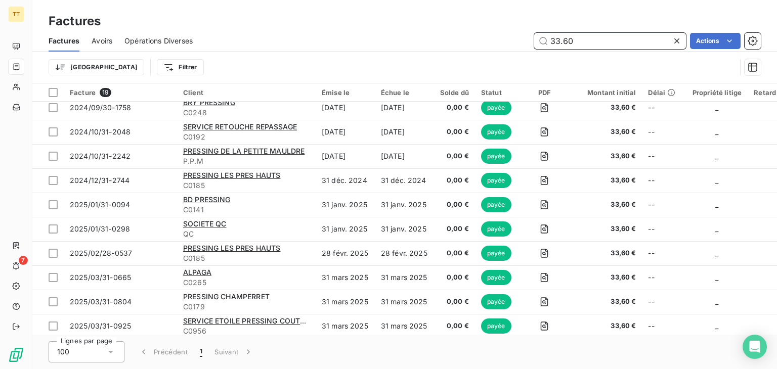
scroll to position [233, 0]
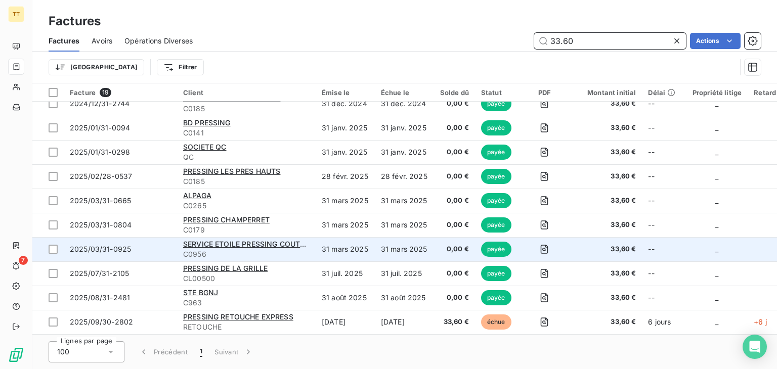
type input "33.60"
click at [351, 246] on td "31 mars 2025" at bounding box center [345, 249] width 59 height 24
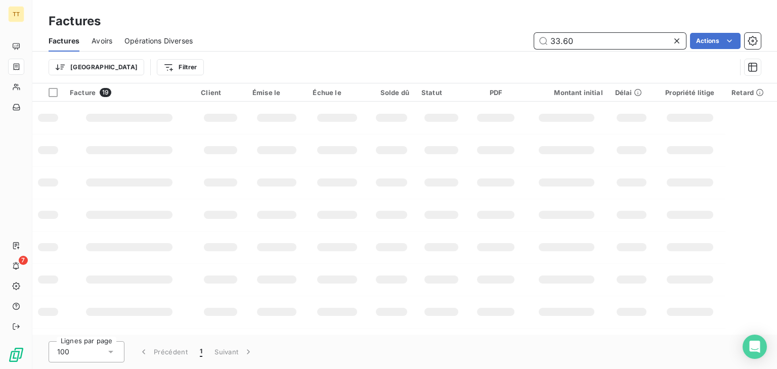
click at [591, 33] on input "33.60" at bounding box center [610, 41] width 152 height 16
click at [593, 33] on input "33.60" at bounding box center [610, 41] width 152 height 16
click at [599, 38] on input "33.60" at bounding box center [610, 41] width 152 height 16
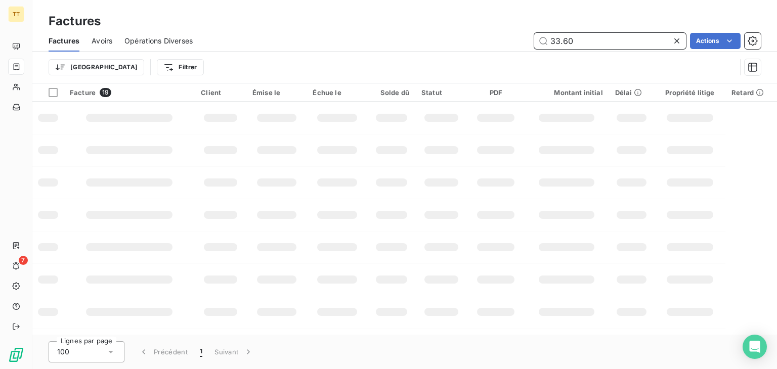
click at [599, 38] on input "33.60" at bounding box center [610, 41] width 152 height 16
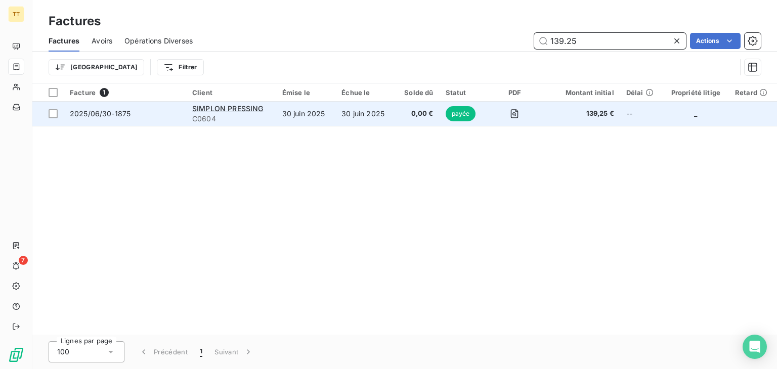
type input "139.25"
click at [362, 125] on td "30 juin 2025" at bounding box center [365, 114] width 60 height 24
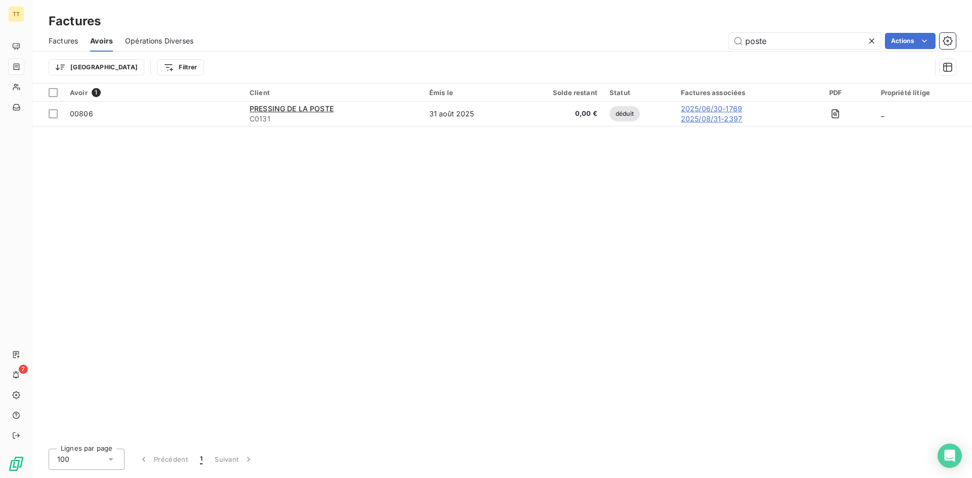
click at [62, 37] on span "Factures" at bounding box center [63, 41] width 29 height 10
click at [801, 43] on input "poste" at bounding box center [805, 41] width 152 height 16
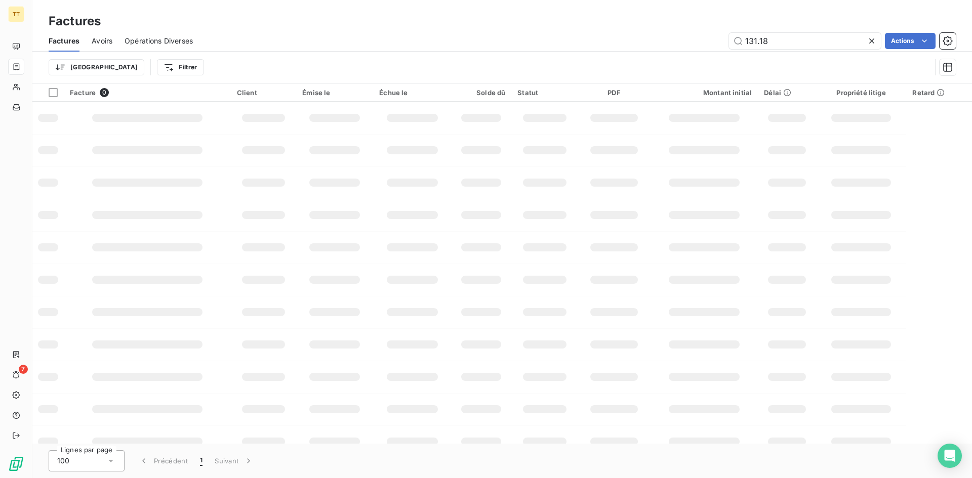
click at [801, 43] on input "131.18" at bounding box center [805, 41] width 152 height 16
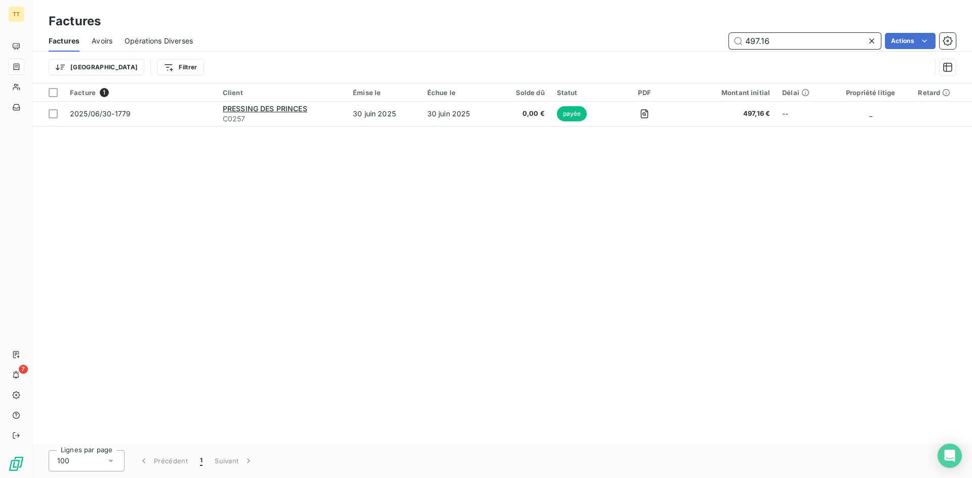
click at [756, 36] on input "497.16" at bounding box center [805, 41] width 152 height 16
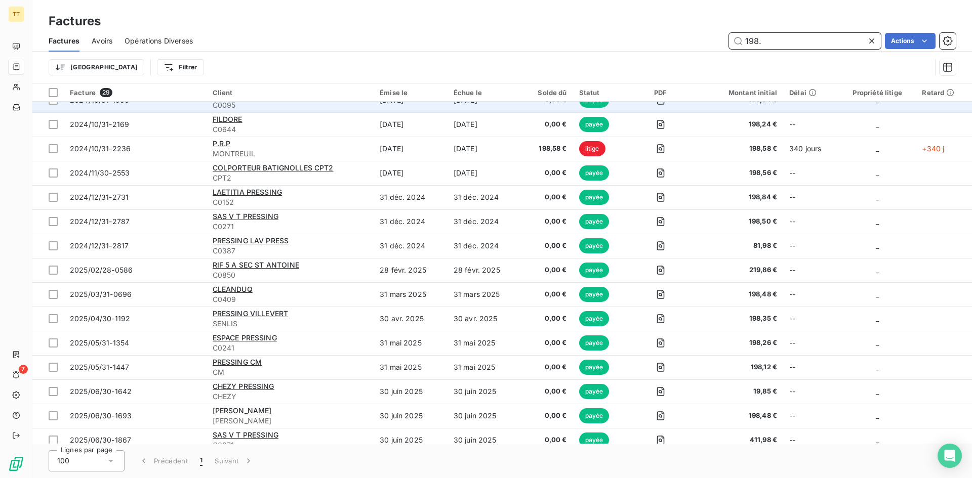
scroll to position [202, 0]
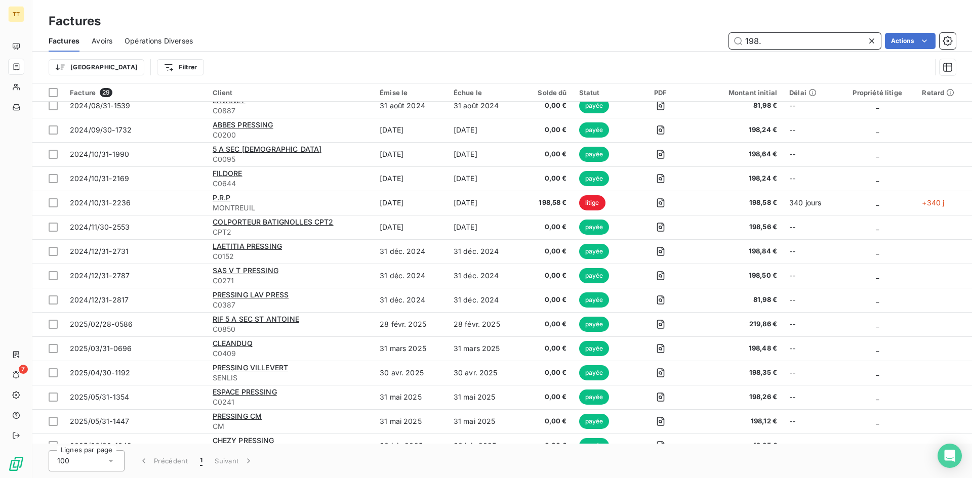
click at [762, 45] on input "198." at bounding box center [805, 41] width 152 height 16
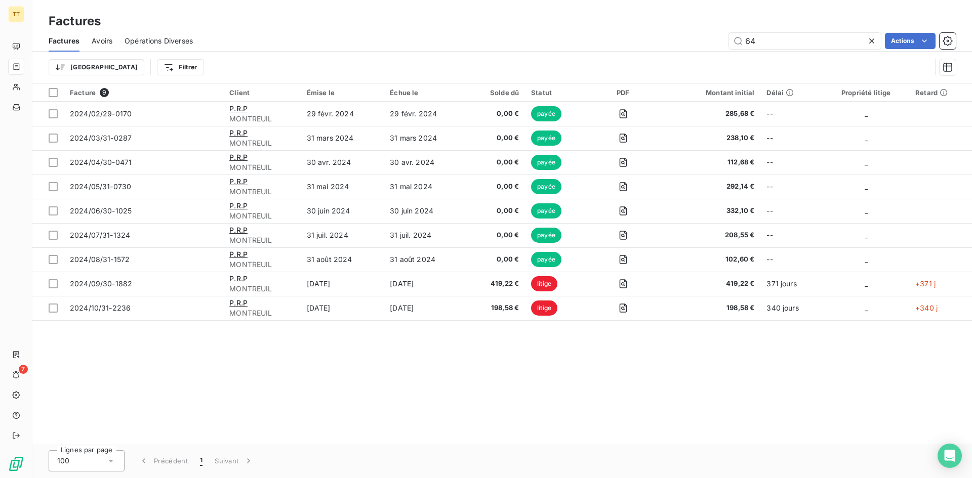
type input "6"
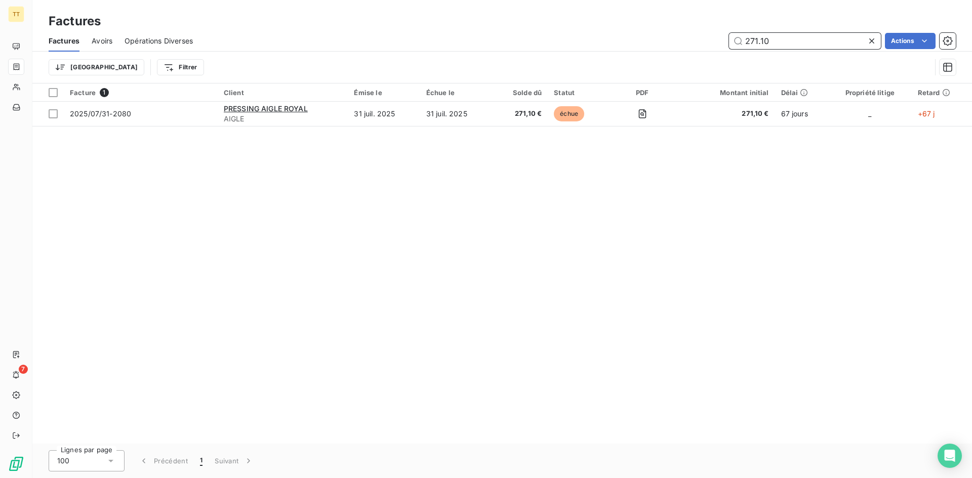
click at [799, 45] on input "271.10" at bounding box center [805, 41] width 152 height 16
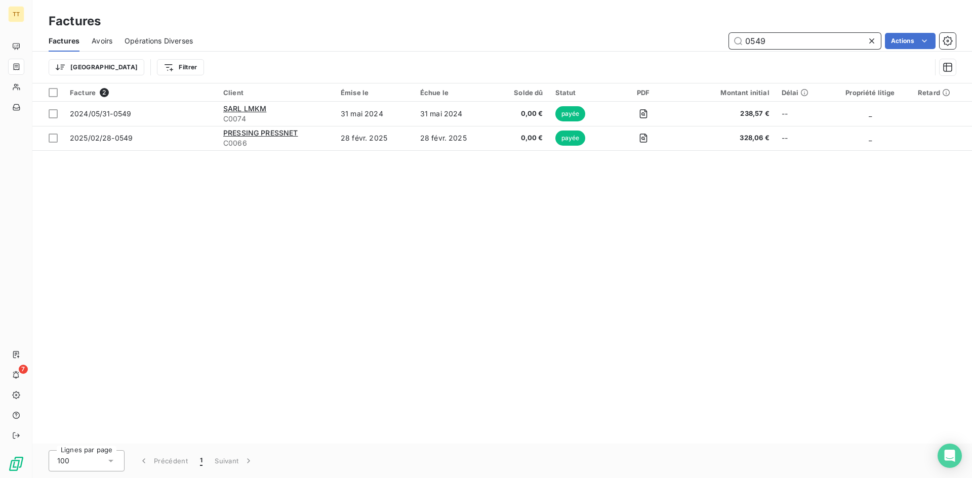
type input "0549"
click at [98, 41] on span "Avoirs" at bounding box center [102, 41] width 21 height 10
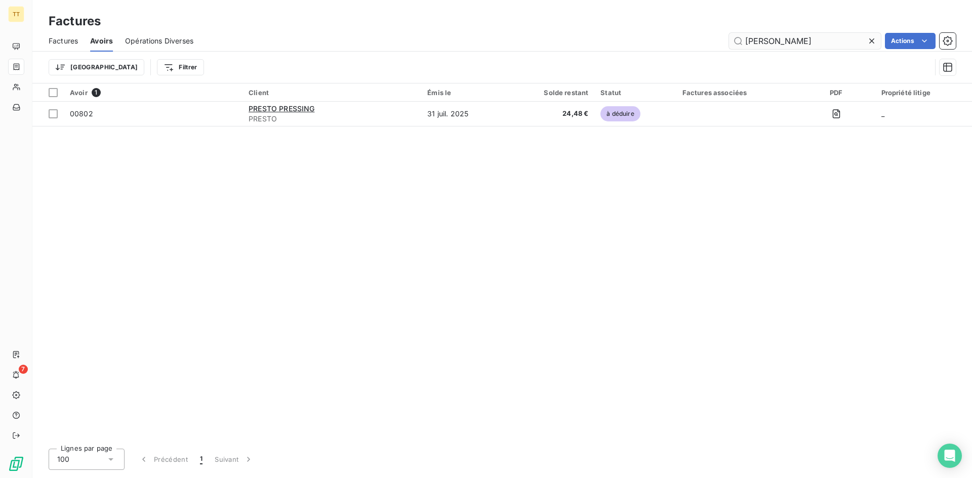
click at [784, 43] on input "PREST" at bounding box center [805, 41] width 152 height 16
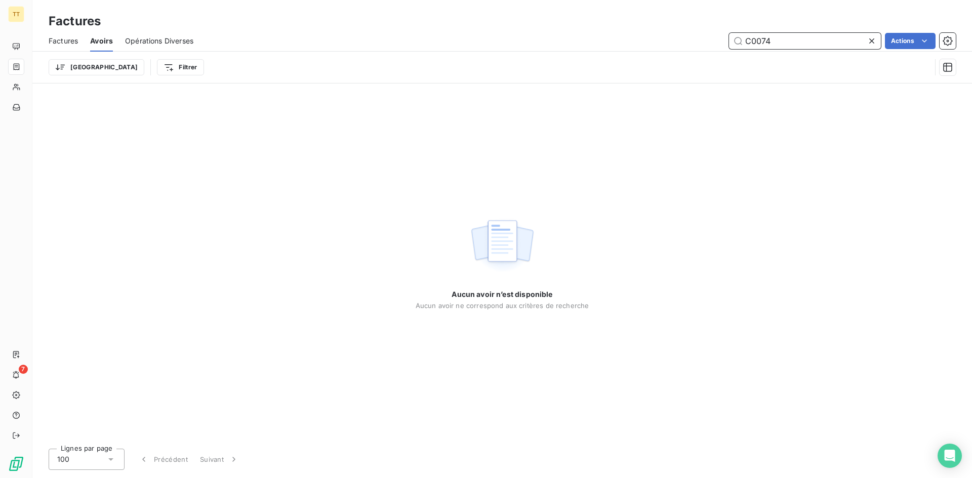
type input "C0074"
click at [65, 44] on span "Factures" at bounding box center [63, 41] width 29 height 10
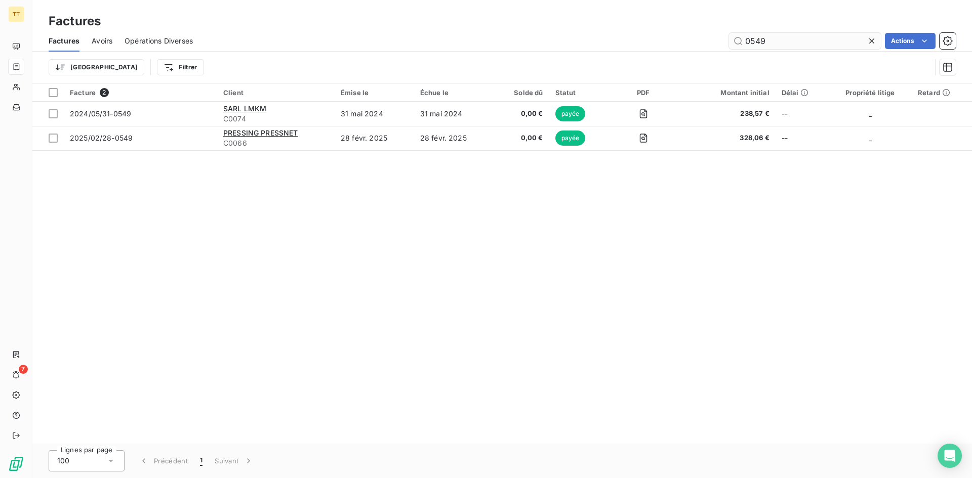
click at [818, 33] on input "0549" at bounding box center [805, 41] width 152 height 16
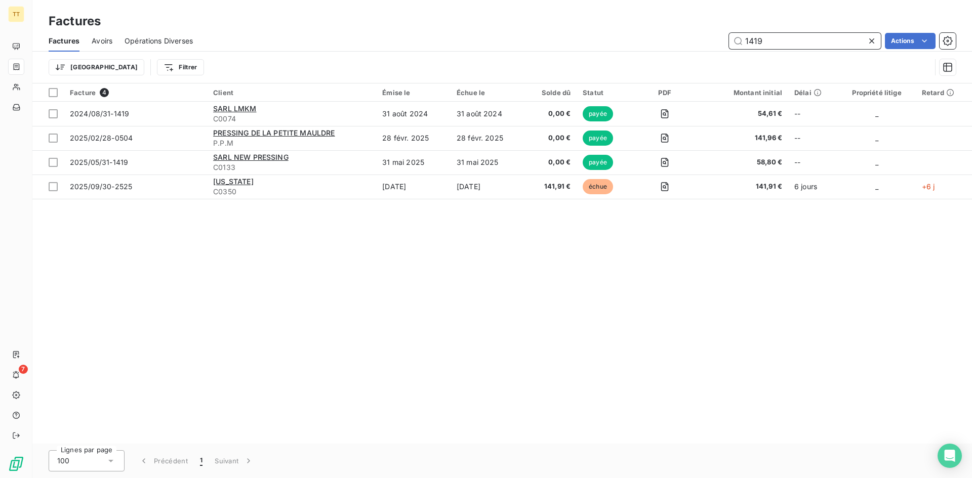
click at [815, 44] on input "1419" at bounding box center [805, 41] width 152 height 16
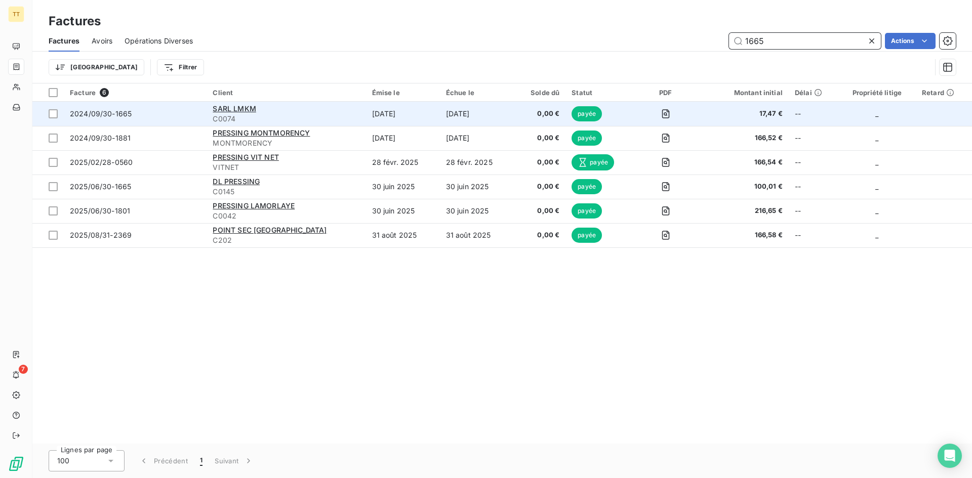
type input "1665"
click at [464, 118] on td "30 sept. 2024" at bounding box center [477, 114] width 74 height 24
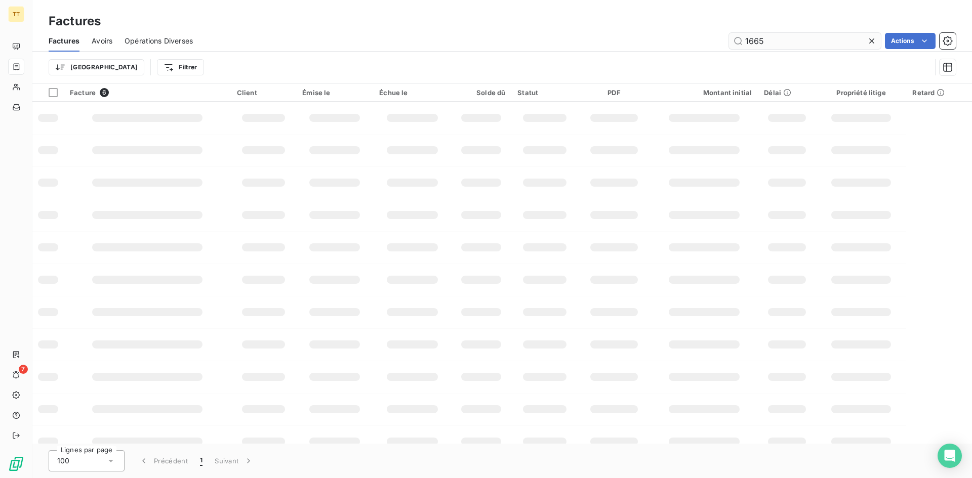
click at [767, 33] on div "Factures Avoirs Opérations Diverses 1665 Actions" at bounding box center [501, 40] width 939 height 21
click at [767, 33] on input "1665" at bounding box center [805, 41] width 152 height 16
click at [774, 40] on input "1665" at bounding box center [805, 41] width 152 height 16
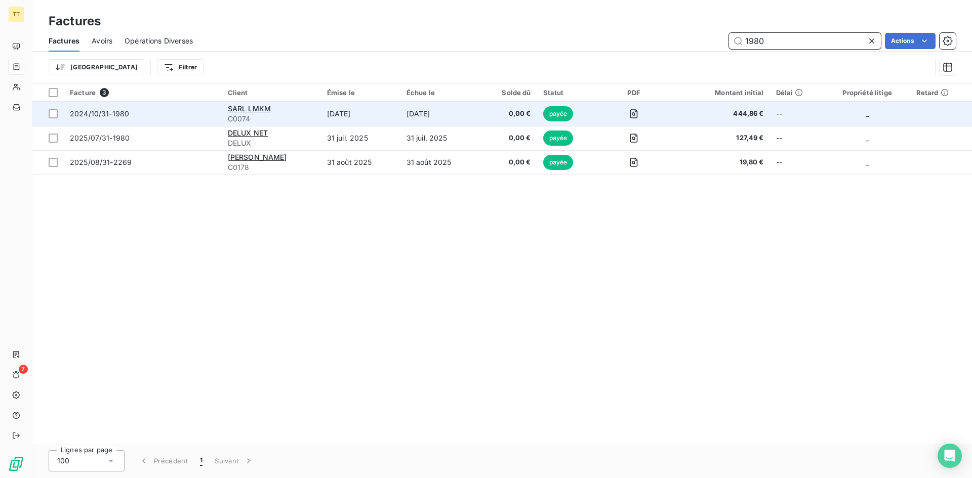
type input "1980"
click at [441, 120] on td "[DATE]" at bounding box center [439, 114] width 79 height 24
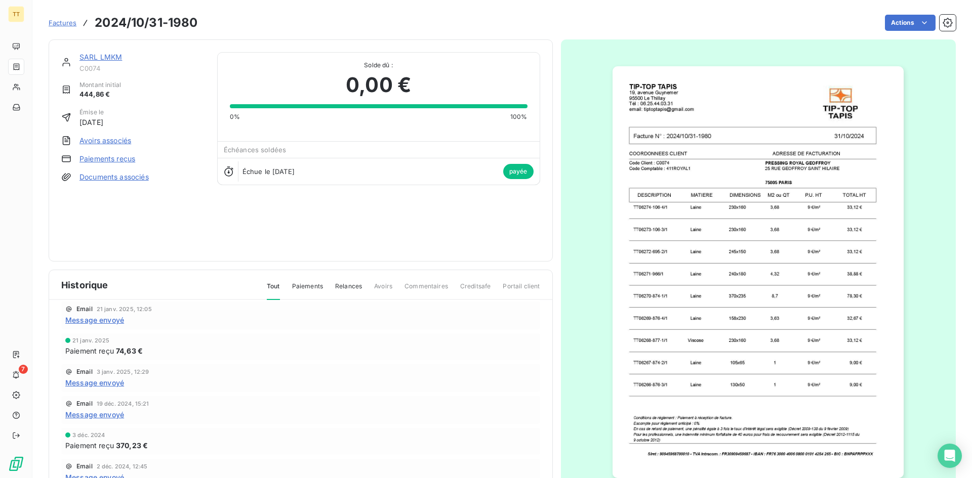
scroll to position [51, 0]
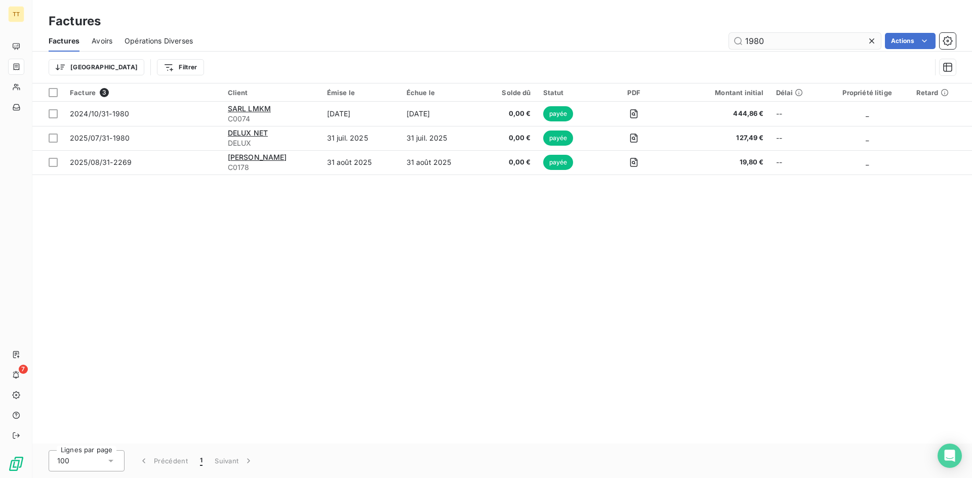
click at [763, 35] on input "1980" at bounding box center [805, 41] width 152 height 16
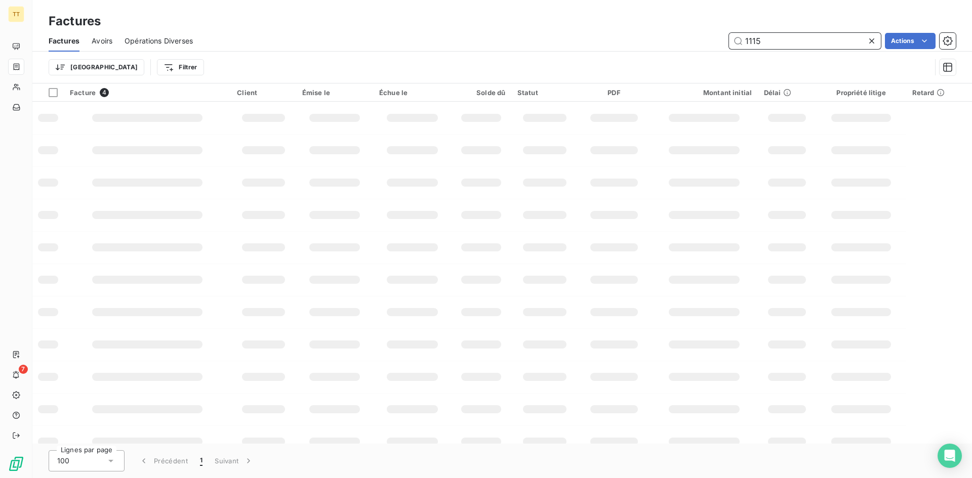
drag, startPoint x: 772, startPoint y: 46, endPoint x: 776, endPoint y: 50, distance: 6.1
click at [776, 50] on div "Factures Avoirs Opérations Diverses 1115 Actions" at bounding box center [501, 40] width 939 height 21
click at [766, 43] on input "1115" at bounding box center [805, 41] width 152 height 16
click at [769, 45] on input "1115" at bounding box center [805, 41] width 152 height 16
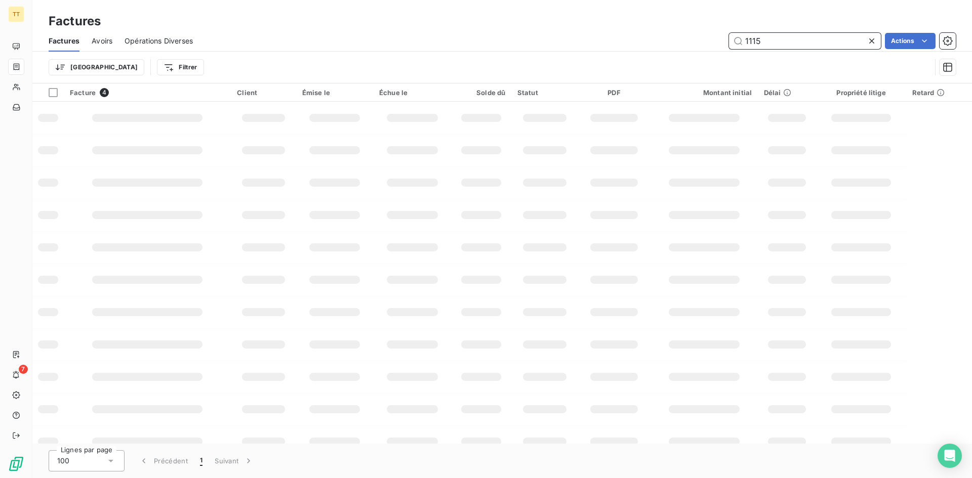
click at [769, 45] on input "1115" at bounding box center [805, 41] width 152 height 16
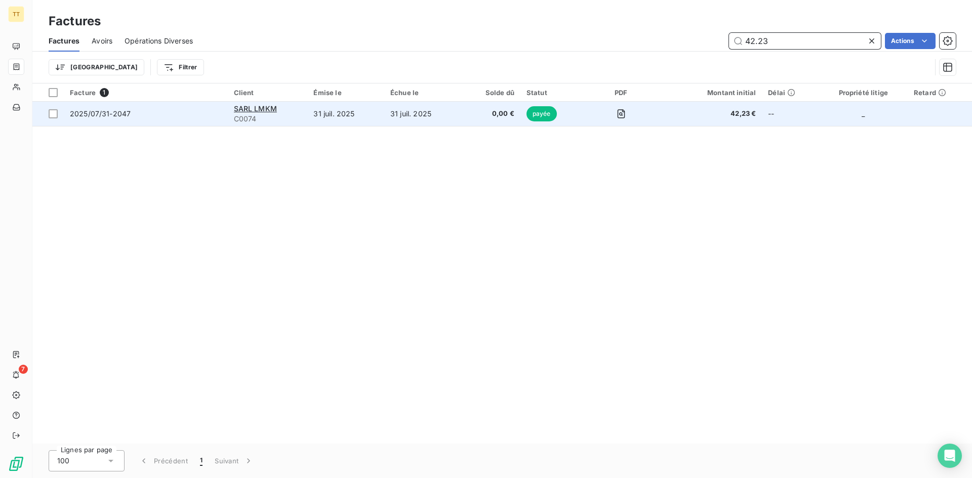
type input "42.23"
click at [350, 124] on td "31 juil. 2025" at bounding box center [345, 114] width 77 height 24
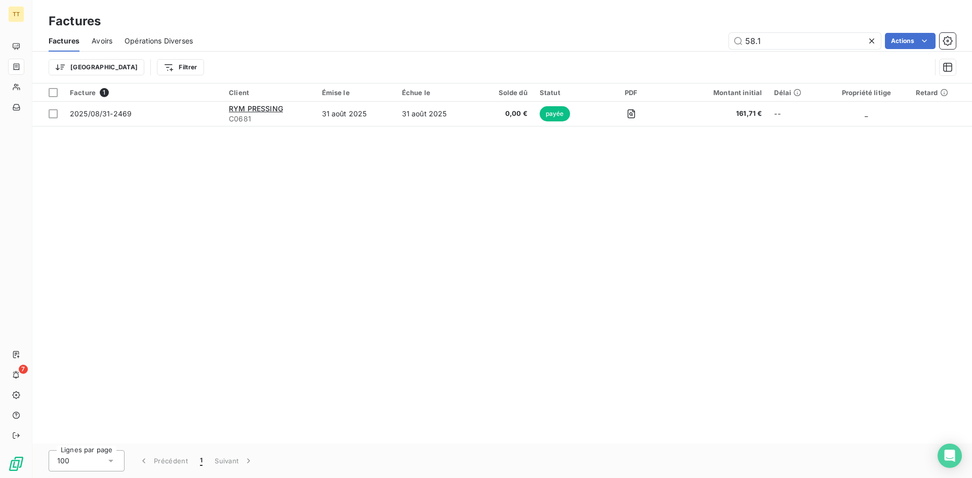
type input "58.10"
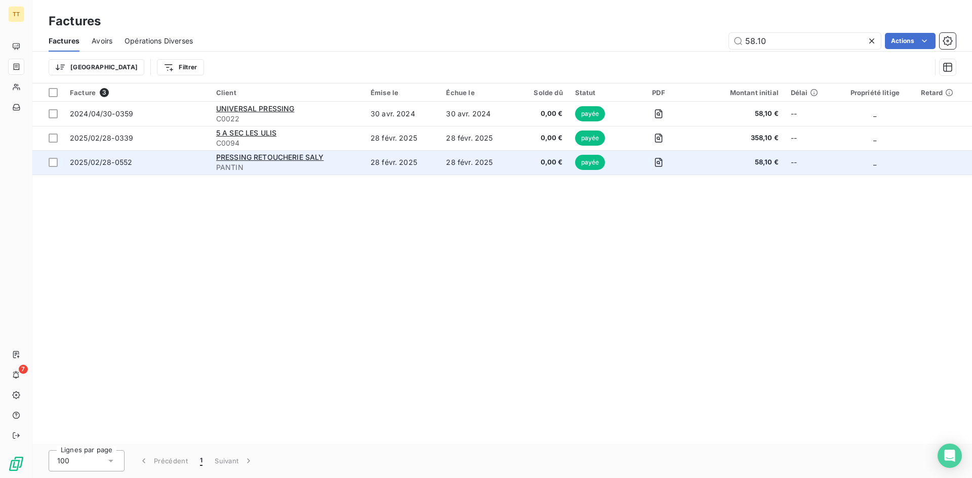
click at [422, 156] on td "28 févr. 2025" at bounding box center [401, 162] width 75 height 24
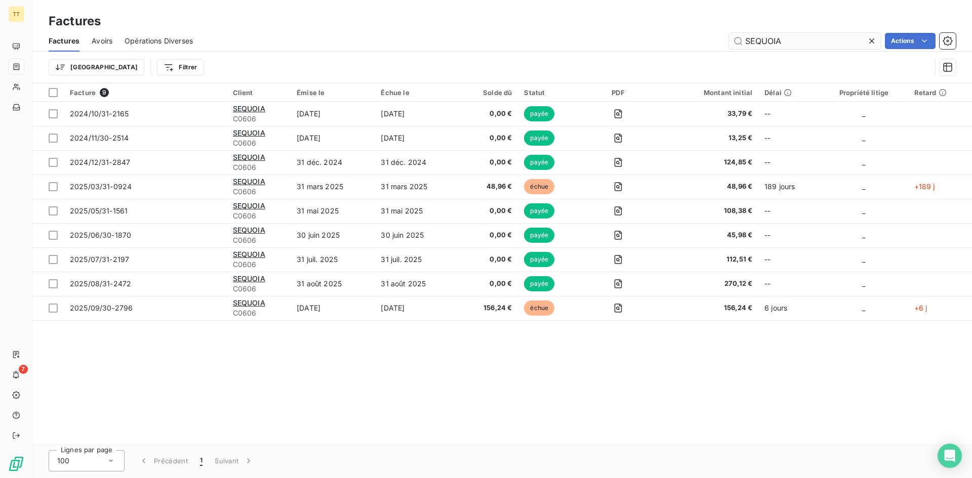
click at [842, 36] on input "SEQUOIA" at bounding box center [805, 41] width 152 height 16
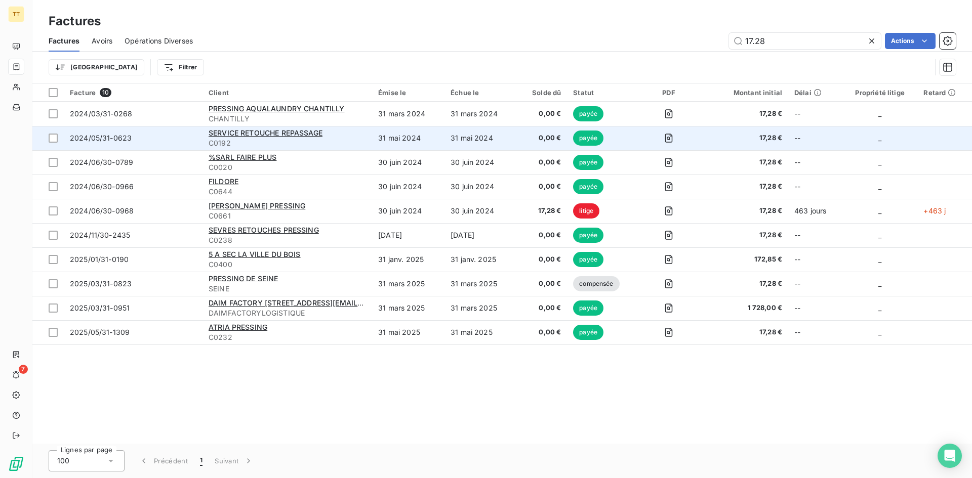
type input "17.28"
click at [368, 141] on td "SERVICE RETOUCHE REPASSAGE C0192" at bounding box center [287, 138] width 170 height 24
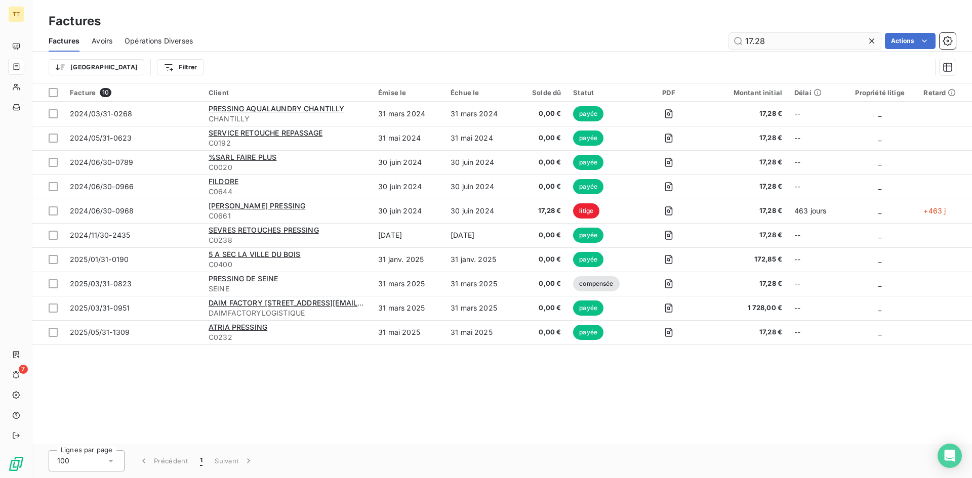
click at [770, 36] on input "17.28" at bounding box center [805, 41] width 152 height 16
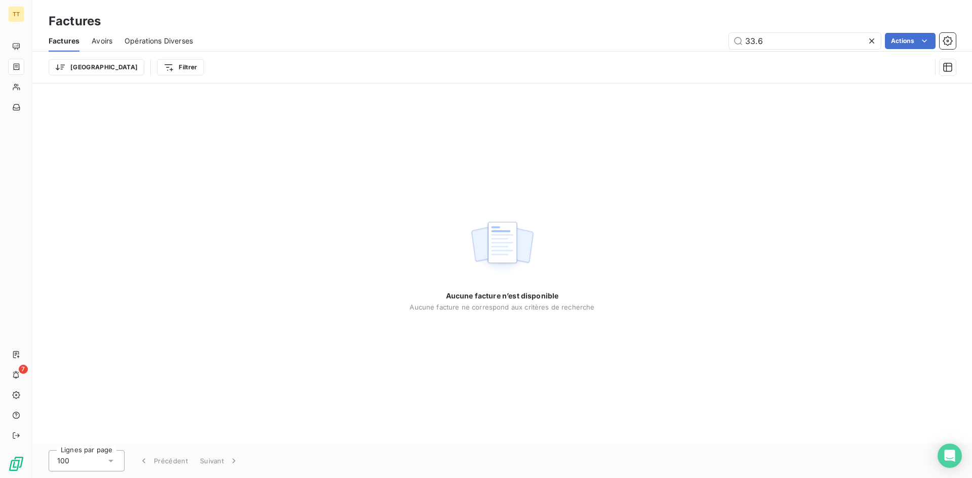
type input "33.60"
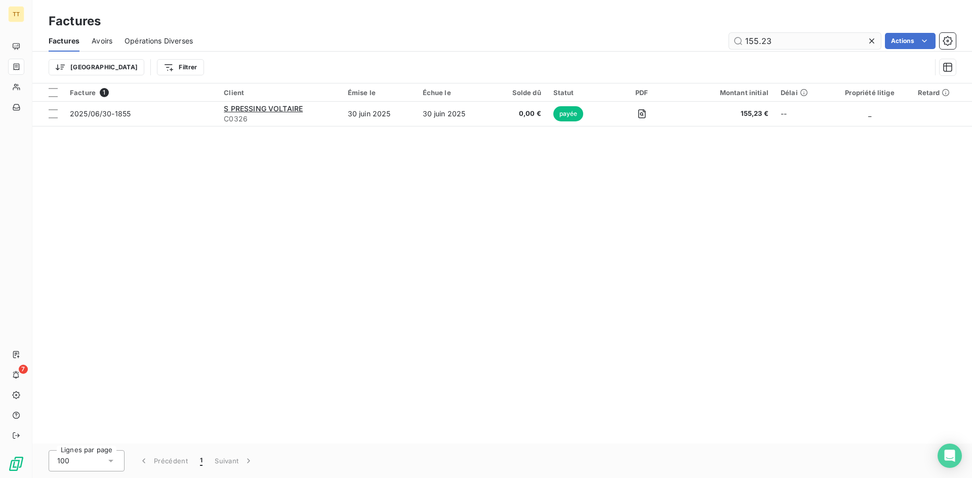
click at [753, 41] on input "155.23" at bounding box center [805, 41] width 152 height 16
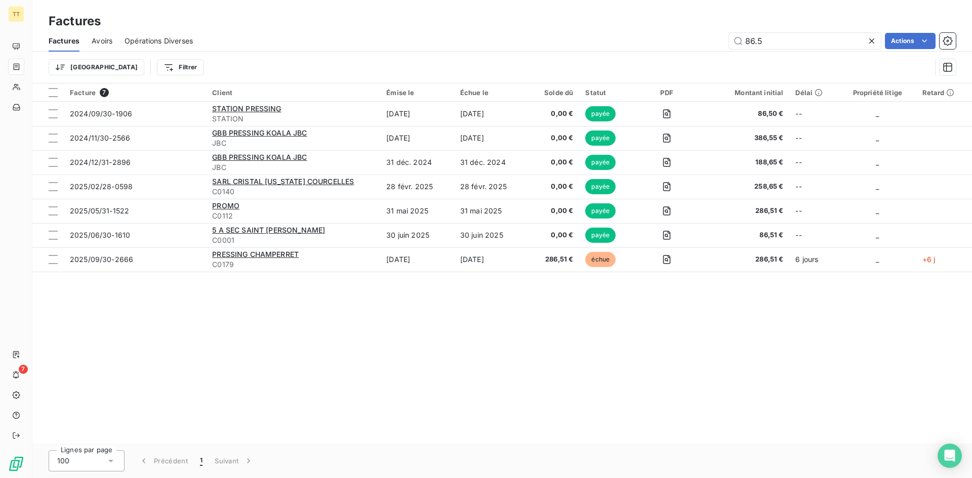
drag, startPoint x: 764, startPoint y: 57, endPoint x: 762, endPoint y: 50, distance: 8.0
click at [764, 57] on div "Trier Filtrer" at bounding box center [502, 67] width 907 height 31
click at [760, 48] on input "86.5" at bounding box center [805, 41] width 152 height 16
click at [759, 47] on input "86.5" at bounding box center [805, 41] width 152 height 16
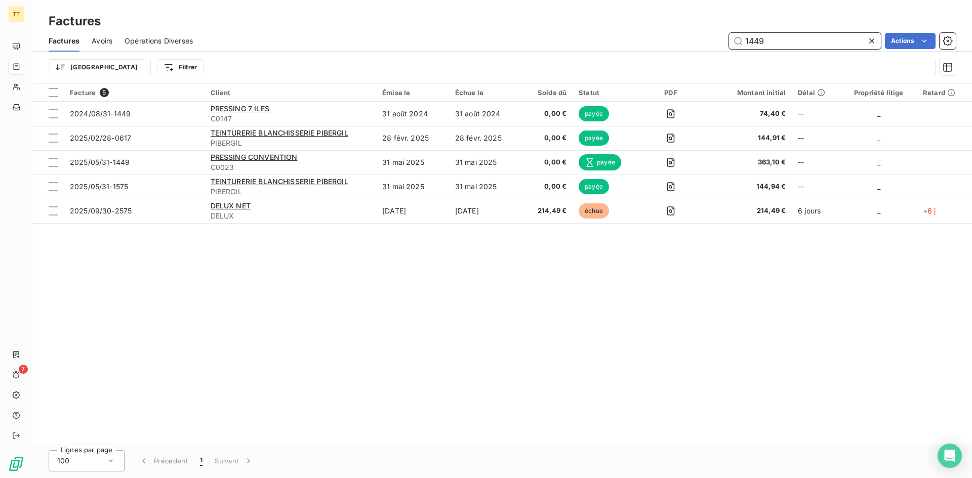
click at [779, 39] on input "1449" at bounding box center [805, 41] width 152 height 16
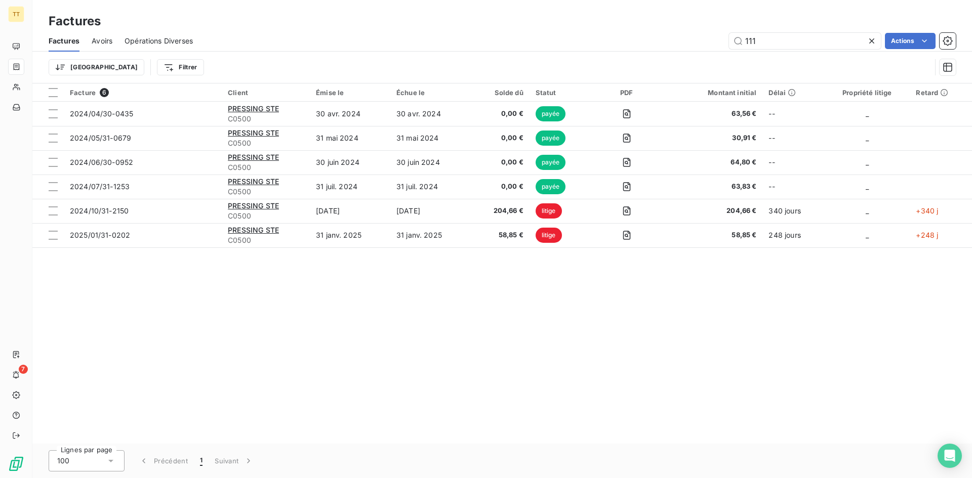
type input "1112"
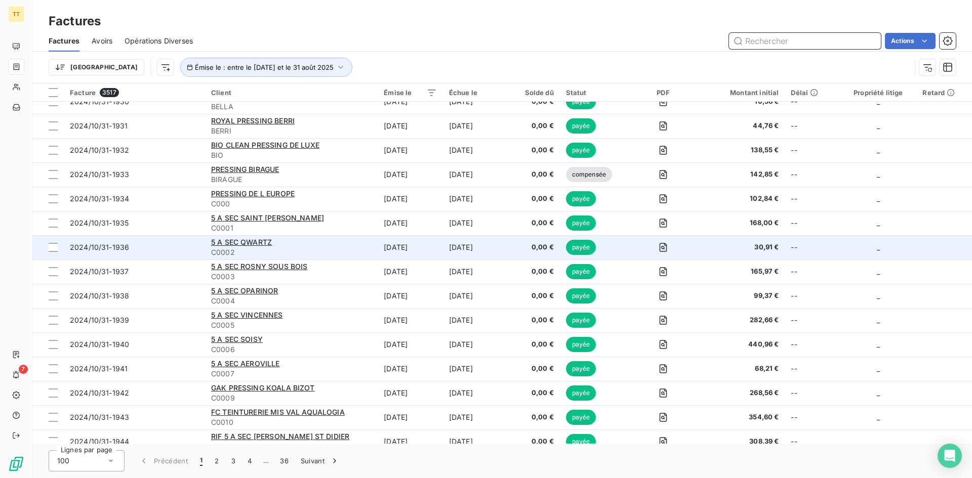
scroll to position [607, 0]
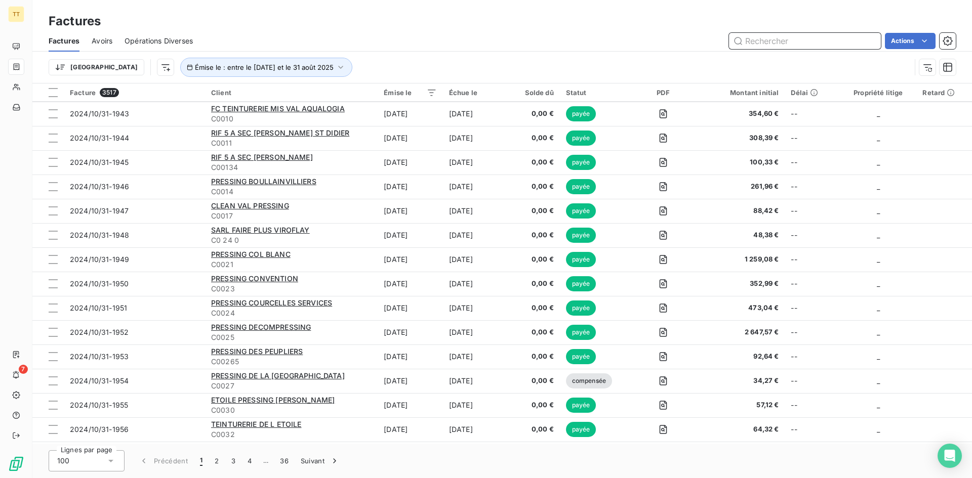
click at [785, 40] on input "text" at bounding box center [805, 41] width 152 height 16
click at [741, 47] on input "text" at bounding box center [805, 41] width 152 height 16
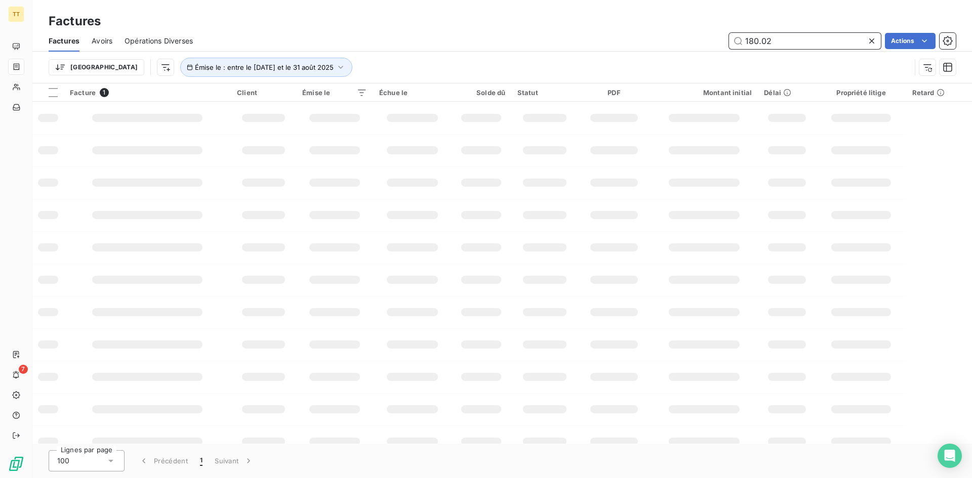
click at [789, 46] on input "180.02" at bounding box center [805, 41] width 152 height 16
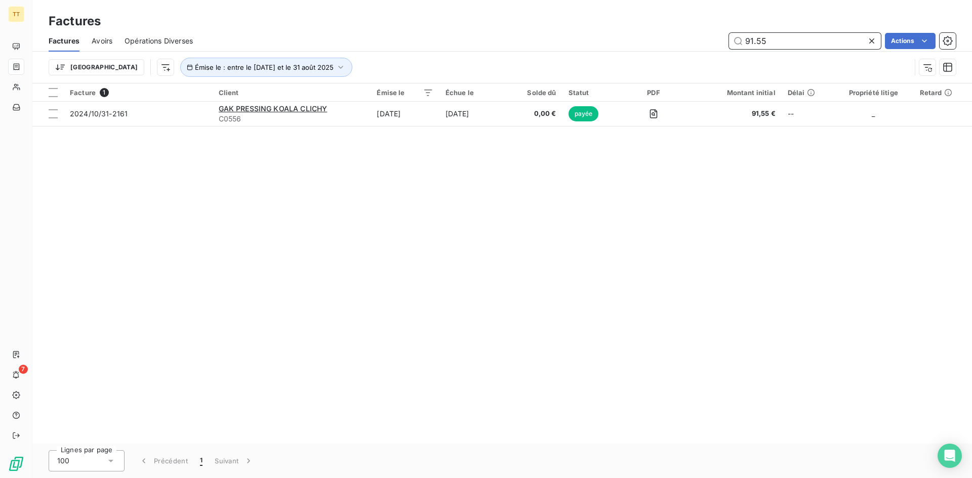
click at [813, 43] on input "91.55" at bounding box center [805, 41] width 152 height 16
click at [616, 92] on div at bounding box center [622, 93] width 20 height 12
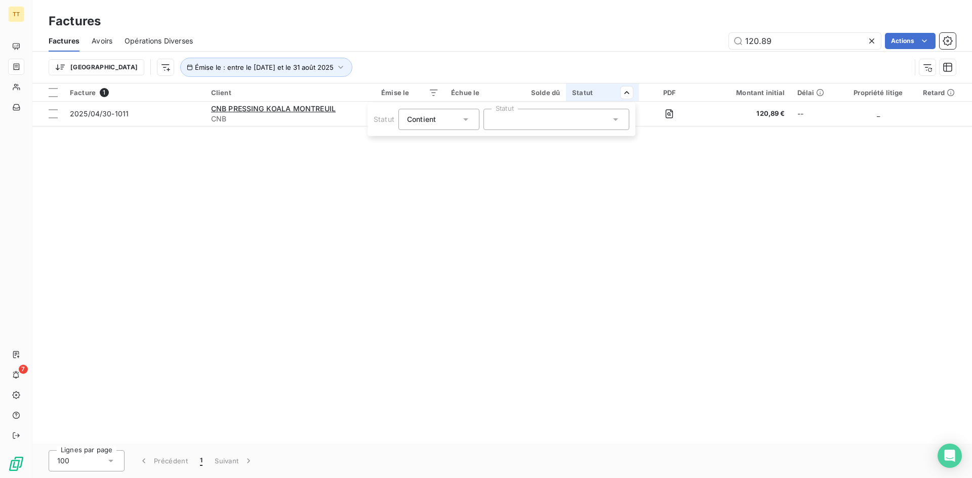
click at [580, 119] on div at bounding box center [556, 119] width 146 height 21
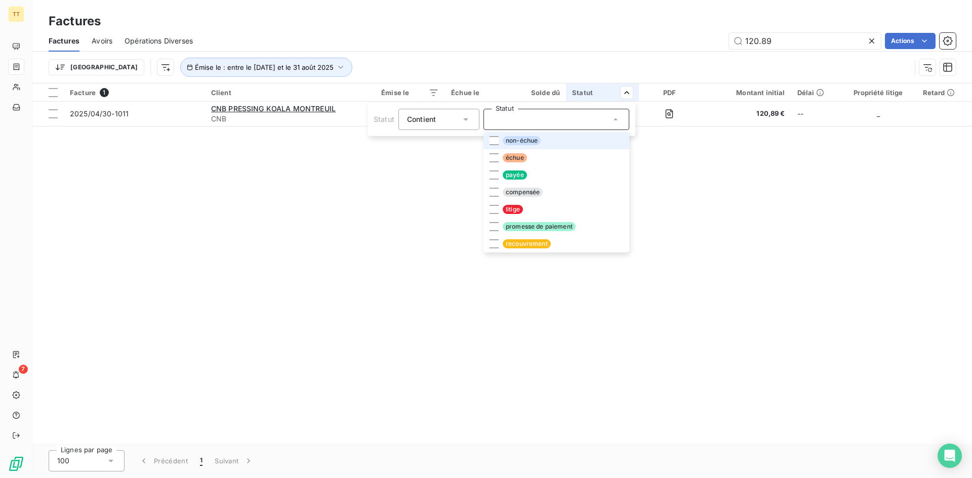
click at [511, 143] on span "non-échue" at bounding box center [521, 140] width 38 height 9
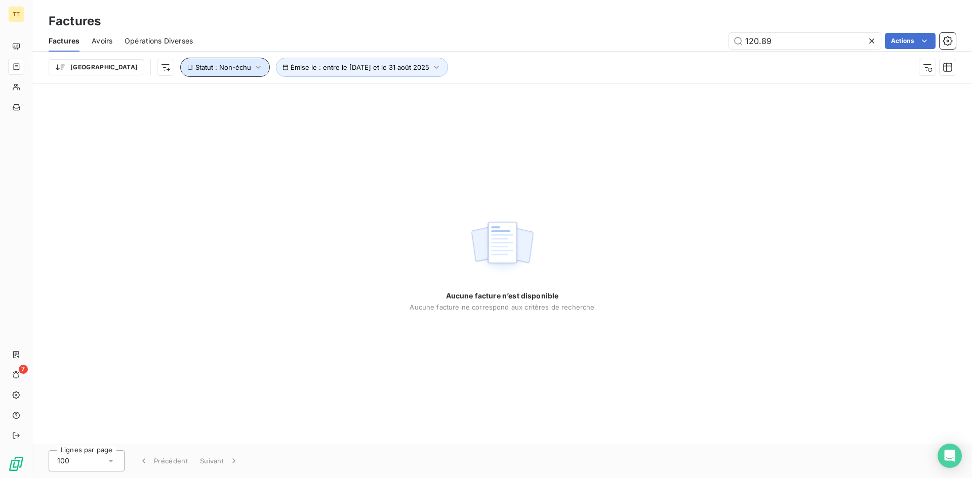
click at [190, 75] on button "Statut : Non-échu" at bounding box center [225, 67] width 90 height 19
click at [279, 94] on span "non-échue" at bounding box center [271, 93] width 38 height 9
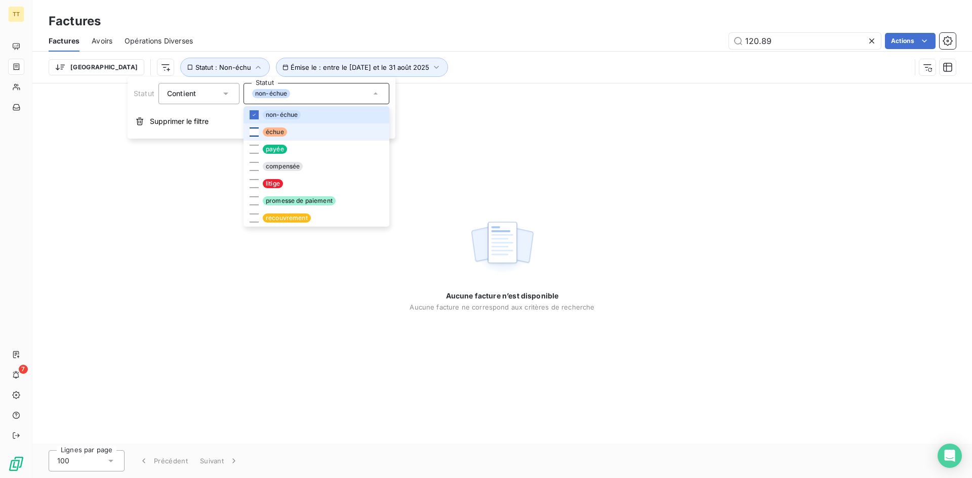
click at [252, 134] on div at bounding box center [253, 132] width 9 height 9
click at [253, 147] on div at bounding box center [253, 149] width 9 height 9
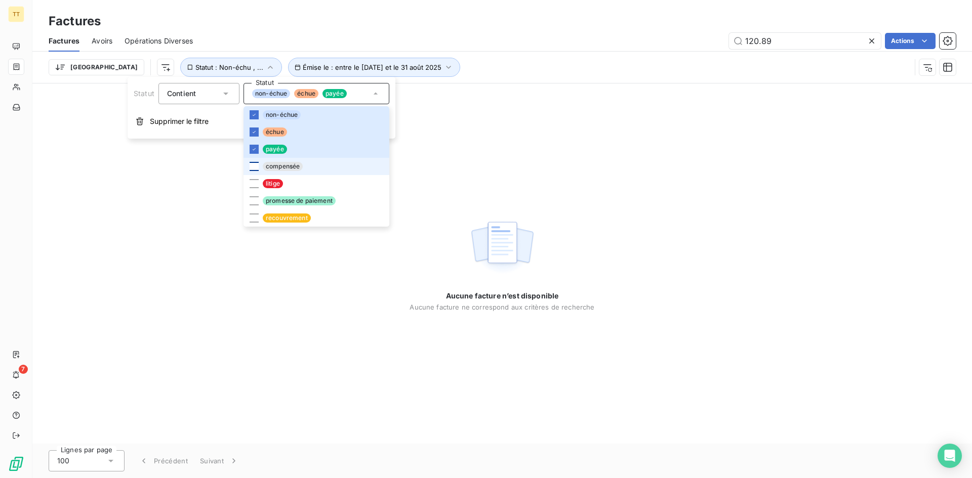
click at [255, 168] on div at bounding box center [253, 166] width 9 height 9
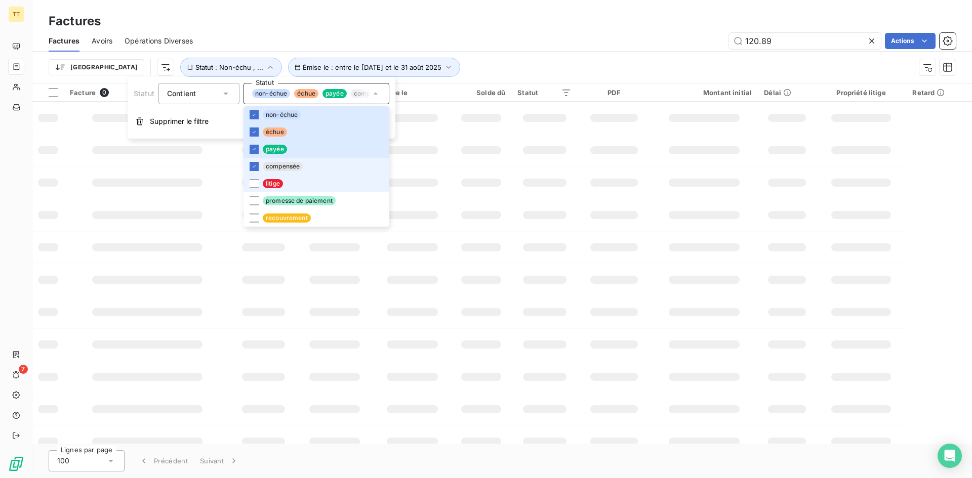
click at [255, 178] on li "litige" at bounding box center [316, 183] width 146 height 17
click at [253, 205] on li "promesse de paiement" at bounding box center [316, 200] width 146 height 17
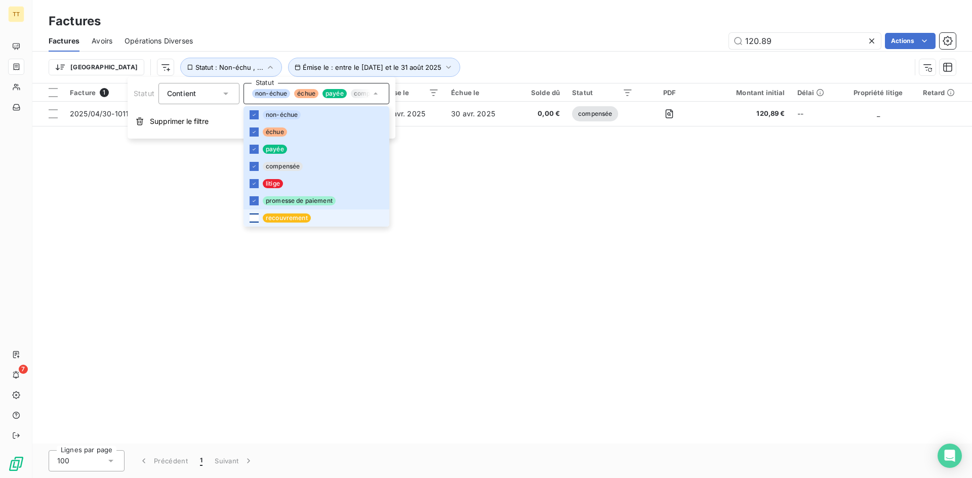
click at [254, 218] on div at bounding box center [253, 218] width 9 height 9
click at [551, 38] on div "120.89 Actions" at bounding box center [580, 41] width 750 height 16
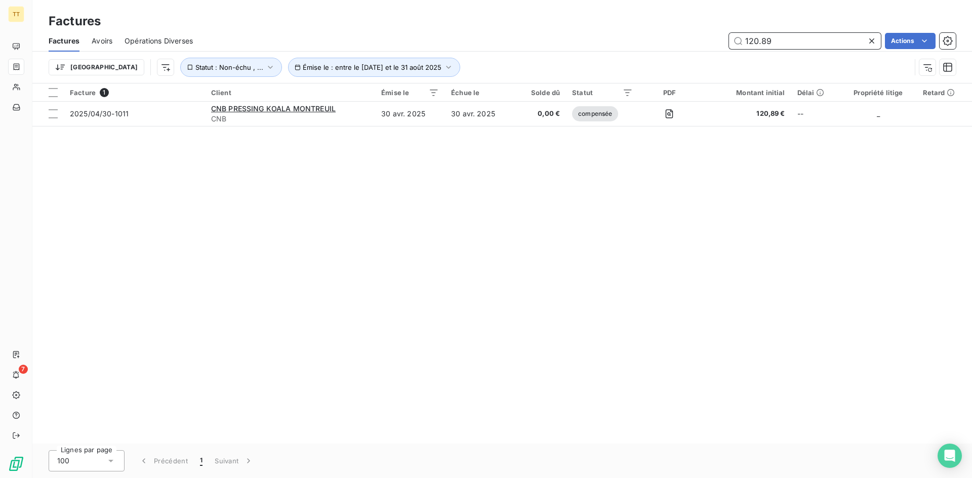
click at [786, 45] on input "120.89" at bounding box center [805, 41] width 152 height 16
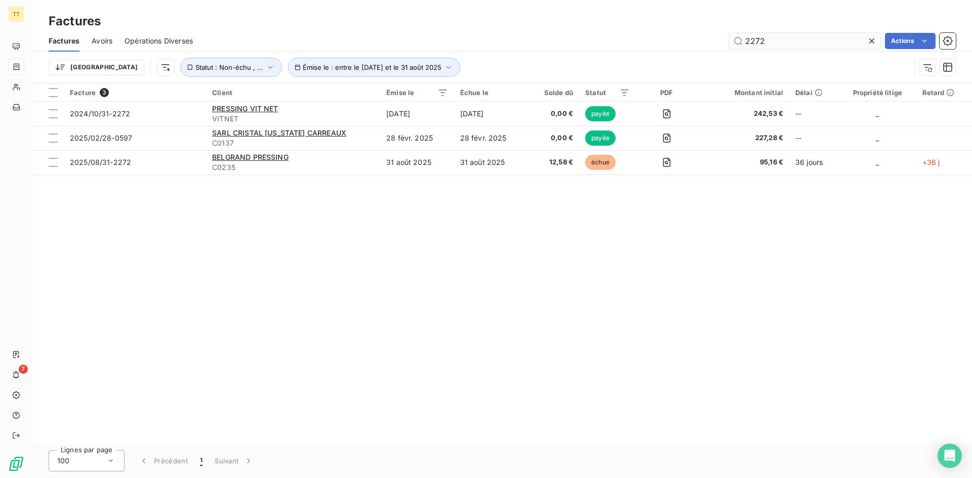
click at [805, 49] on div "Factures Avoirs Opérations Diverses 2272 Actions" at bounding box center [501, 40] width 939 height 21
click at [801, 45] on input "2272" at bounding box center [805, 41] width 152 height 16
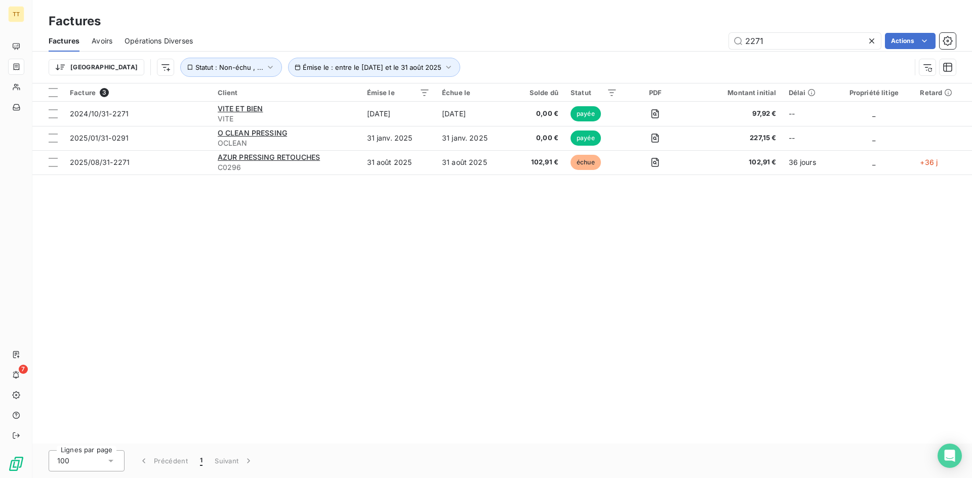
click at [789, 12] on div "Factures Factures Avoirs Opérations Diverses 2271 Actions Trier Émise le : entr…" at bounding box center [501, 41] width 939 height 83
click at [796, 29] on div "Factures" at bounding box center [501, 21] width 939 height 18
click at [799, 31] on div "Factures Avoirs Opérations Diverses 2271 Actions" at bounding box center [501, 40] width 939 height 21
click at [800, 33] on div "Factures Avoirs Opérations Diverses 2271 Actions" at bounding box center [501, 40] width 939 height 21
click at [805, 36] on input "2271" at bounding box center [805, 41] width 152 height 16
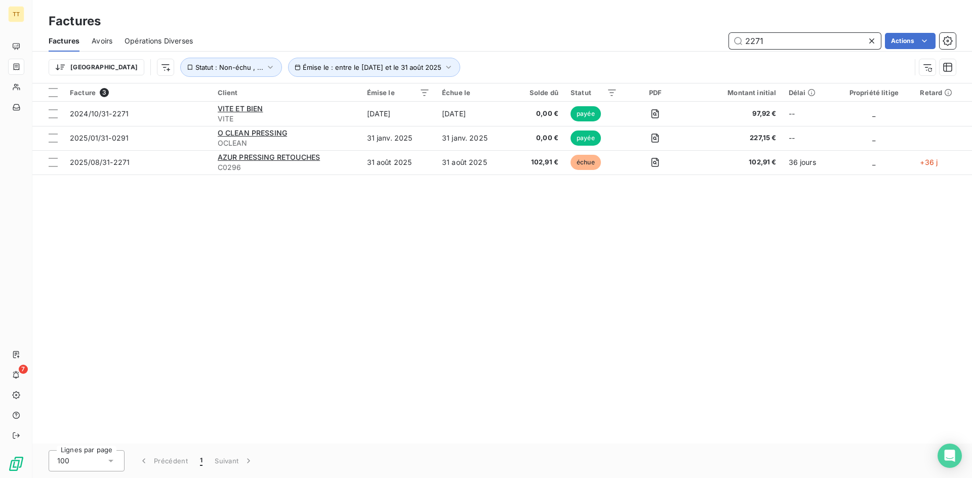
click at [805, 36] on input "2271" at bounding box center [805, 41] width 152 height 16
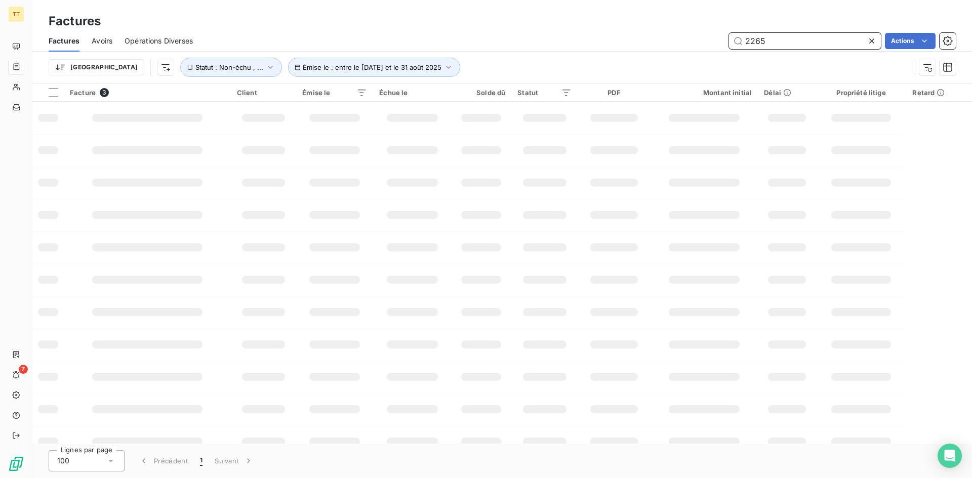
click at [772, 46] on input "2265" at bounding box center [805, 41] width 152 height 16
click at [773, 47] on input "2265" at bounding box center [805, 41] width 152 height 16
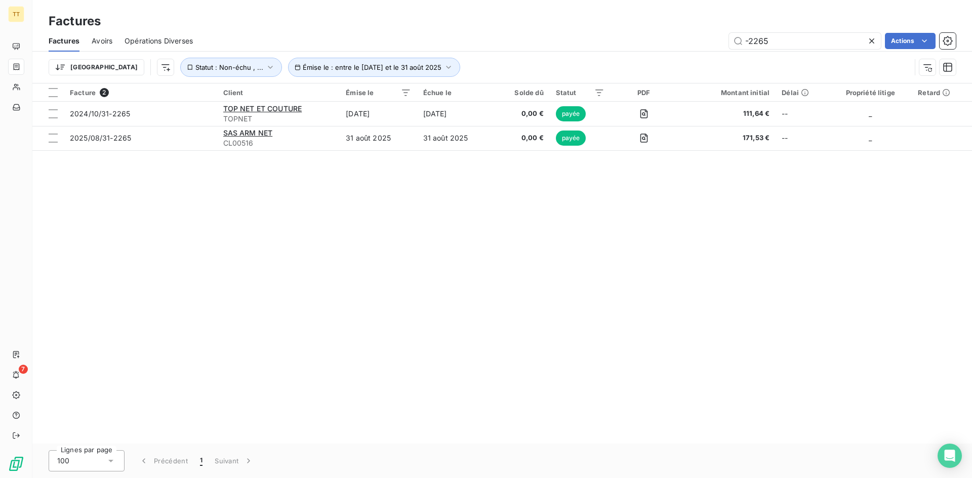
click at [791, 31] on div "Factures Avoirs Opérations Diverses -2265 Actions" at bounding box center [501, 40] width 939 height 21
drag, startPoint x: 791, startPoint y: 31, endPoint x: 794, endPoint y: 37, distance: 7.0
click at [792, 33] on div "Factures Avoirs Opérations Diverses -2265 Actions" at bounding box center [501, 40] width 939 height 21
click at [794, 37] on input "-2265" at bounding box center [805, 41] width 152 height 16
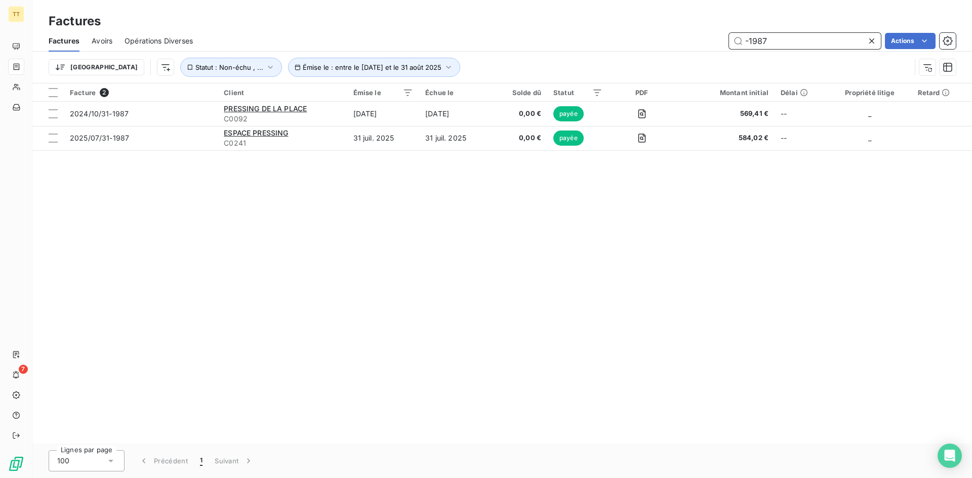
click at [768, 41] on input "-1987" at bounding box center [805, 41] width 152 height 16
click at [750, 28] on div "Factures" at bounding box center [501, 21] width 939 height 18
click at [761, 38] on input "-1987" at bounding box center [805, 41] width 152 height 16
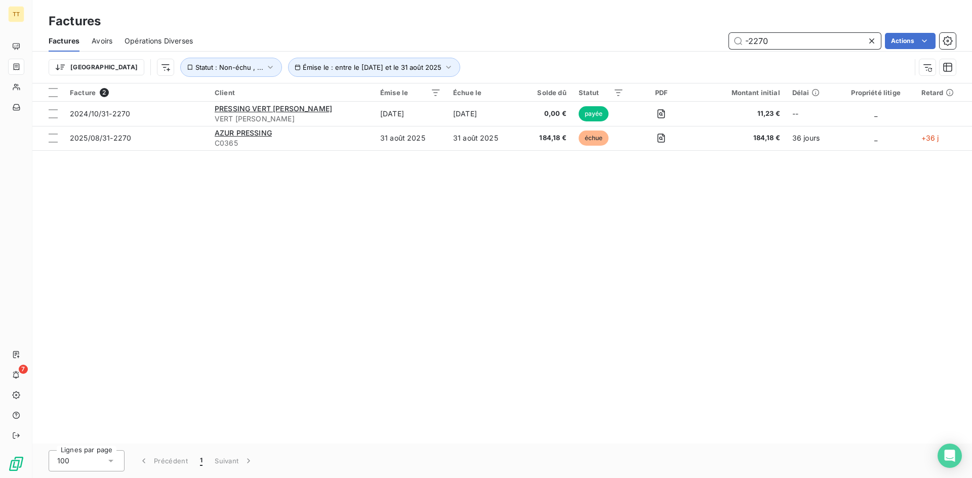
click at [785, 40] on input "-2270" at bounding box center [805, 41] width 152 height 16
click at [761, 42] on input "-2270" at bounding box center [805, 41] width 152 height 16
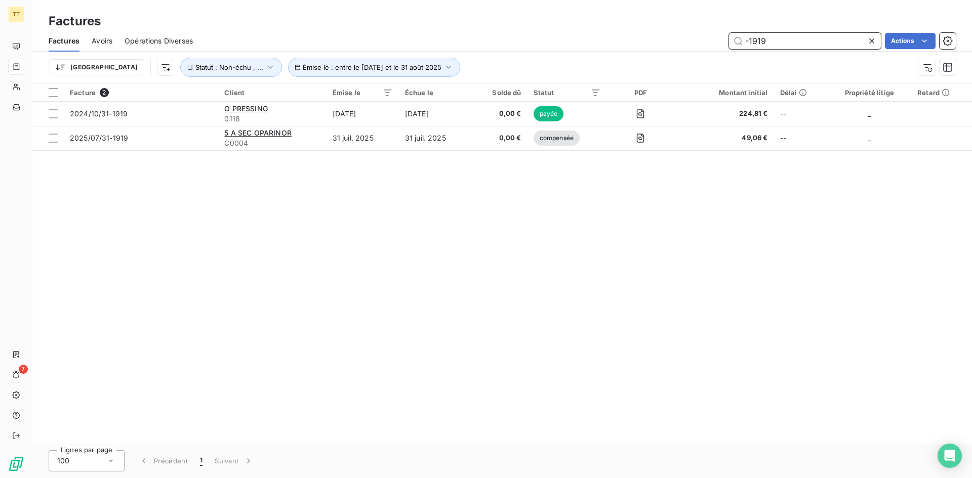
click at [756, 39] on input "-1919" at bounding box center [805, 41] width 152 height 16
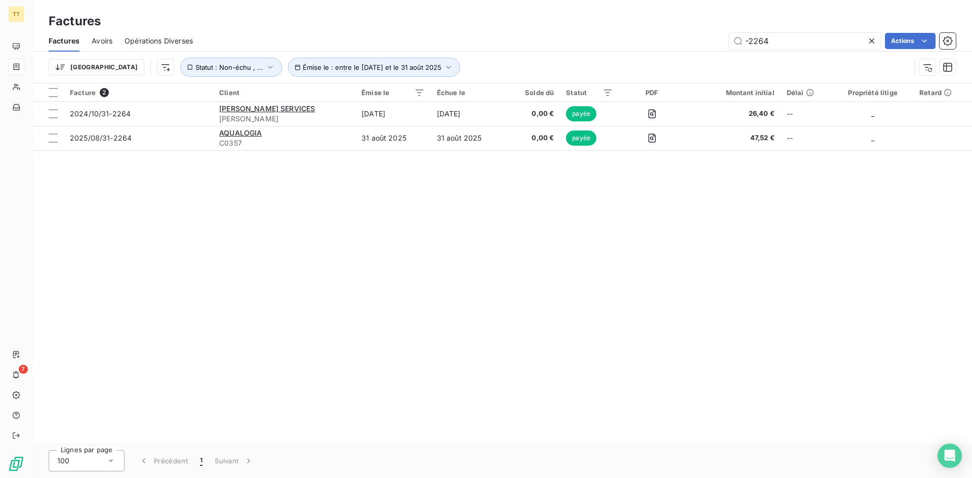
click at [667, 41] on div "-2264 Actions" at bounding box center [580, 41] width 750 height 16
type input "995.27"
type input "358.1"
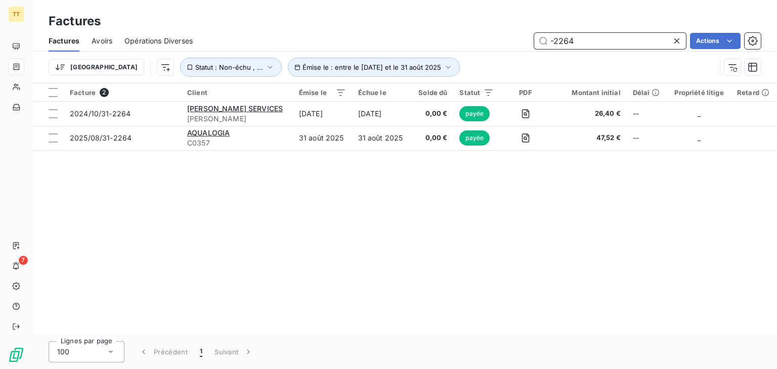
click at [577, 39] on input "-2264" at bounding box center [610, 41] width 152 height 16
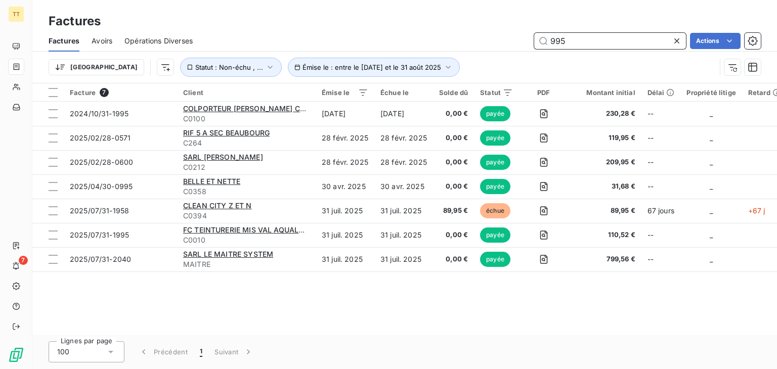
click at [609, 41] on input "995" at bounding box center [610, 41] width 152 height 16
type input "995.27"
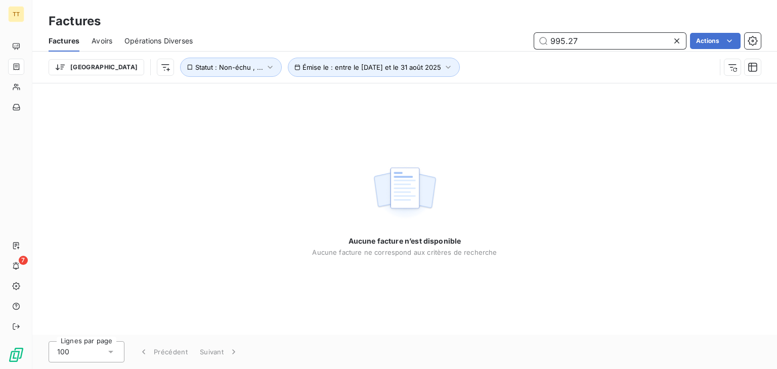
click at [609, 41] on input "995.27" at bounding box center [610, 41] width 152 height 16
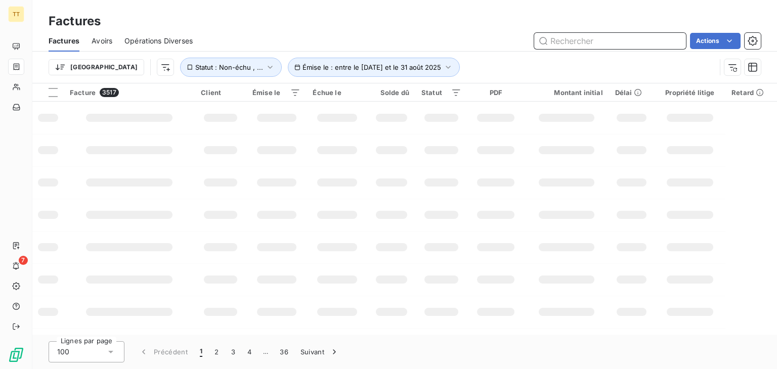
click at [617, 38] on input "text" at bounding box center [610, 41] width 152 height 16
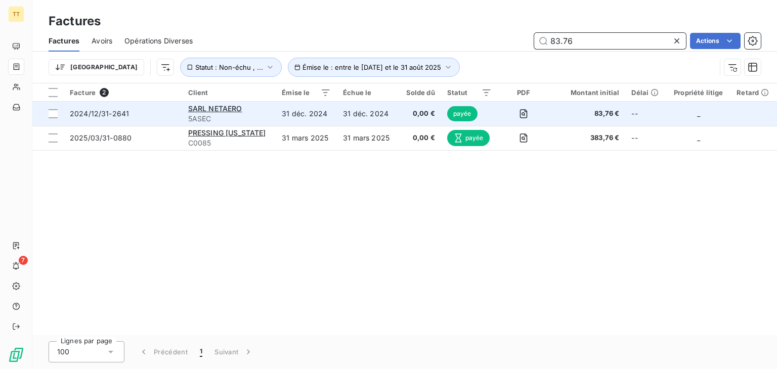
type input "83.76"
click at [398, 119] on td "31 déc. 2024" at bounding box center [367, 114] width 61 height 24
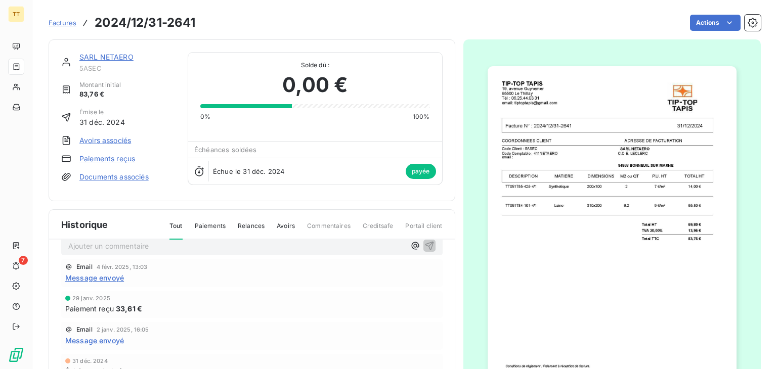
scroll to position [25, 0]
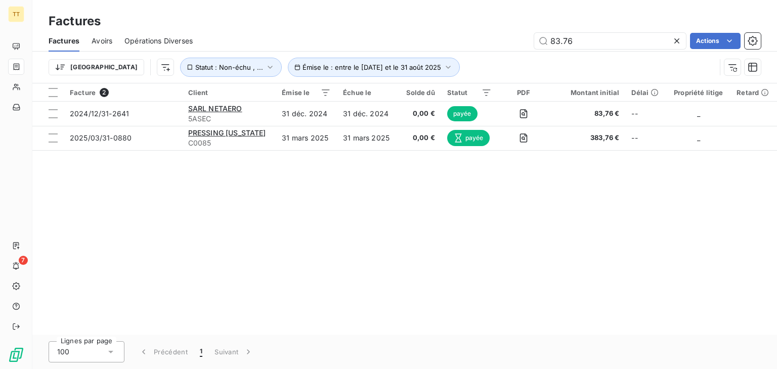
click at [611, 49] on div "Factures Avoirs Opérations Diverses 83.76 Actions" at bounding box center [404, 40] width 745 height 21
click at [609, 48] on input "83.76" at bounding box center [610, 41] width 152 height 16
click at [608, 47] on input "83.76" at bounding box center [610, 41] width 152 height 16
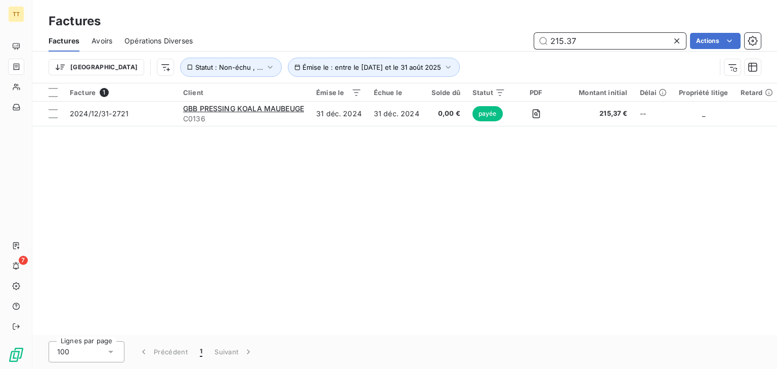
click at [580, 37] on input "215.37" at bounding box center [610, 41] width 152 height 16
click at [586, 39] on input "208.17" at bounding box center [610, 41] width 152 height 16
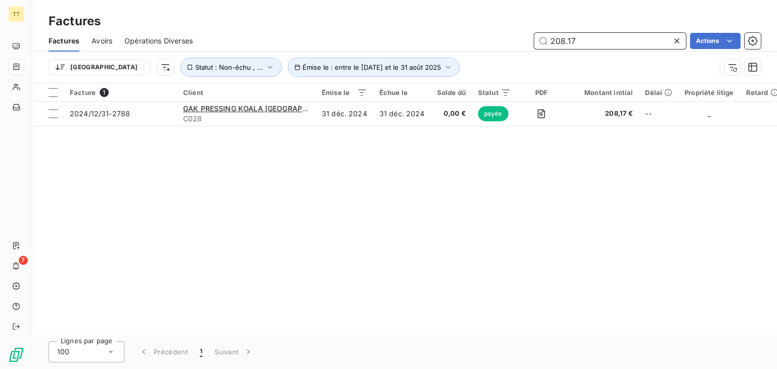
click at [586, 39] on input "208.17" at bounding box center [610, 41] width 152 height 16
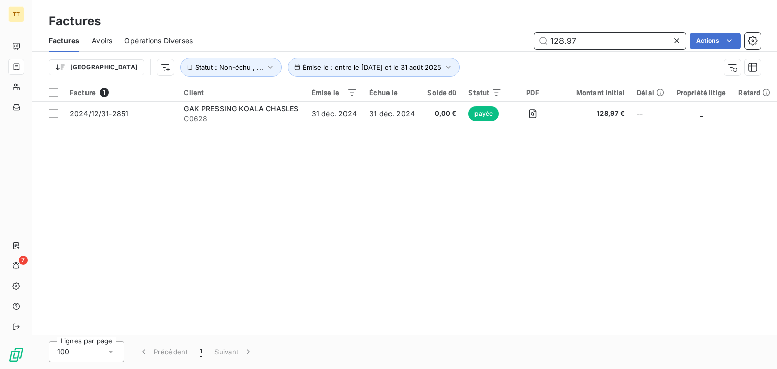
click at [588, 33] on input "128.97" at bounding box center [610, 41] width 152 height 16
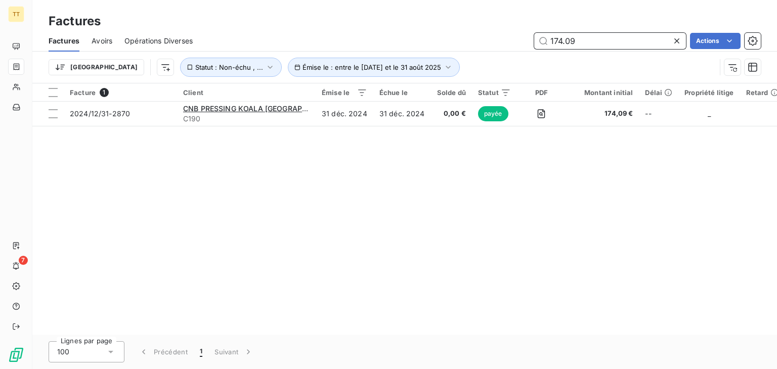
click at [605, 39] on input "174.09" at bounding box center [610, 41] width 152 height 16
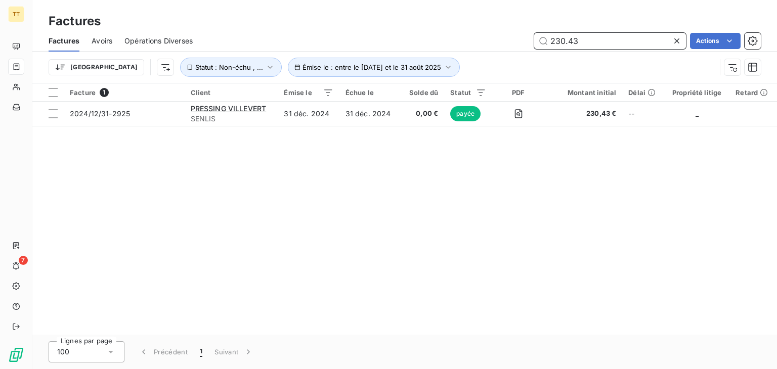
click at [589, 35] on input "230.43" at bounding box center [610, 41] width 152 height 16
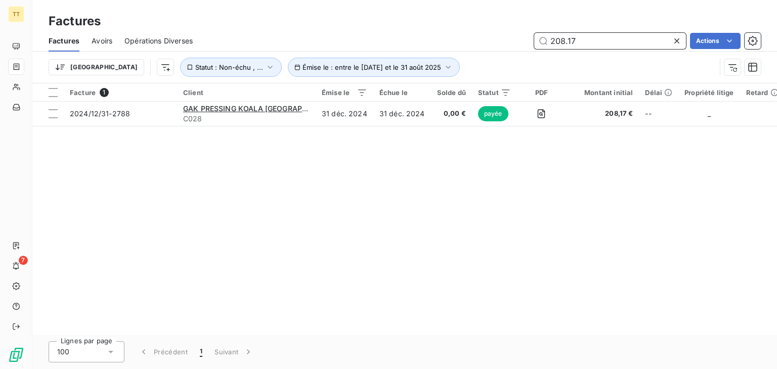
click at [597, 43] on input "208.17" at bounding box center [610, 41] width 152 height 16
click at [563, 39] on input "208.17" at bounding box center [610, 41] width 152 height 16
click at [564, 39] on input "208.17" at bounding box center [610, 41] width 152 height 16
click at [564, 40] on input "208.17" at bounding box center [610, 41] width 152 height 16
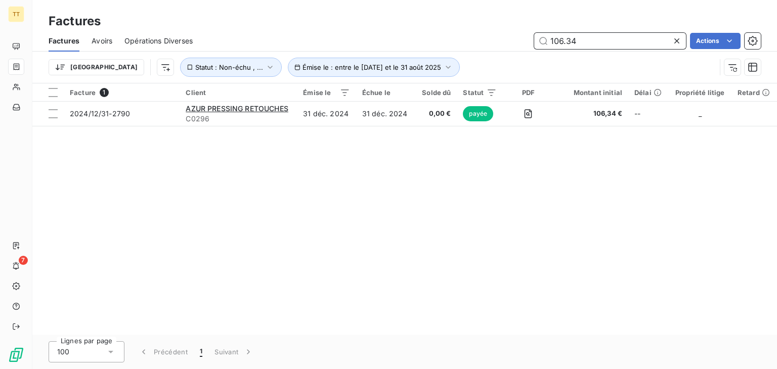
click at [604, 48] on input "106.34" at bounding box center [610, 41] width 152 height 16
click at [603, 48] on input "106.34" at bounding box center [610, 41] width 152 height 16
click at [563, 47] on input "47.38" at bounding box center [610, 41] width 152 height 16
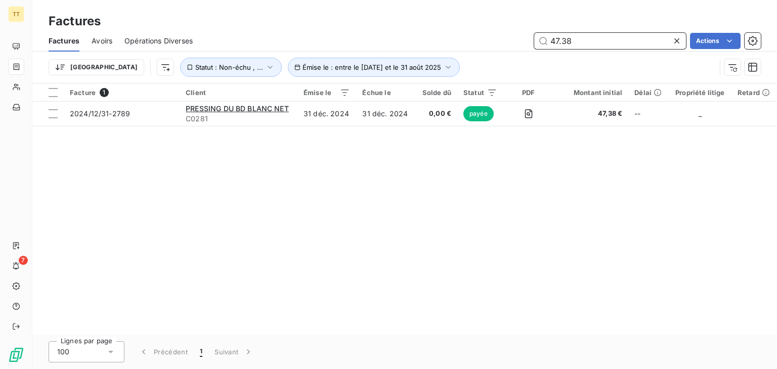
click at [563, 47] on input "47.38" at bounding box center [610, 41] width 152 height 16
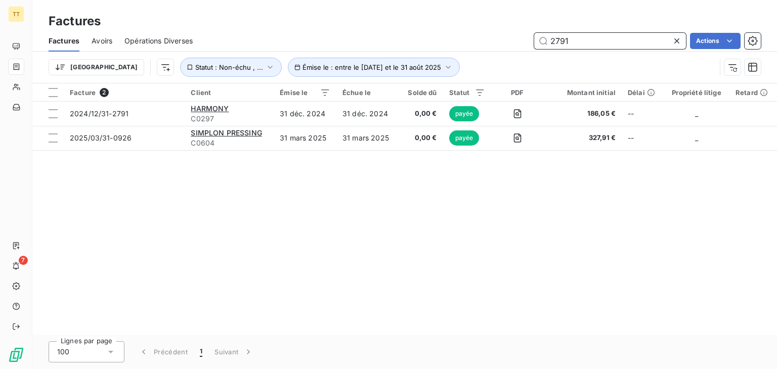
click at [560, 48] on input "2791" at bounding box center [610, 41] width 152 height 16
click at [561, 48] on input "2791" at bounding box center [610, 41] width 152 height 16
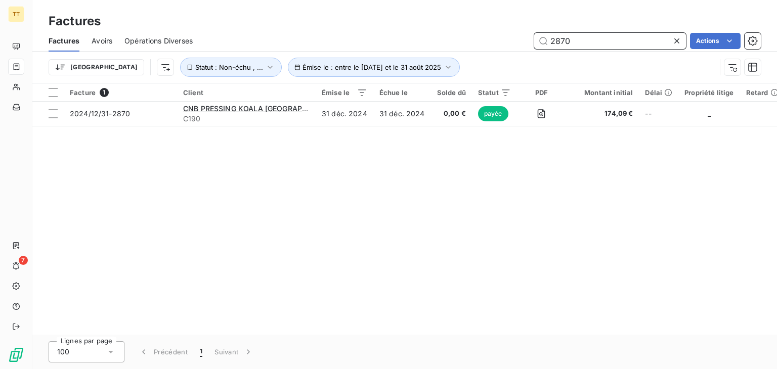
click at [574, 40] on input "2870" at bounding box center [610, 41] width 152 height 16
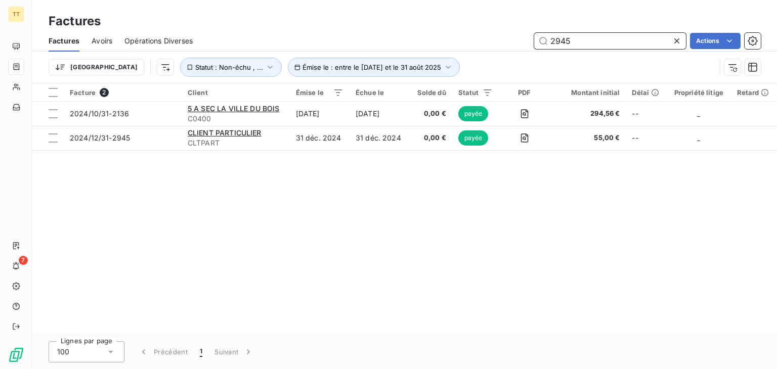
click at [561, 45] on input "2945" at bounding box center [610, 41] width 152 height 16
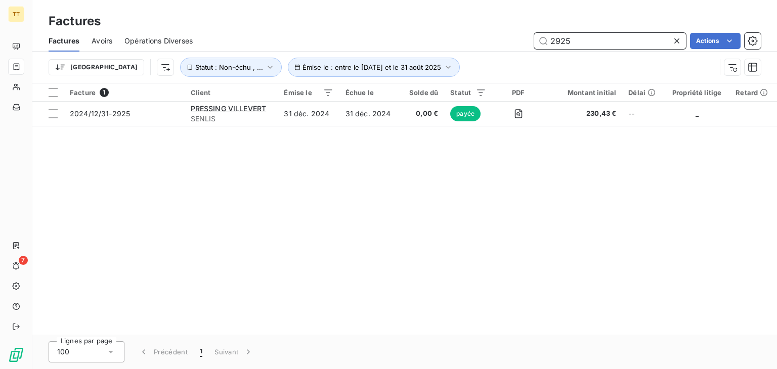
click at [621, 44] on input "2925" at bounding box center [610, 41] width 152 height 16
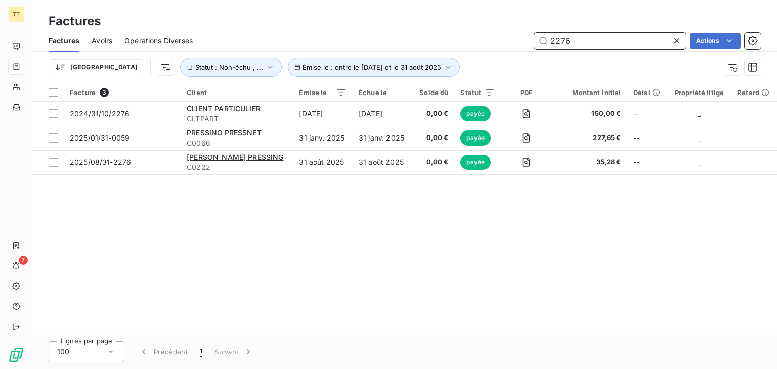
click at [602, 35] on input "2276" at bounding box center [610, 41] width 152 height 16
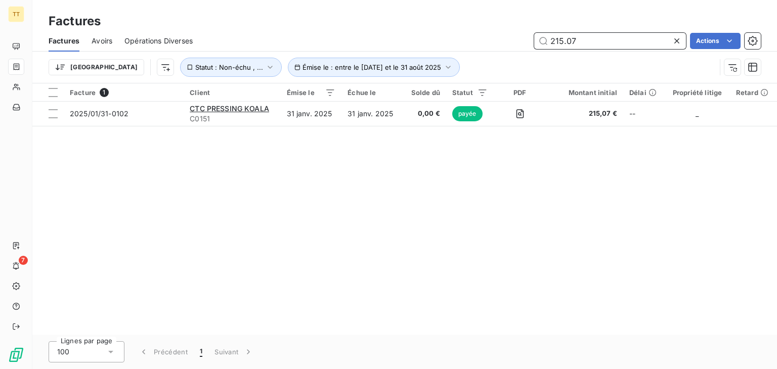
click at [603, 45] on input "215.07" at bounding box center [610, 41] width 152 height 16
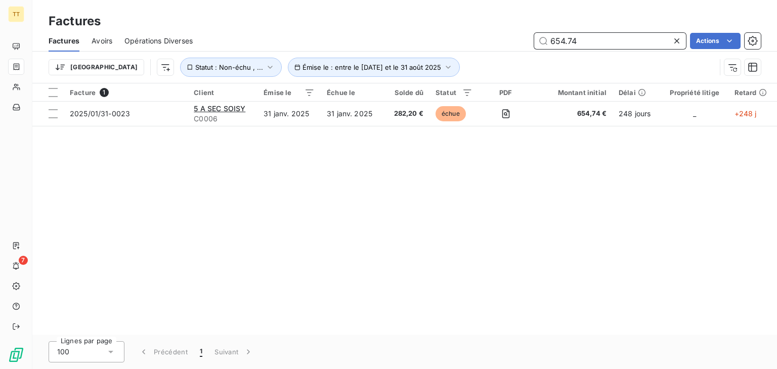
click at [598, 33] on input "654.74" at bounding box center [610, 41] width 152 height 16
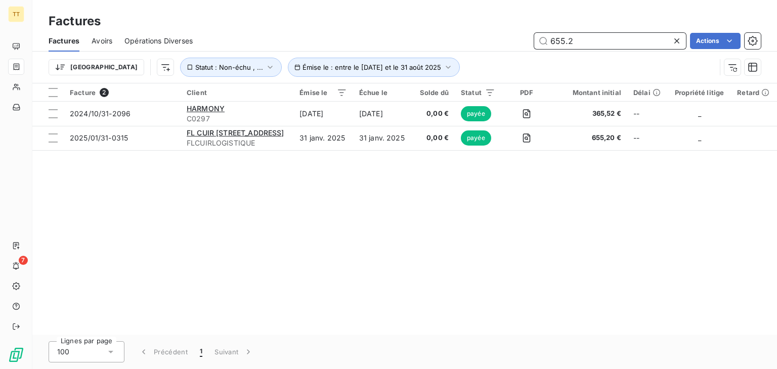
click at [590, 39] on input "655.2" at bounding box center [610, 41] width 152 height 16
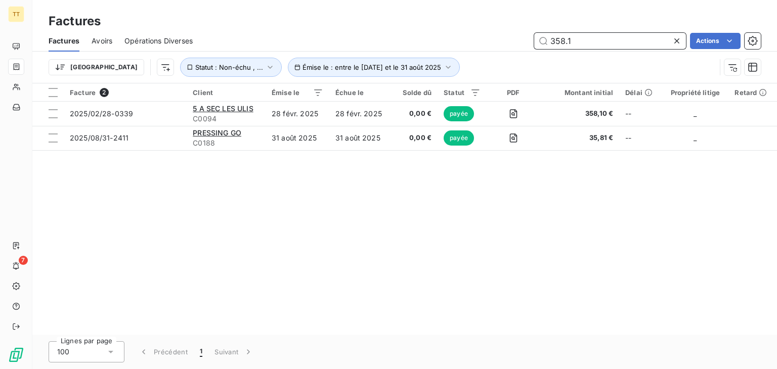
type input "358.1"
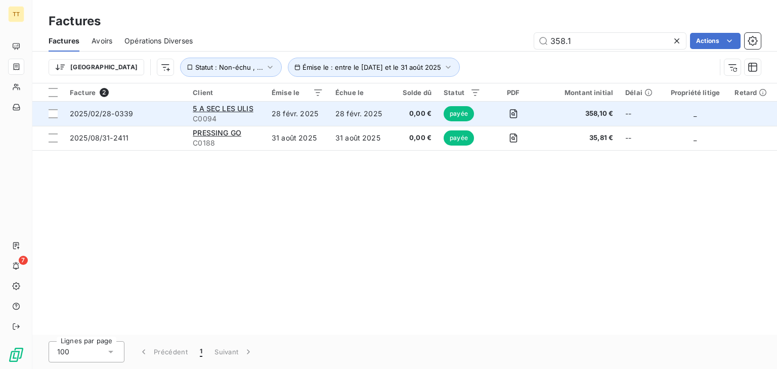
click at [316, 118] on td "28 févr. 2025" at bounding box center [298, 114] width 64 height 24
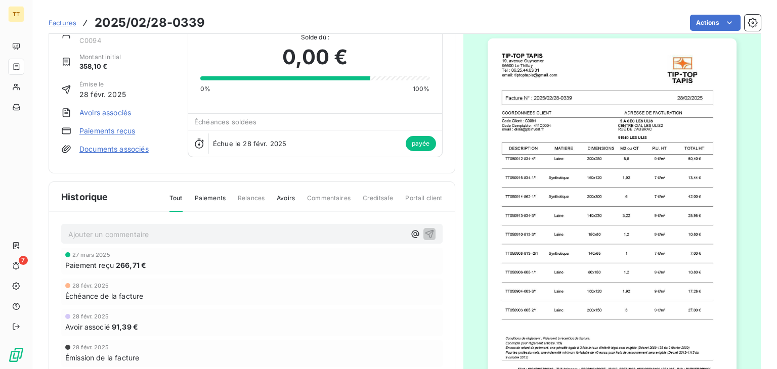
scroll to position [53, 0]
